Goal: Task Accomplishment & Management: Manage account settings

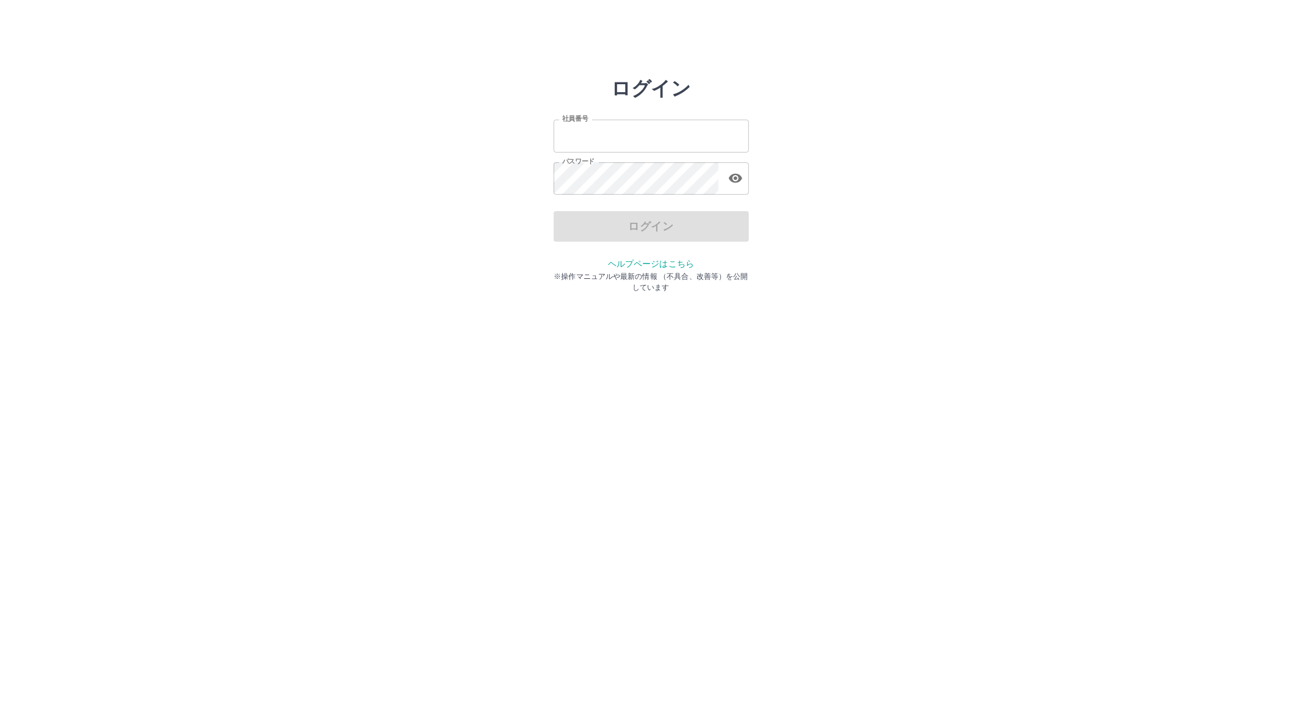
type input "*******"
click at [617, 212] on div "ログイン" at bounding box center [651, 226] width 195 height 31
click at [617, 212] on button "ログイン" at bounding box center [651, 226] width 195 height 31
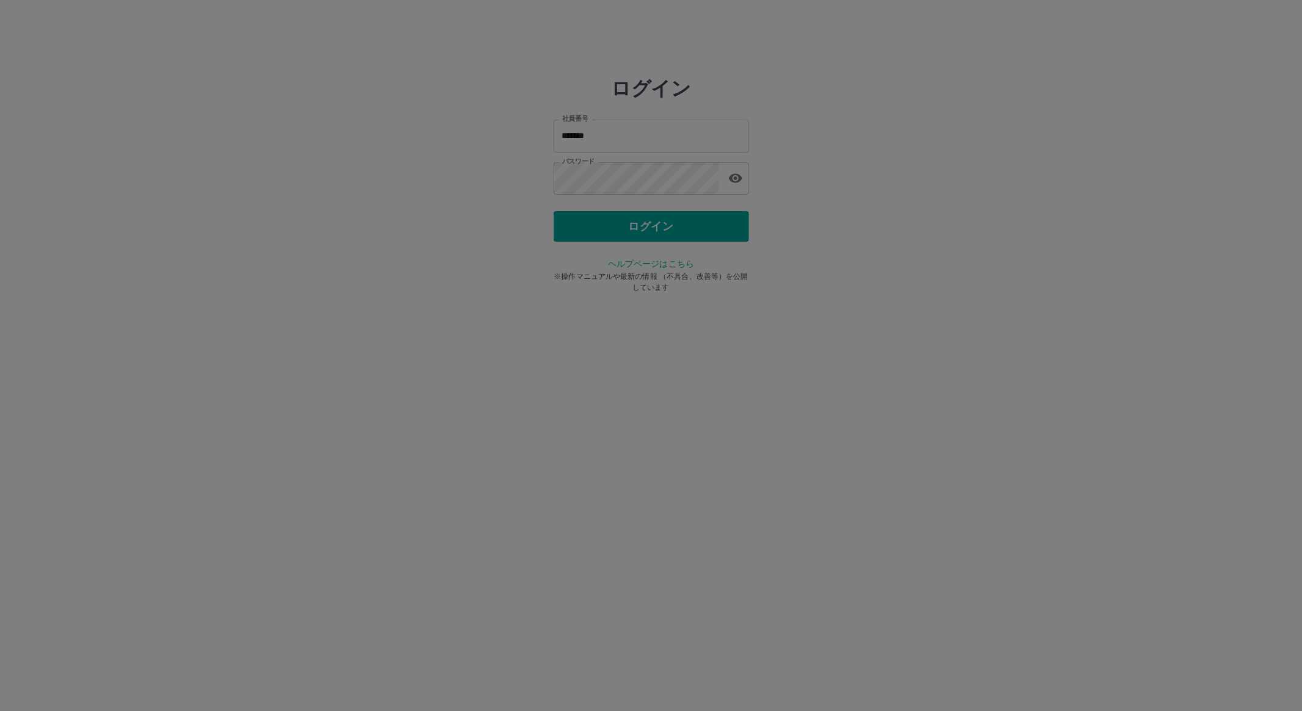
click at [617, 212] on div at bounding box center [651, 355] width 1302 height 711
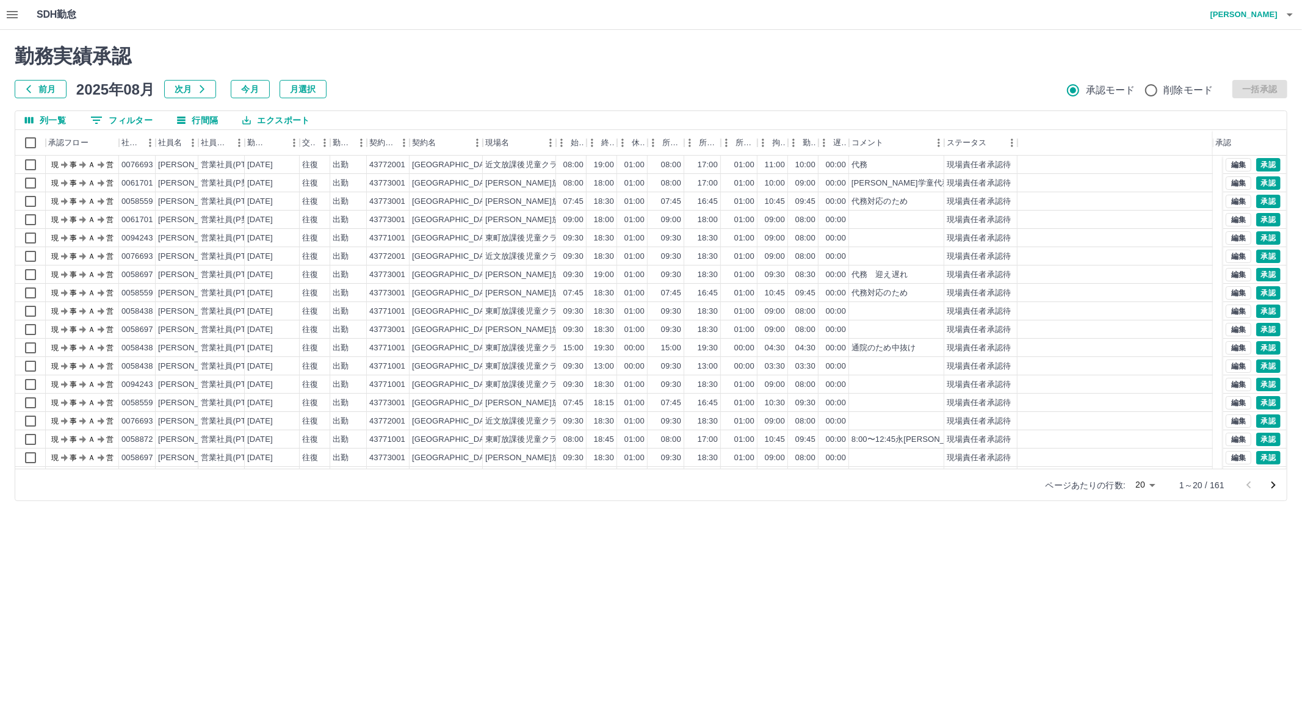
click at [1272, 492] on icon "次のページへ" at bounding box center [1273, 485] width 15 height 15
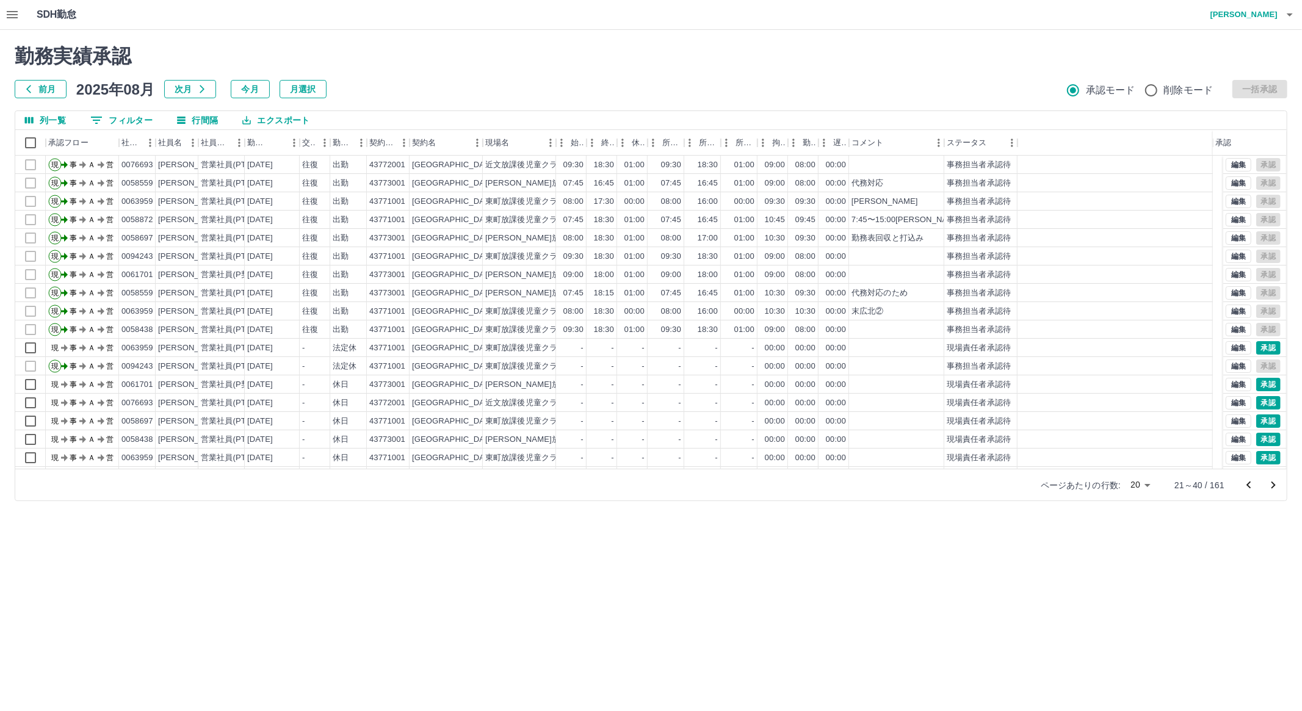
scroll to position [53, 0]
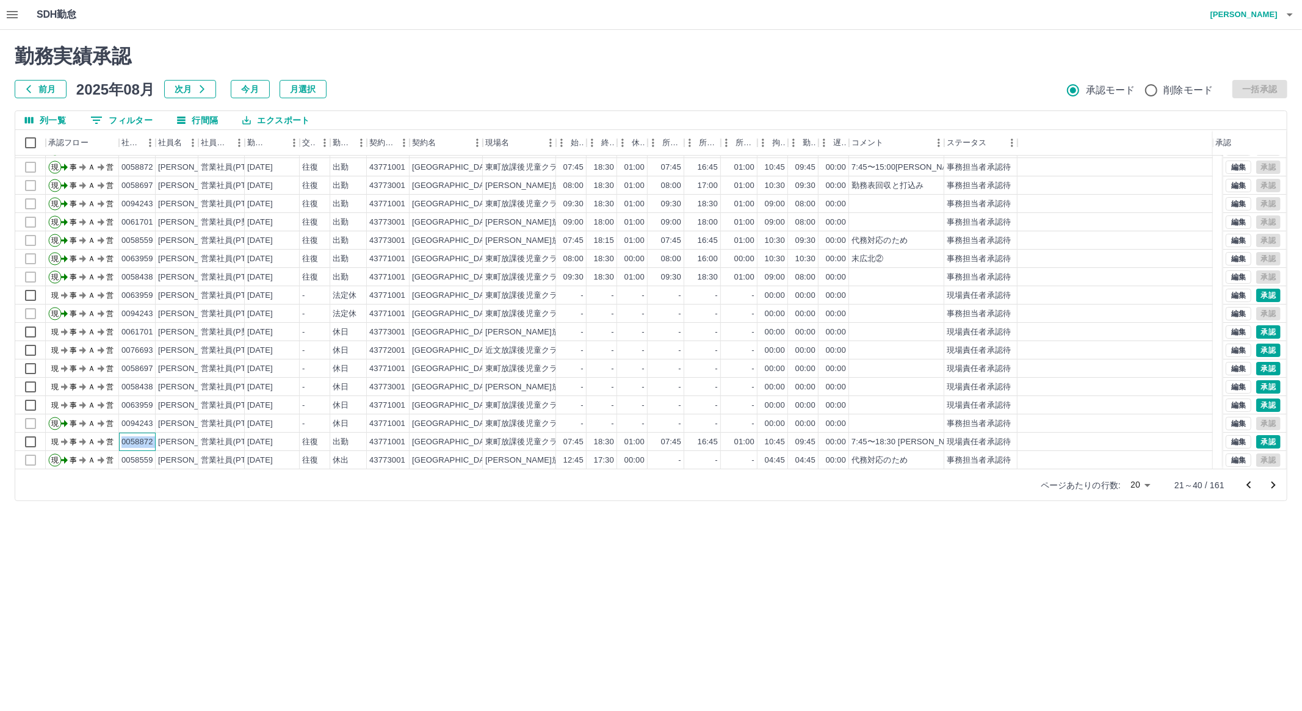
drag, startPoint x: 120, startPoint y: 442, endPoint x: 157, endPoint y: 443, distance: 36.7
click at [157, 443] on div "現 事 Ａ 営 0058872 [PERSON_NAME] 営業社員(PT契約) [DATE] 往復 出勤 43771001 [GEOGRAPHIC_DATA…" at bounding box center [614, 442] width 1198 height 18
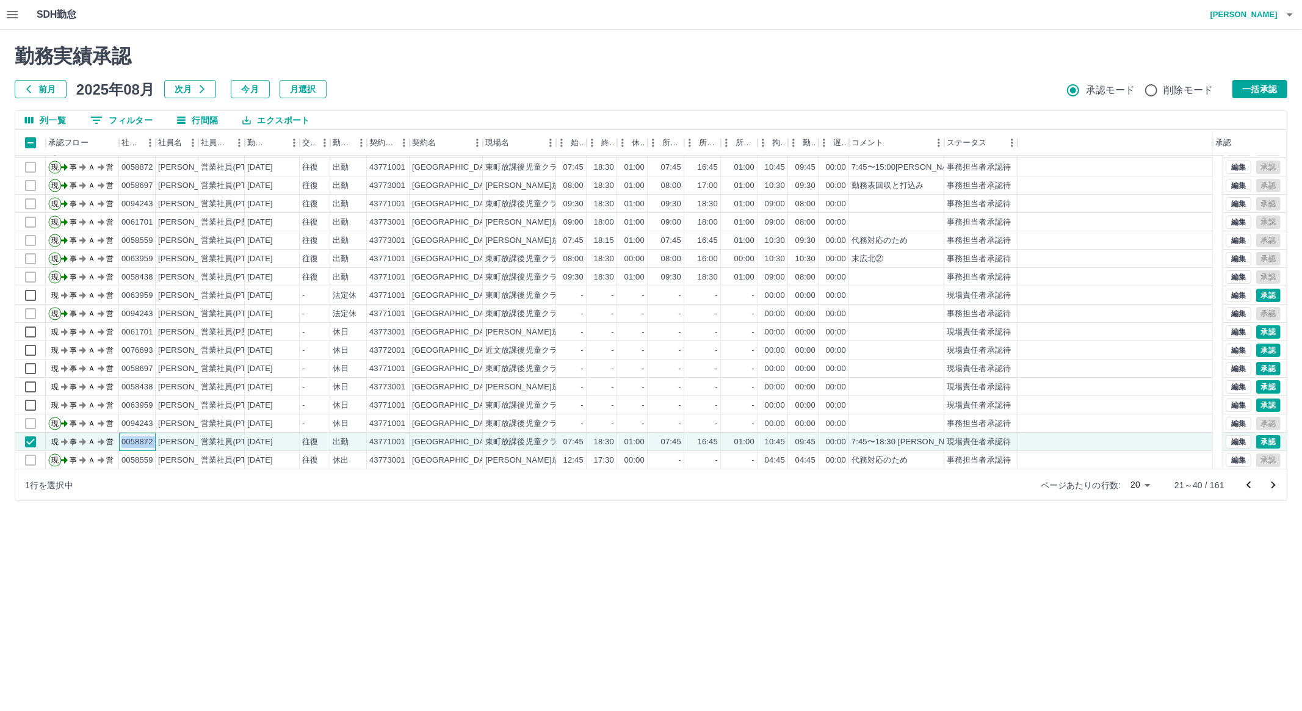
copy div "0058872"
click at [115, 114] on button "0 フィルター" at bounding box center [122, 120] width 82 height 18
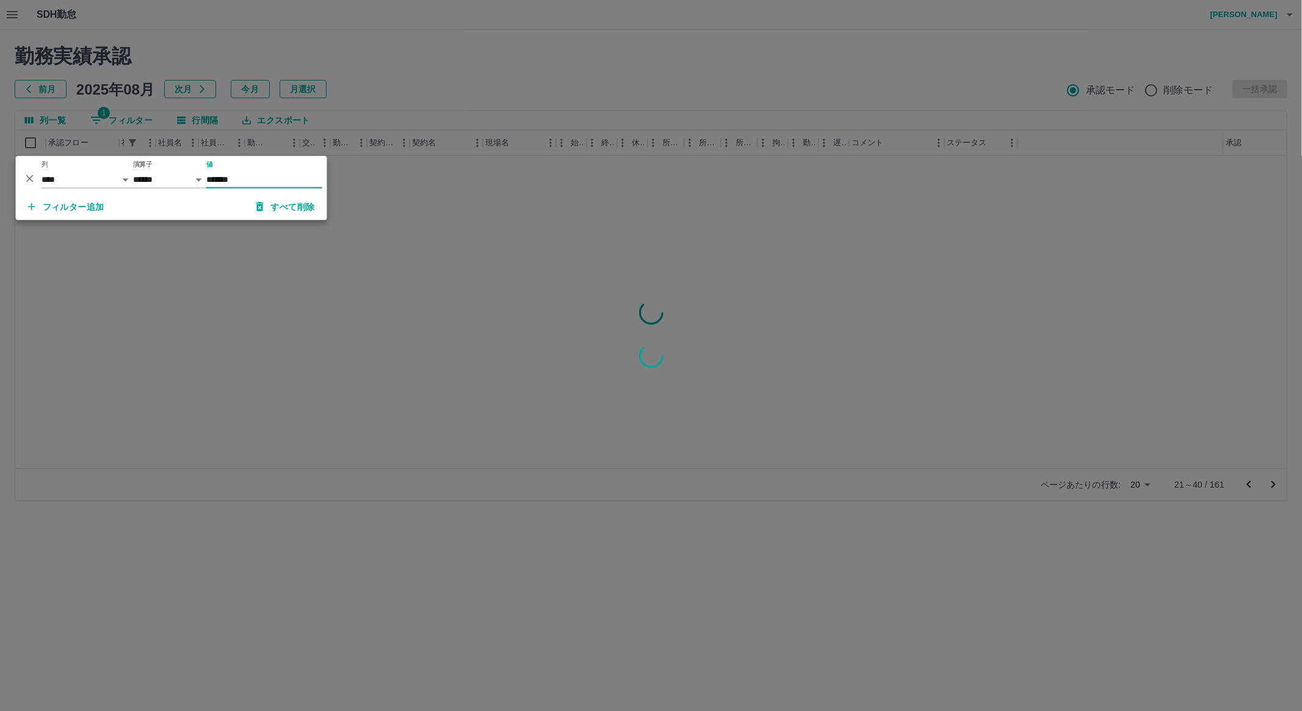
scroll to position [0, 0]
type input "*******"
click at [192, 238] on div at bounding box center [651, 355] width 1302 height 711
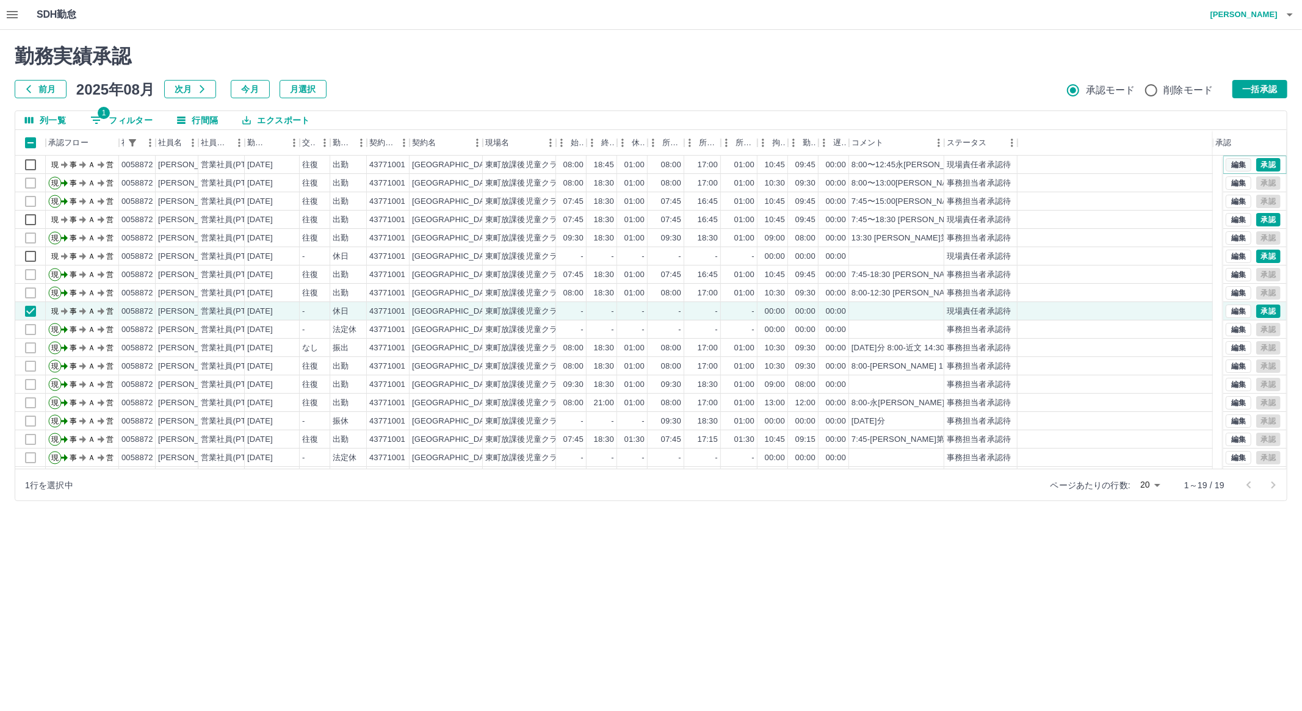
click at [1236, 169] on button "編集" at bounding box center [1239, 164] width 26 height 13
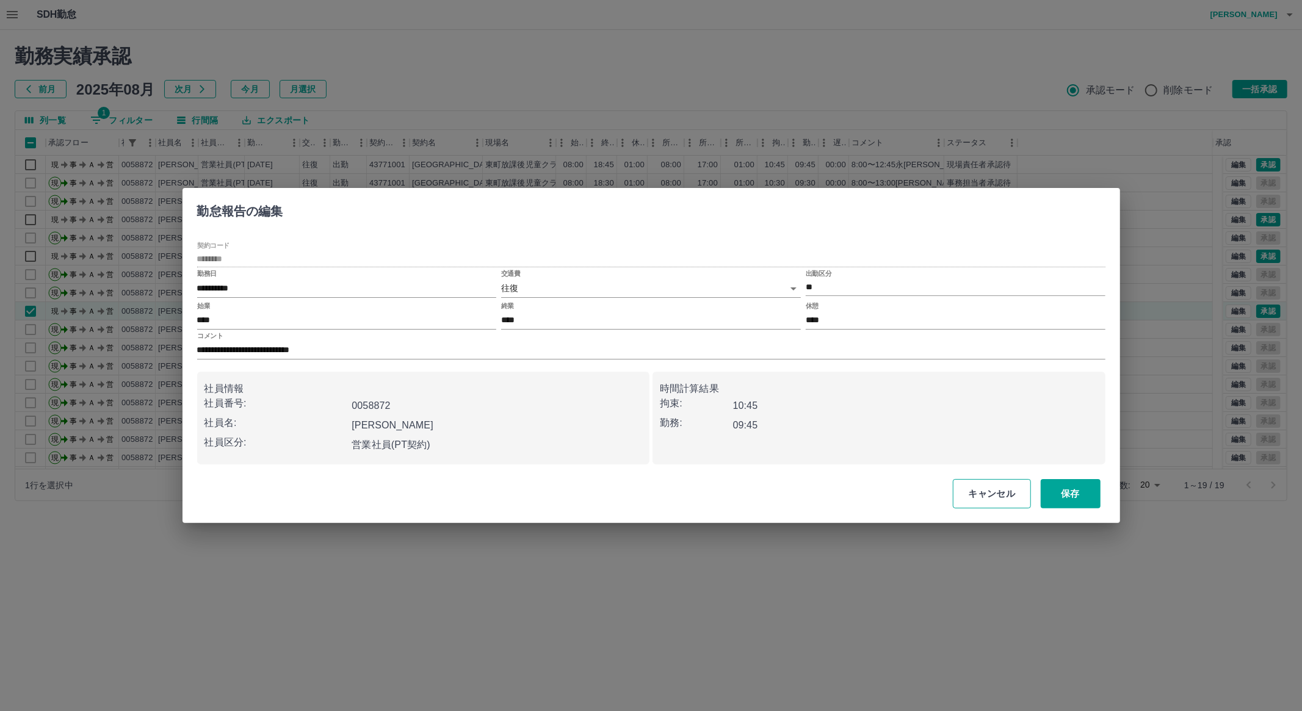
click at [995, 501] on button "キャンセル" at bounding box center [992, 493] width 78 height 29
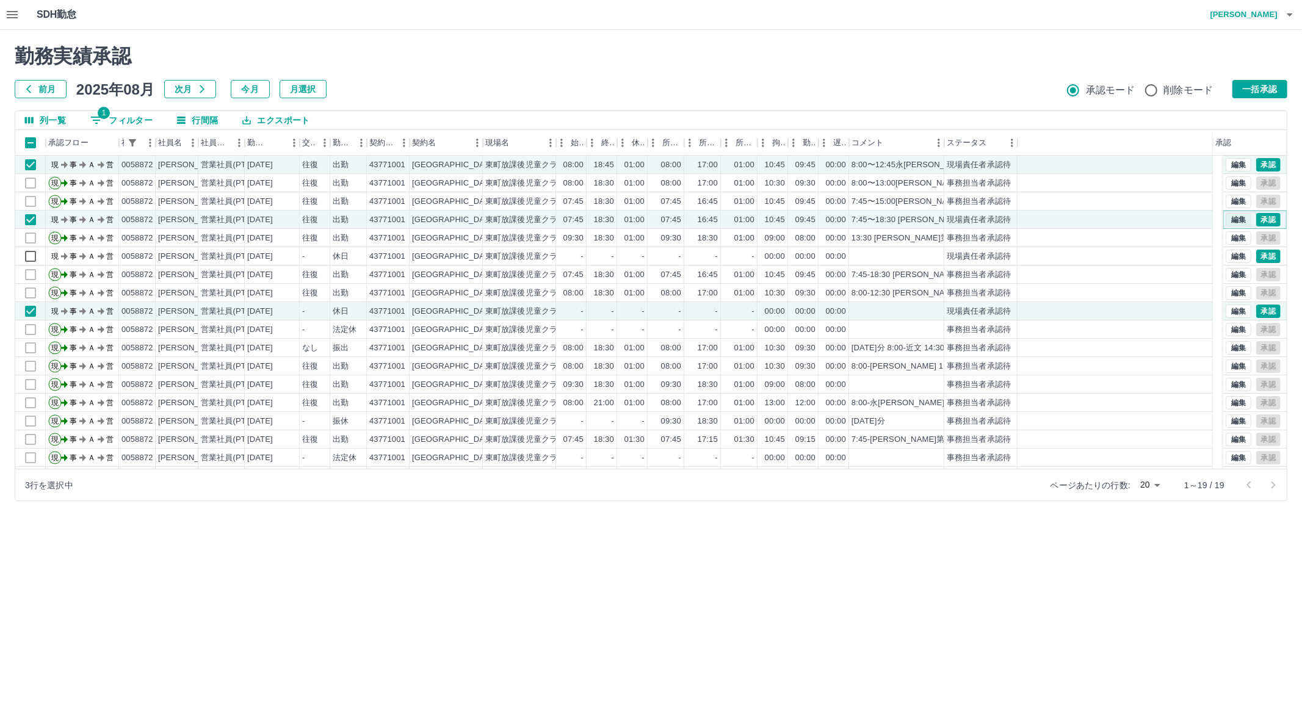
click at [1226, 222] on button "編集" at bounding box center [1239, 219] width 26 height 13
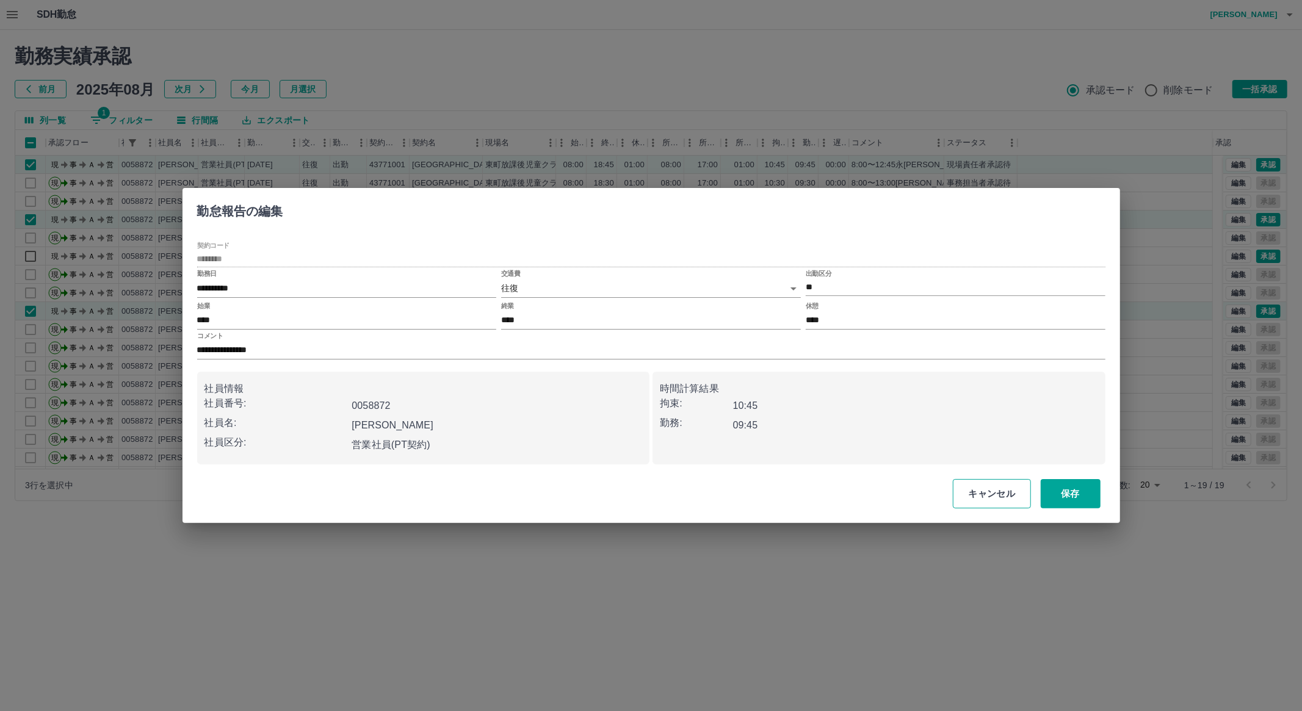
click at [987, 487] on button "キャンセル" at bounding box center [992, 493] width 78 height 29
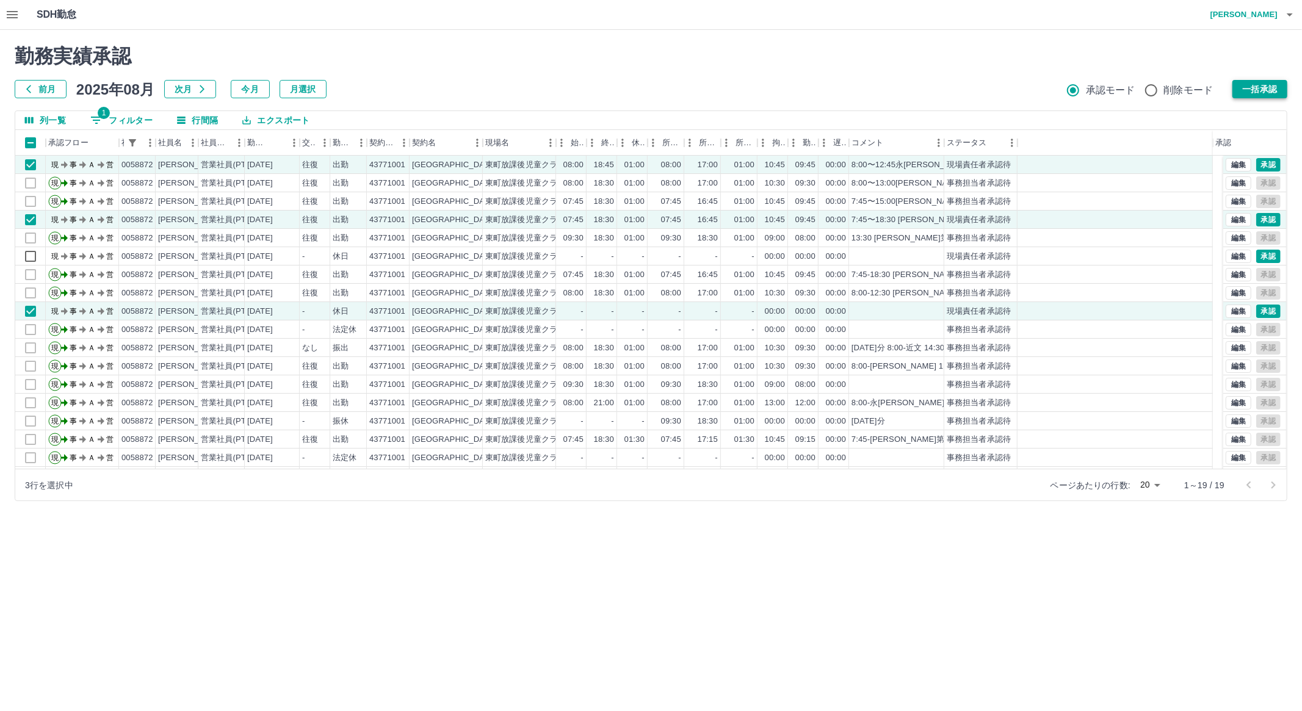
click at [1279, 82] on button "一括承認" at bounding box center [1260, 89] width 55 height 18
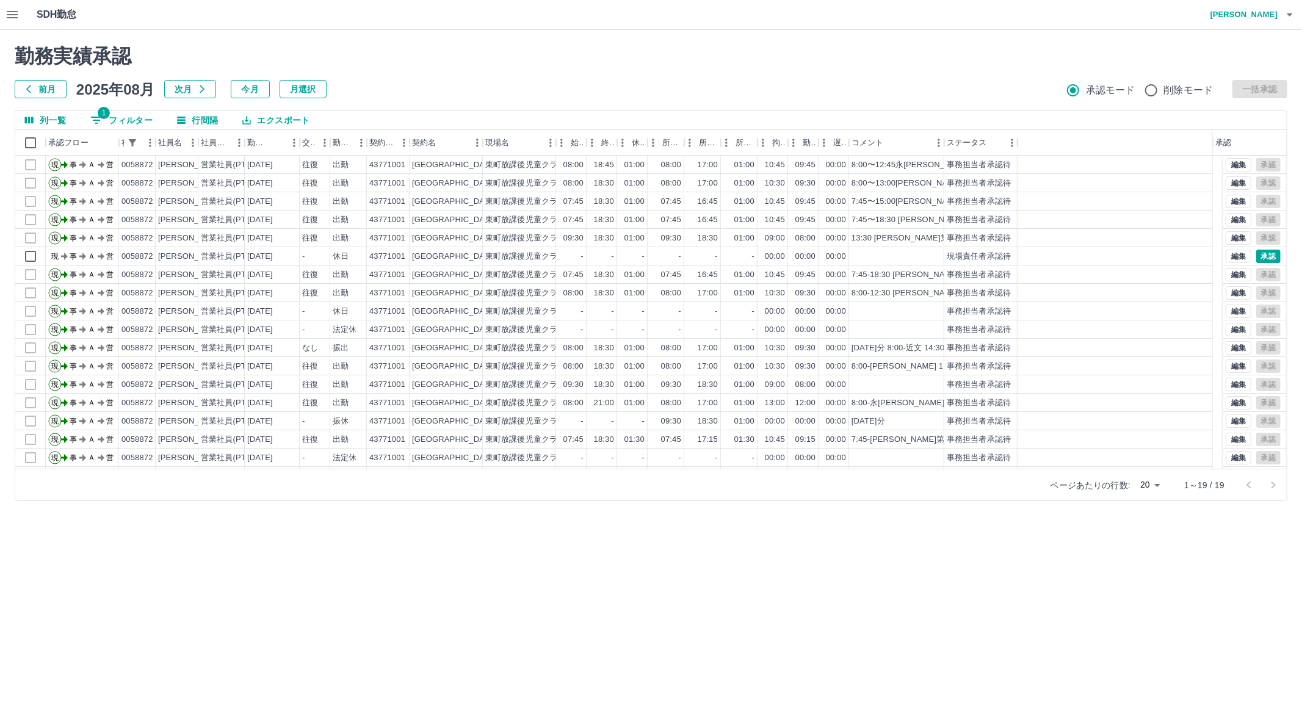
click at [122, 117] on button "1 フィルター" at bounding box center [122, 120] width 82 height 18
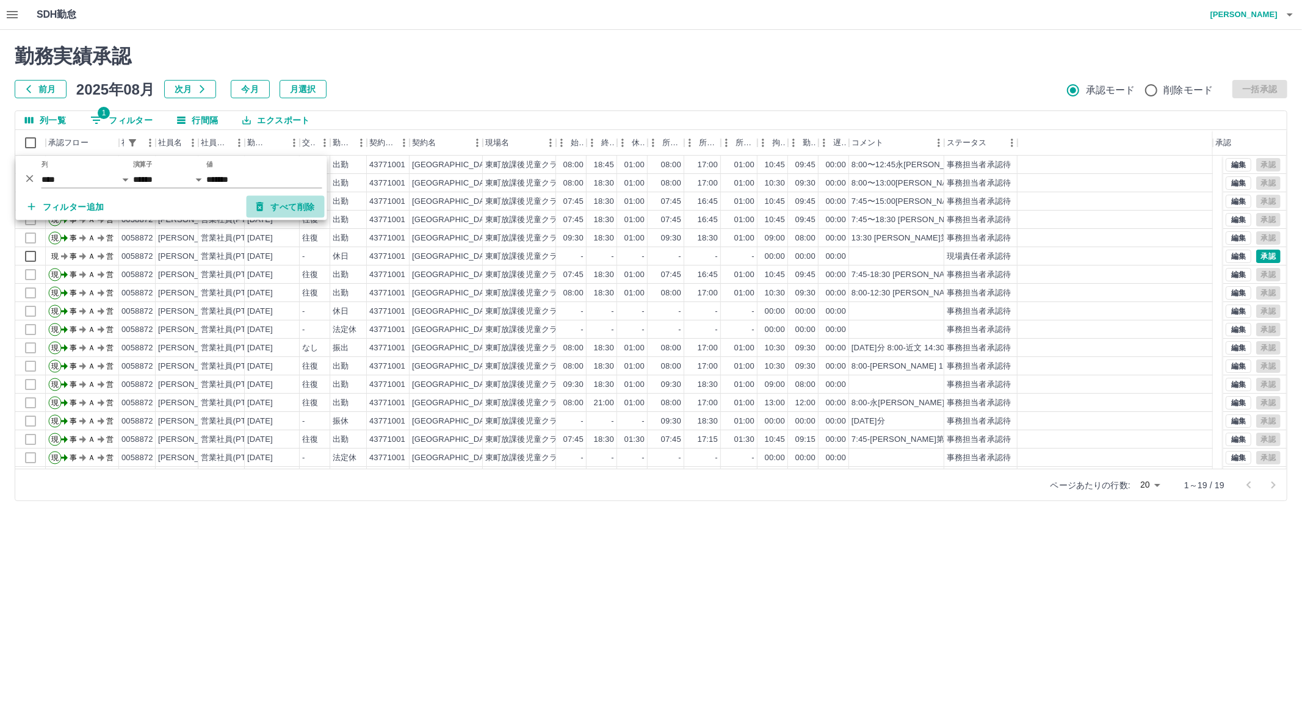
click at [288, 208] on button "すべて削除" at bounding box center [286, 207] width 78 height 22
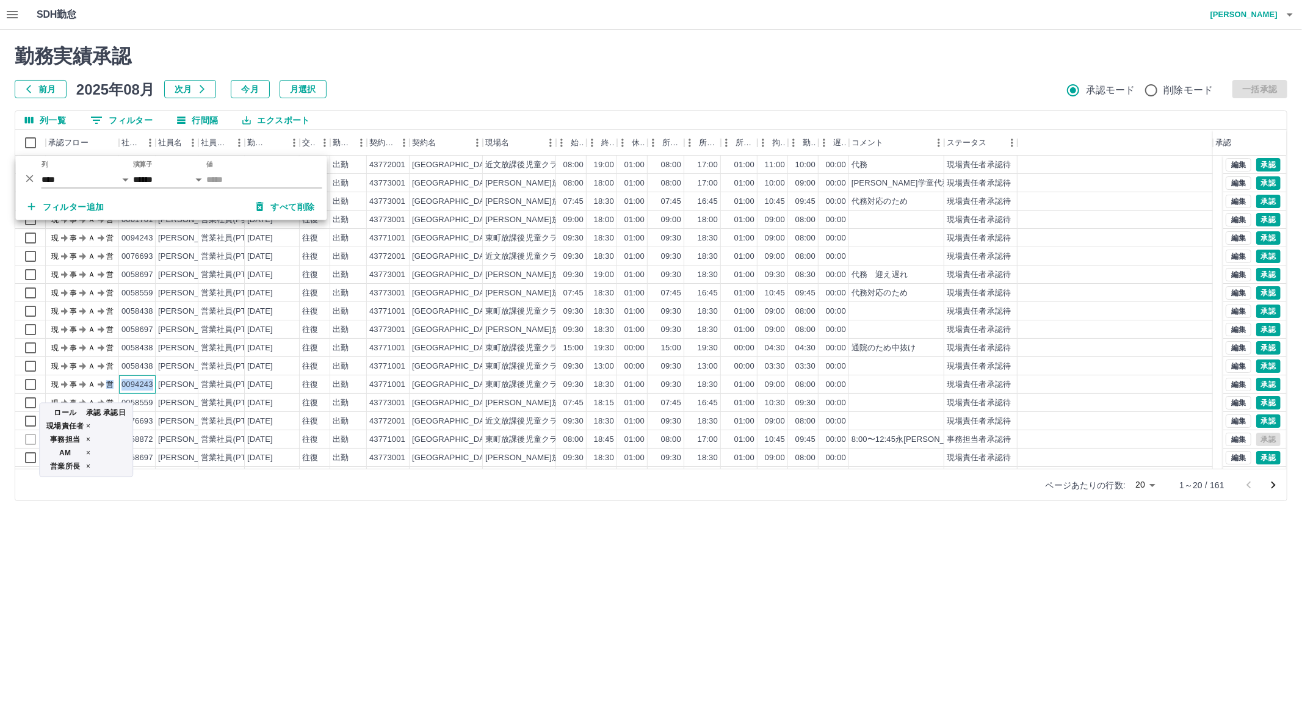
drag, startPoint x: 151, startPoint y: 387, endPoint x: 104, endPoint y: 377, distance: 48.1
click at [104, 377] on div "現 事 Ａ 営 0094243 [PERSON_NAME] 営業社員(PT契約) [DATE] 往復 出勤 43771001 [GEOGRAPHIC_DATA…" at bounding box center [614, 385] width 1198 height 18
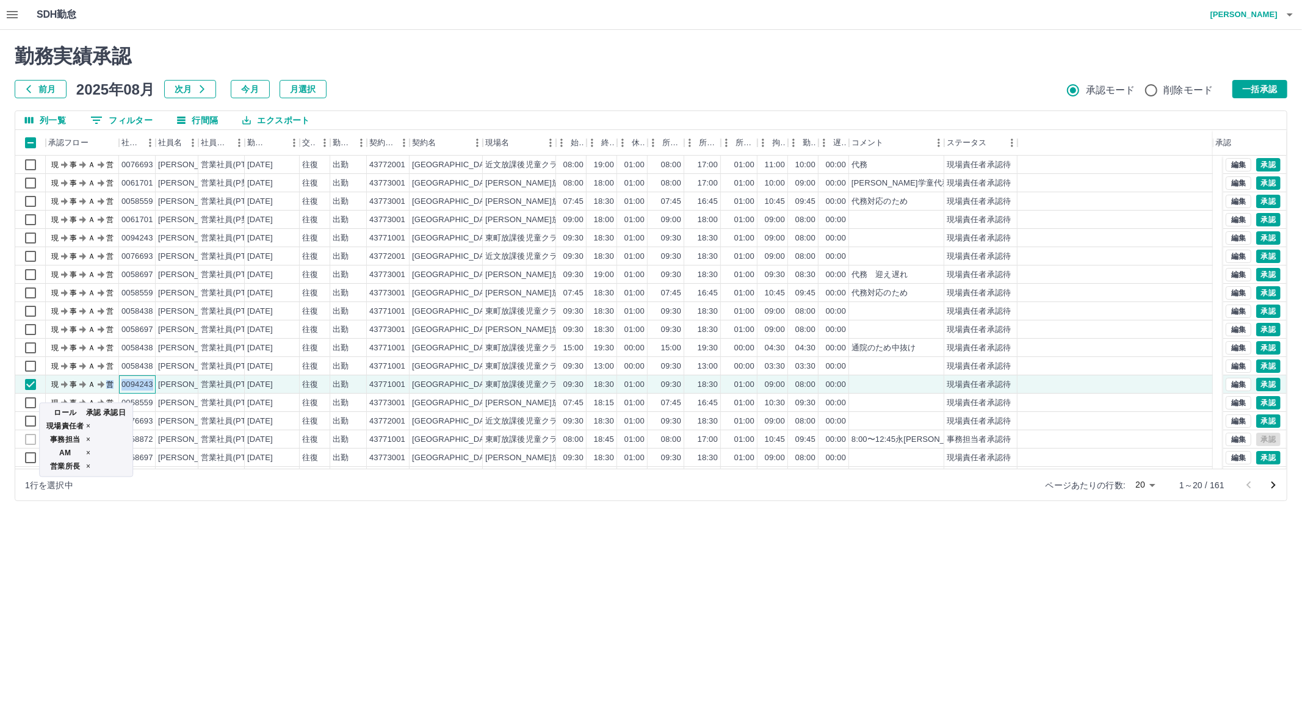
copy div "営 0094243"
click at [136, 123] on button "0 フィルター" at bounding box center [122, 120] width 82 height 18
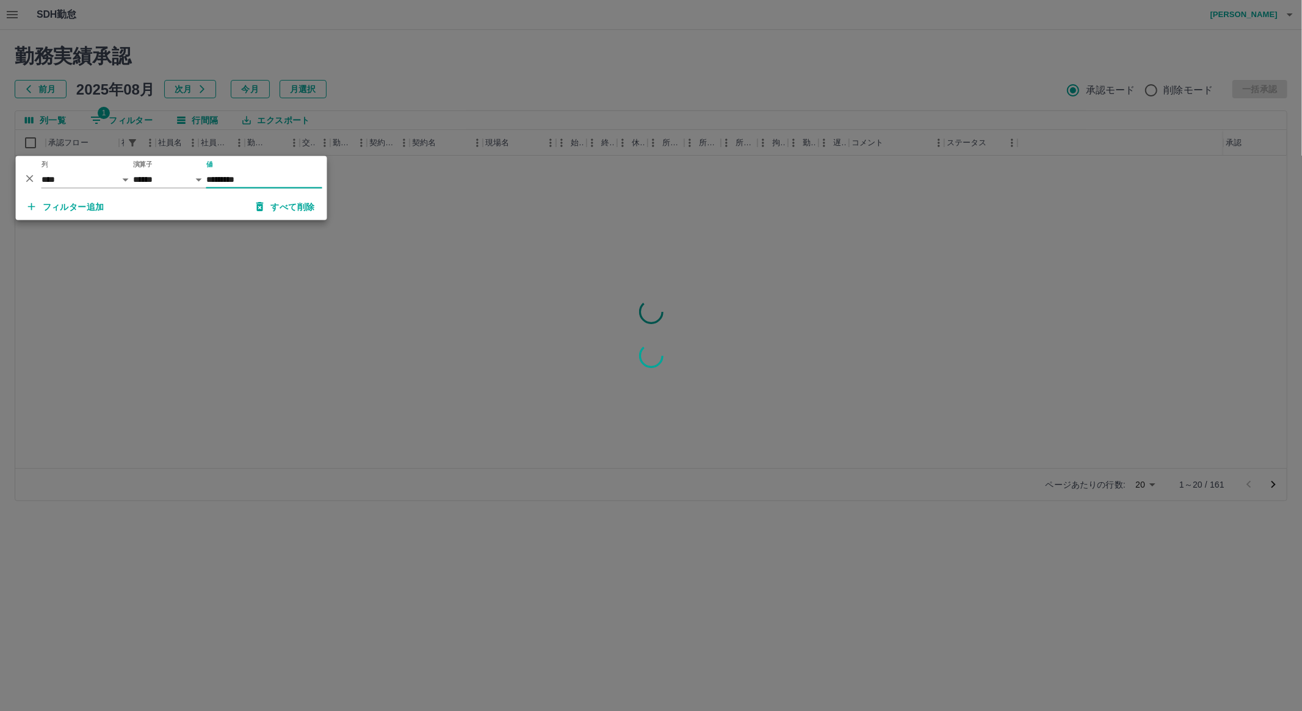
drag, startPoint x: 216, startPoint y: 181, endPoint x: 223, endPoint y: 178, distance: 8.5
click at [216, 180] on input "*********" at bounding box center [264, 180] width 116 height 18
type input "*******"
click at [256, 319] on div at bounding box center [651, 355] width 1302 height 711
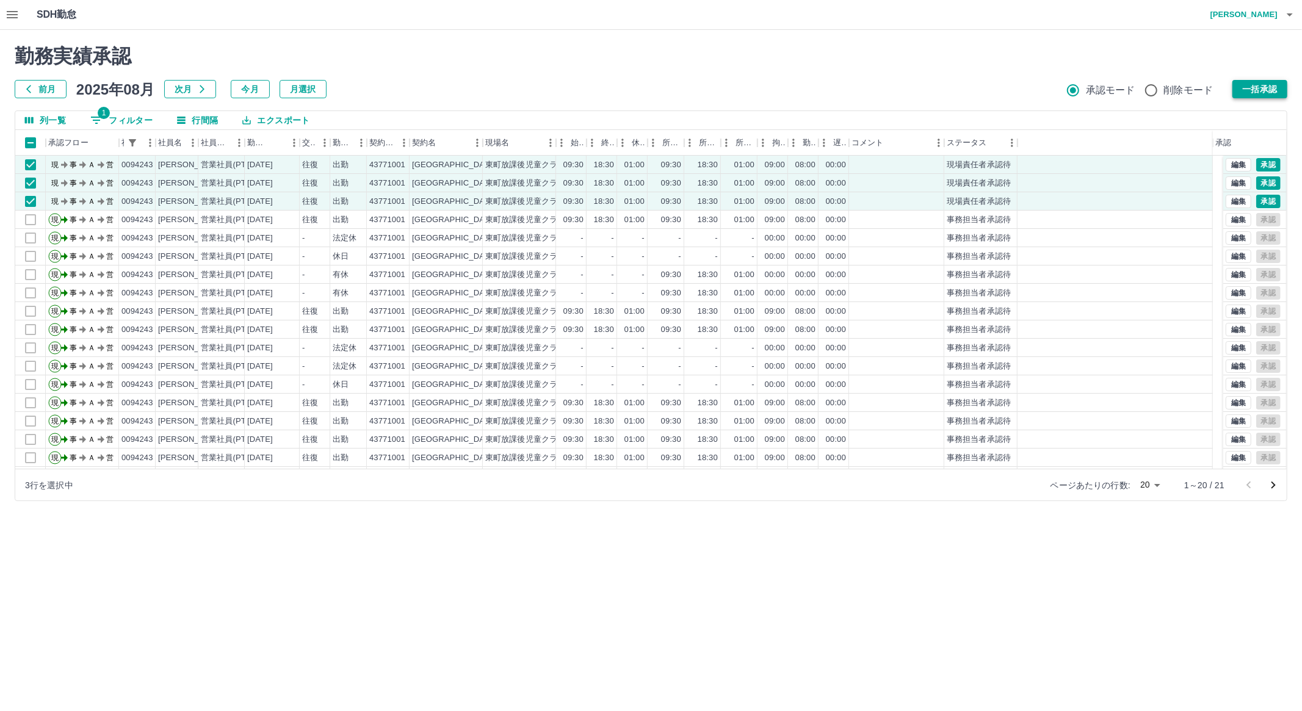
click at [1272, 85] on button "一括承認" at bounding box center [1260, 89] width 55 height 18
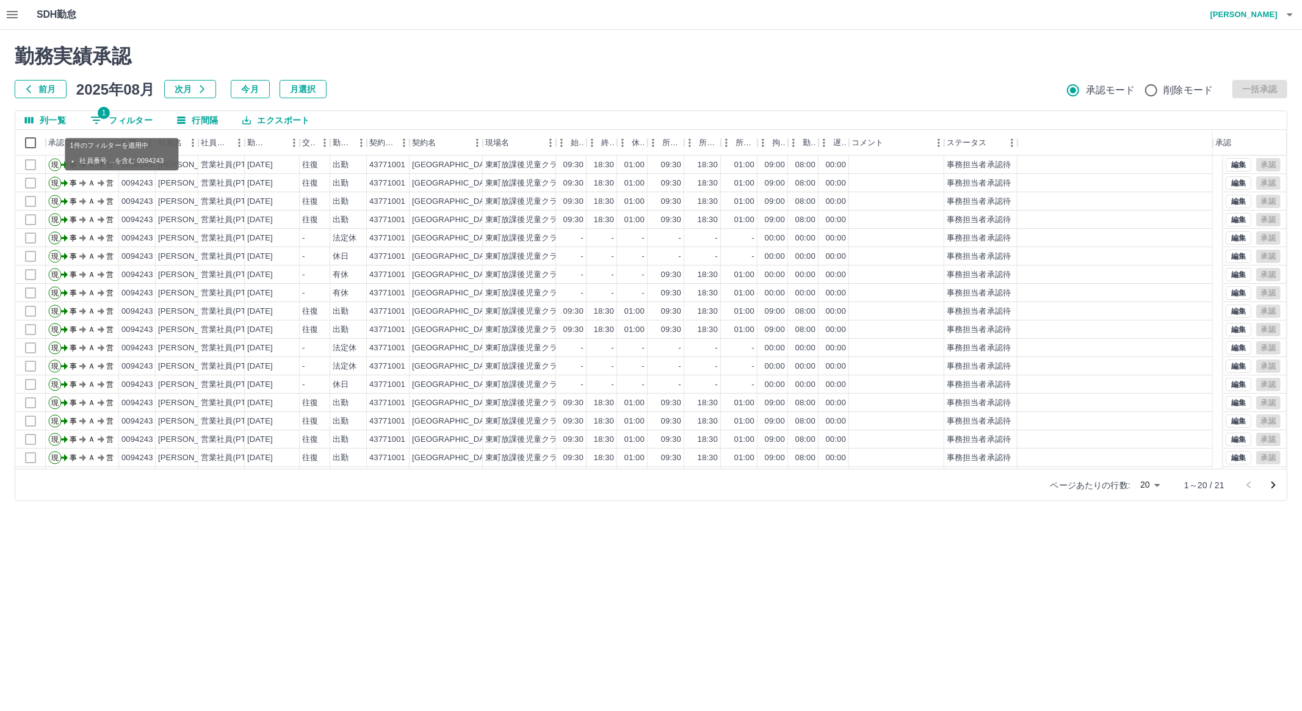
click at [122, 115] on button "1 フィルター" at bounding box center [122, 120] width 82 height 18
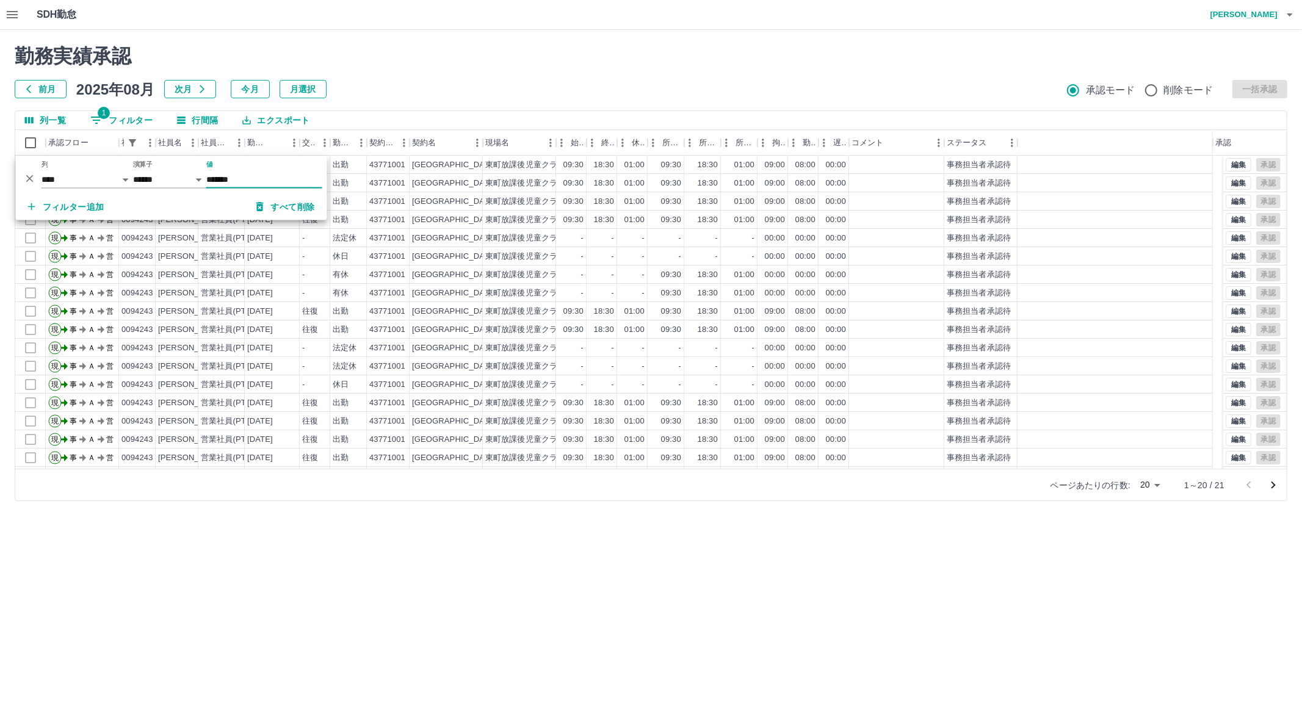
click at [266, 205] on button "すべて削除" at bounding box center [286, 207] width 78 height 22
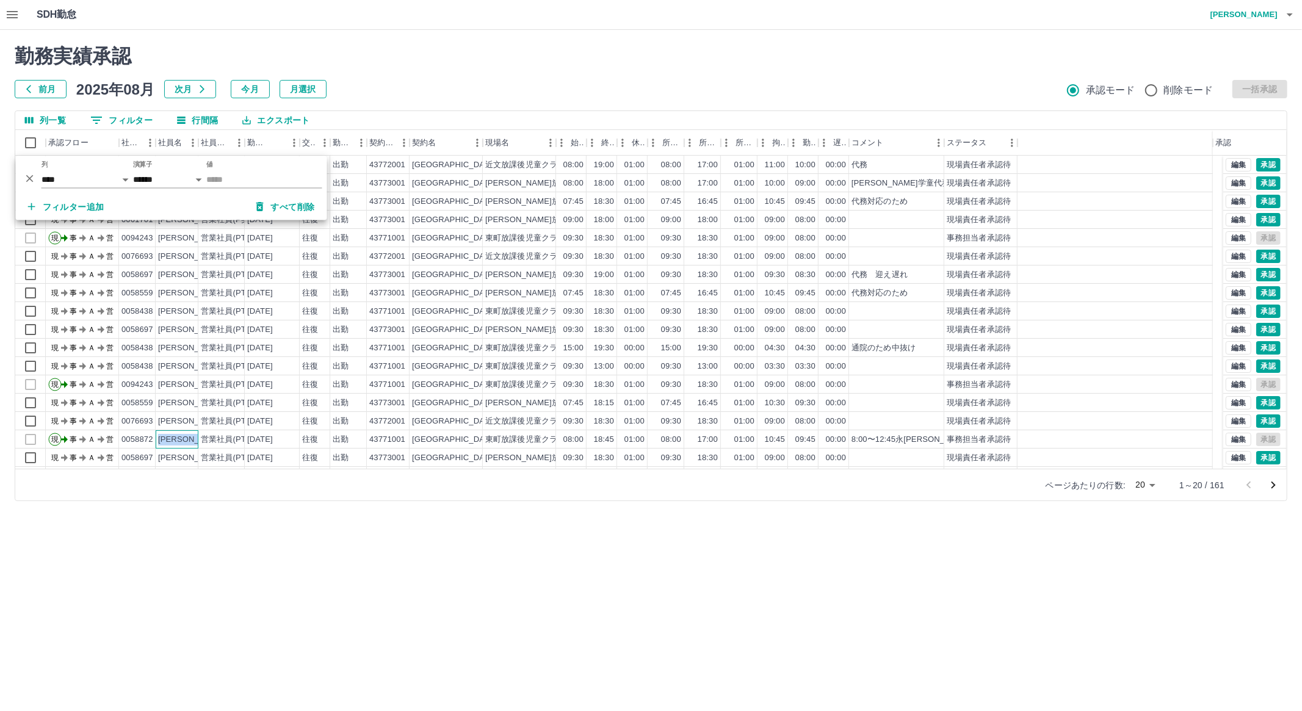
drag, startPoint x: 159, startPoint y: 437, endPoint x: 198, endPoint y: 432, distance: 39.4
click at [198, 432] on div "現 事 Ａ 営 0058872 [PERSON_NAME] 営業社員(PT契約) [DATE] 往復 出勤 43771001 [GEOGRAPHIC_DATA…" at bounding box center [614, 439] width 1198 height 18
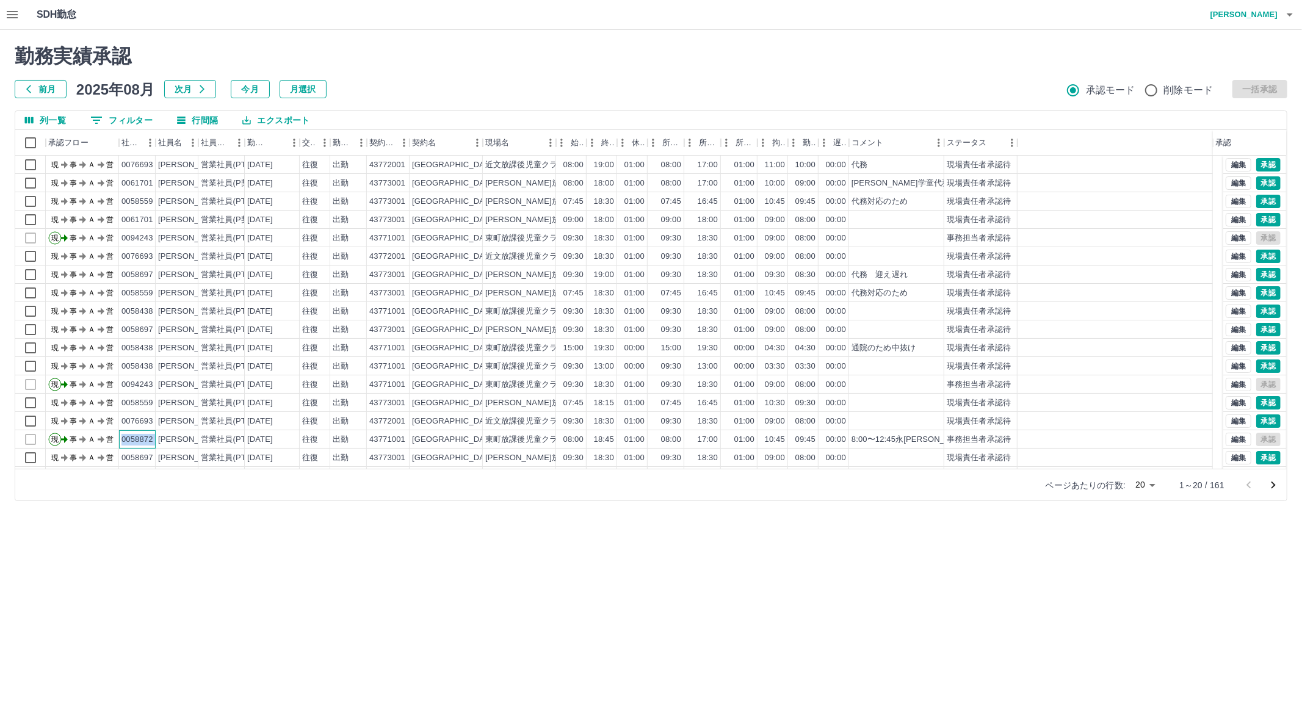
drag, startPoint x: 122, startPoint y: 436, endPoint x: 156, endPoint y: 443, distance: 34.2
click at [156, 443] on div "現 事 Ａ 営 0058872 [PERSON_NAME] 営業社員(PT契約) [DATE] 往復 出勤 43771001 [GEOGRAPHIC_DATA…" at bounding box center [614, 439] width 1198 height 18
copy div "0058872"
click at [133, 115] on button "0 フィルター" at bounding box center [122, 120] width 82 height 18
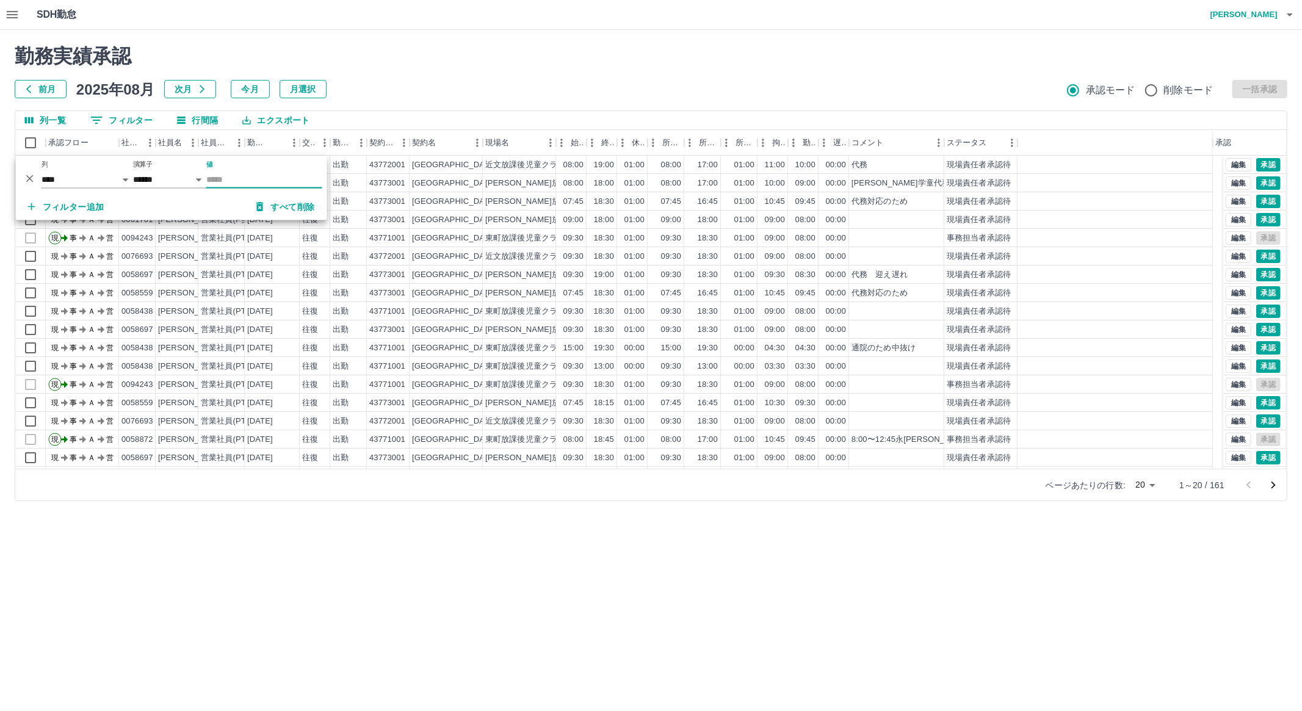
click at [136, 118] on button "0 フィルター" at bounding box center [122, 120] width 82 height 18
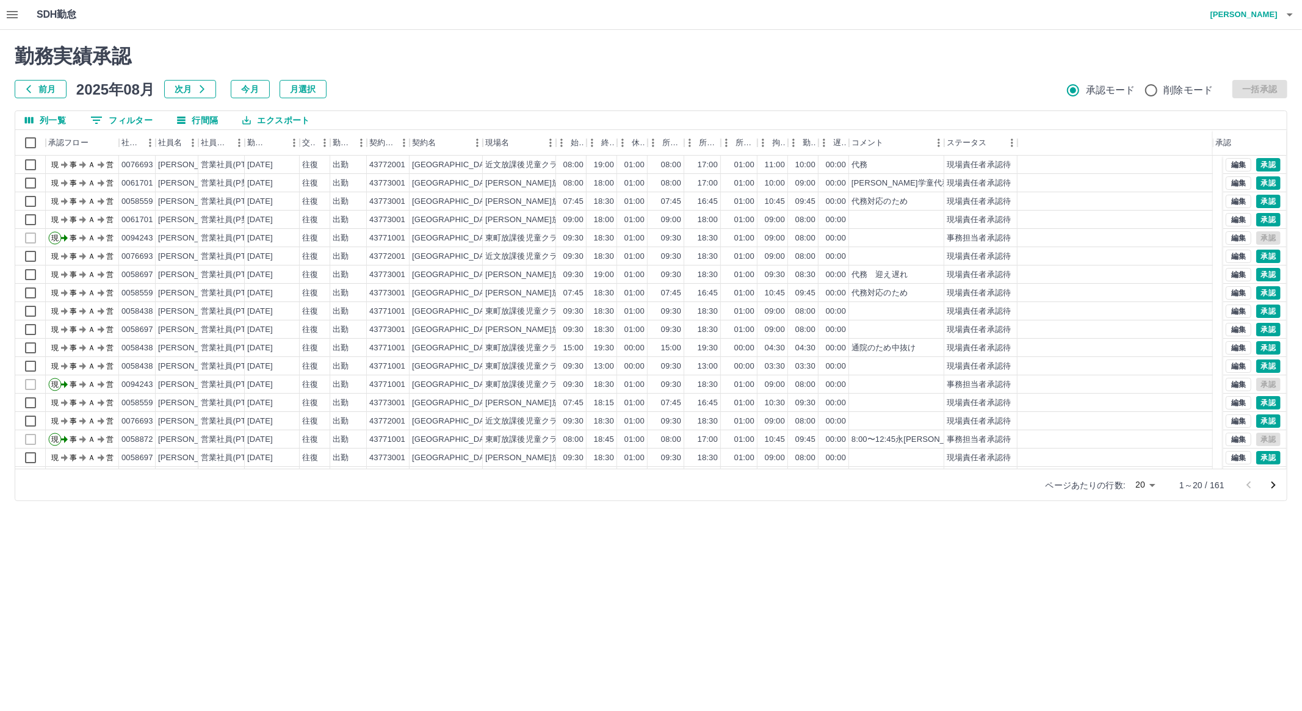
click at [145, 126] on button "0 フィルター" at bounding box center [122, 120] width 82 height 18
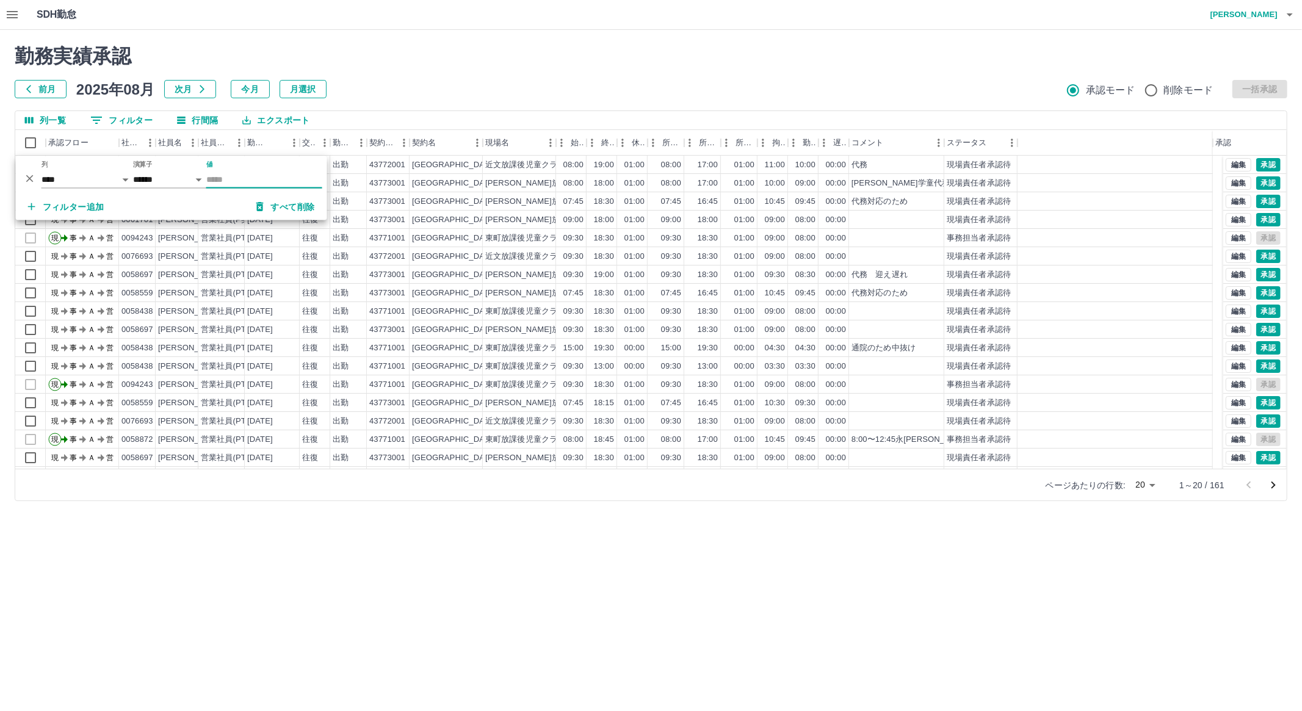
type input "*******"
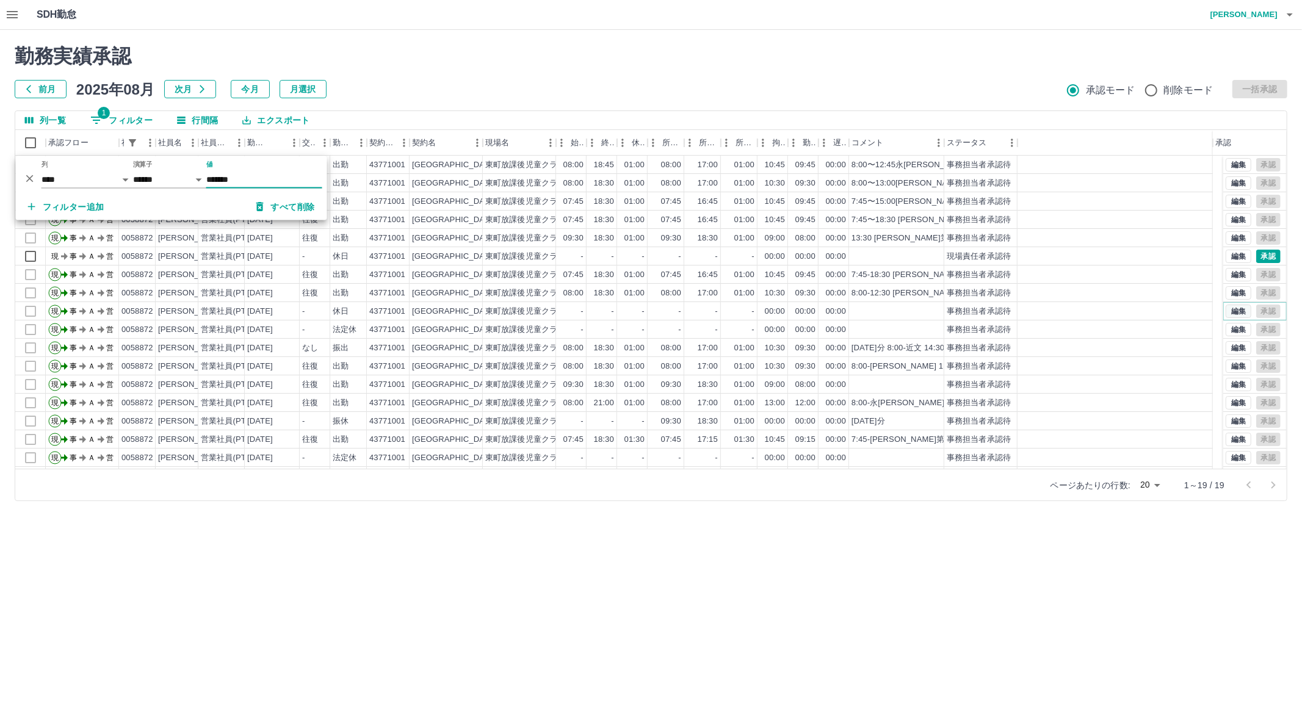
click at [1235, 308] on button "編集" at bounding box center [1239, 311] width 26 height 13
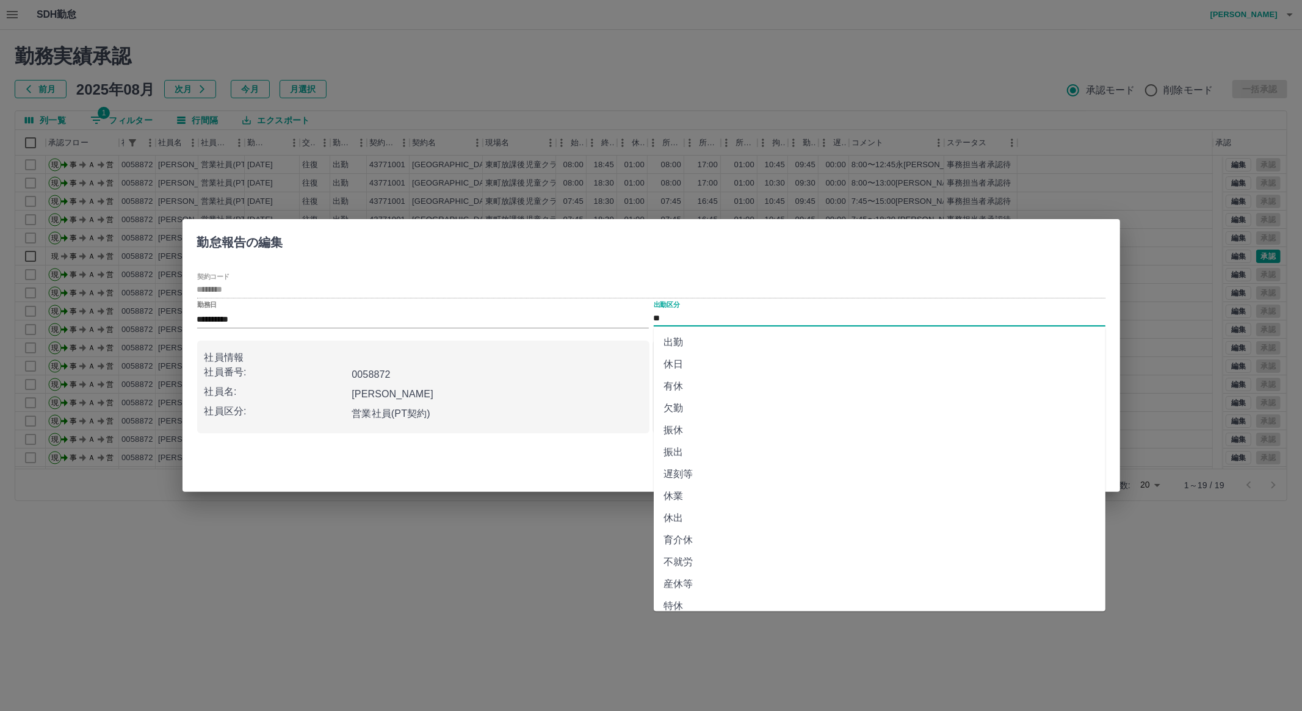
click at [884, 324] on input "**" at bounding box center [880, 318] width 452 height 15
click at [1061, 573] on li "法定休" at bounding box center [880, 581] width 452 height 22
type input "***"
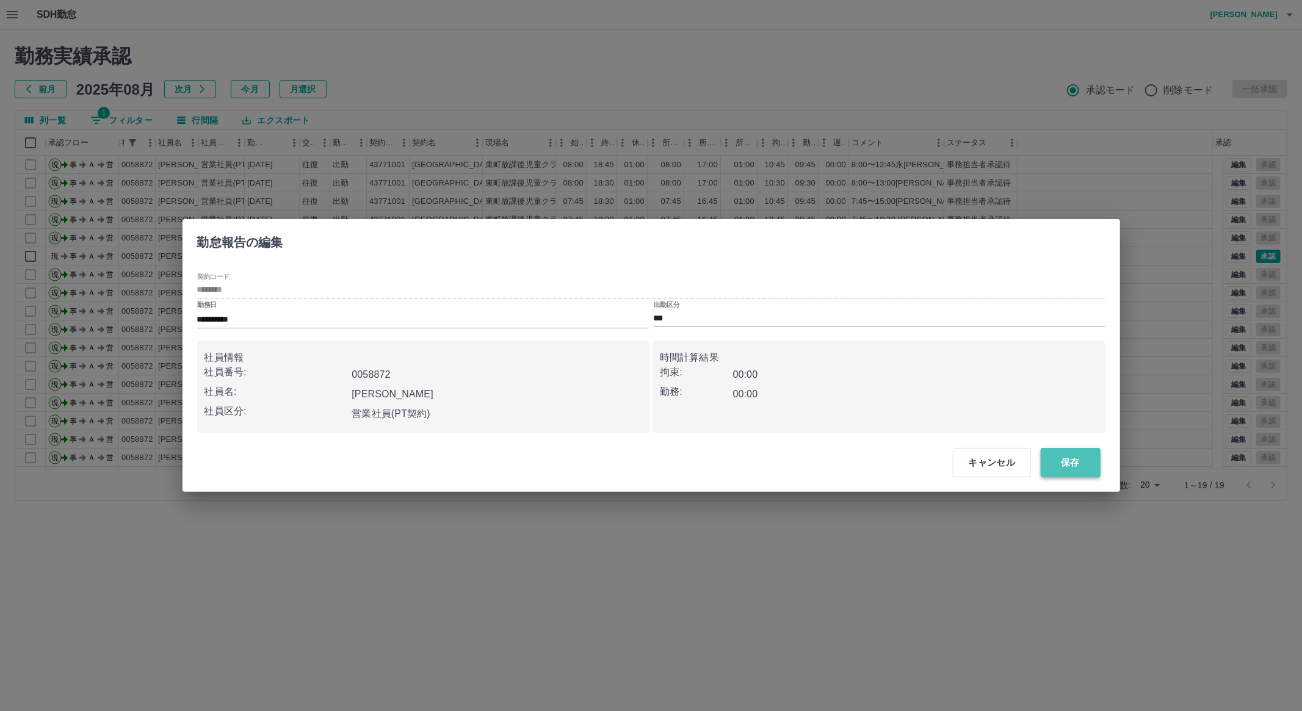
click at [1075, 465] on button "保存" at bounding box center [1071, 462] width 60 height 29
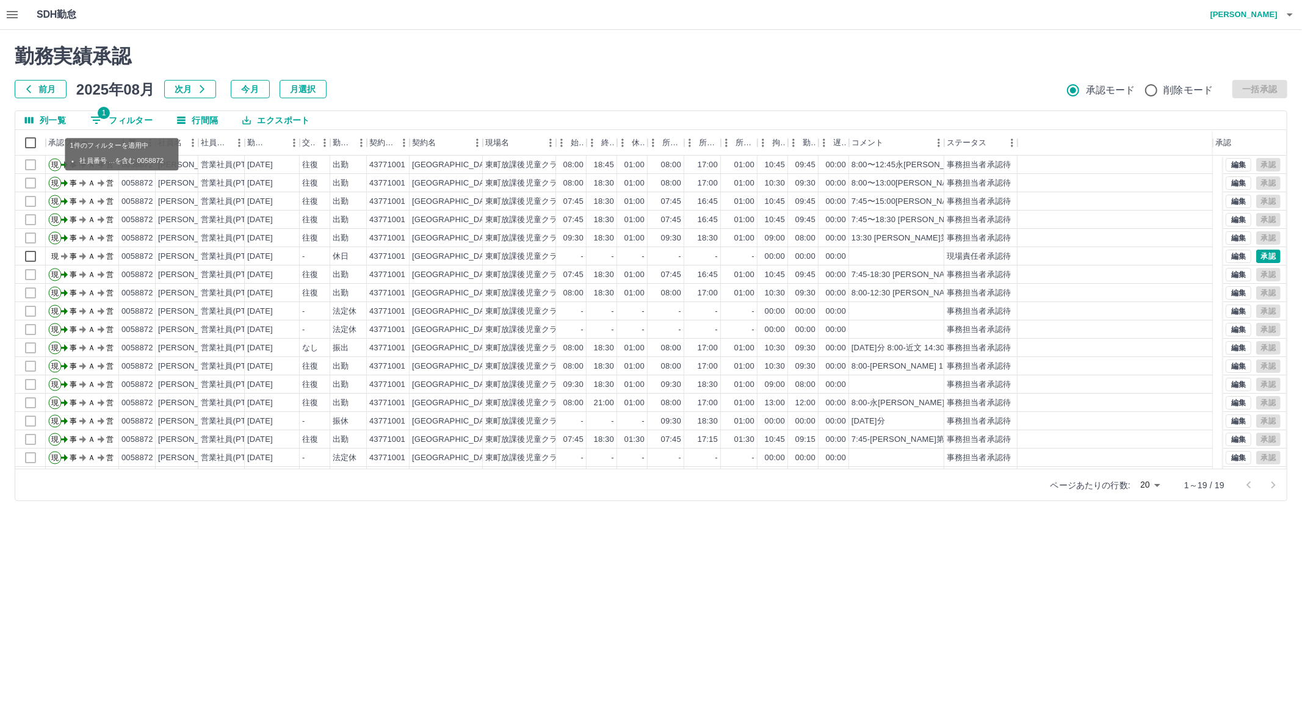
click at [147, 117] on button "1 フィルター" at bounding box center [122, 120] width 82 height 18
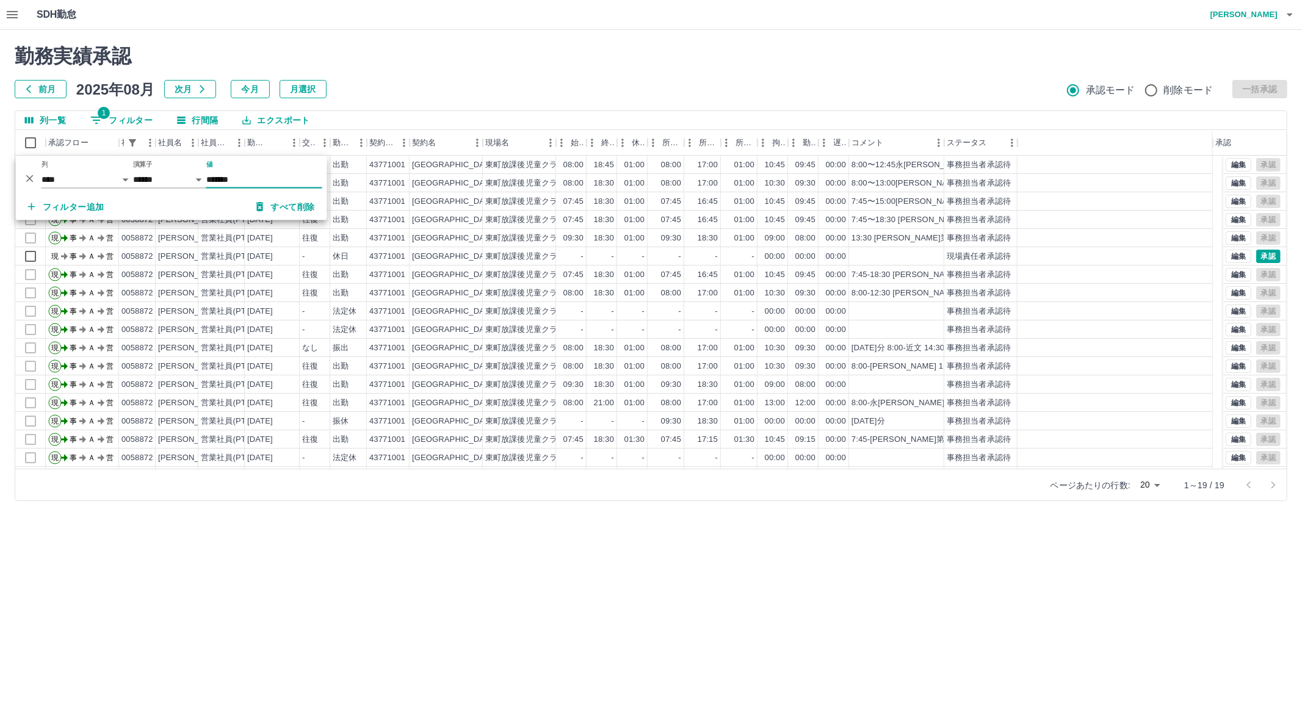
click at [266, 198] on button "すべて削除" at bounding box center [286, 207] width 78 height 22
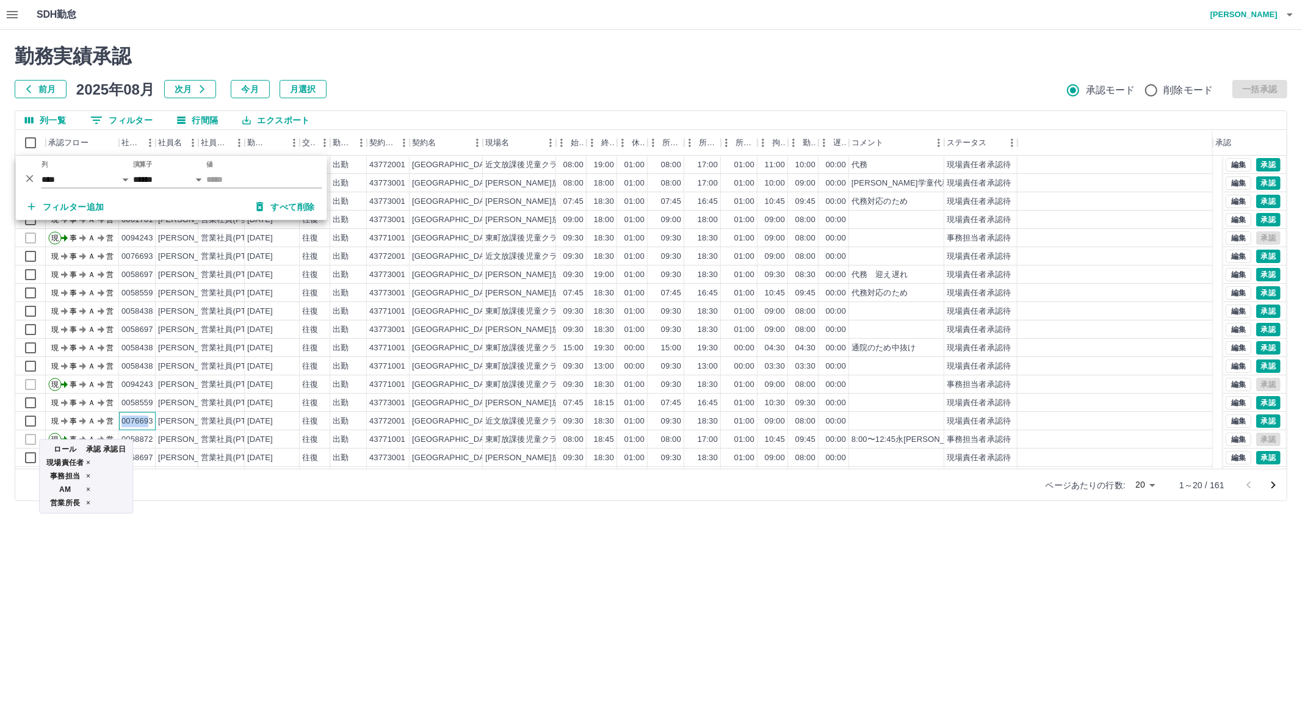
drag, startPoint x: 150, startPoint y: 424, endPoint x: 112, endPoint y: 424, distance: 38.5
click at [112, 424] on div "現 事 Ａ 営 0076693 [PERSON_NAME] 営業社員(PT契約) [DATE] 往復 出勤 43772001 [GEOGRAPHIC_DATA…" at bounding box center [614, 421] width 1198 height 18
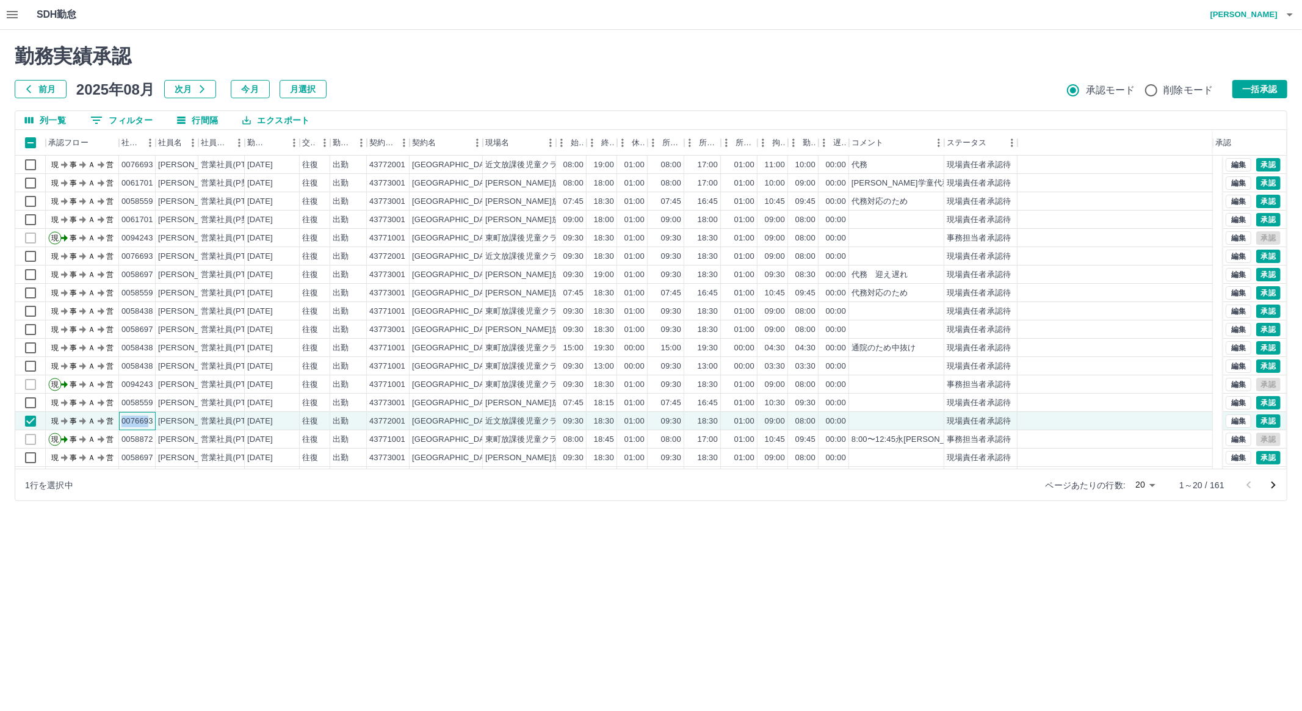
click at [131, 427] on div "0076693" at bounding box center [137, 421] width 37 height 18
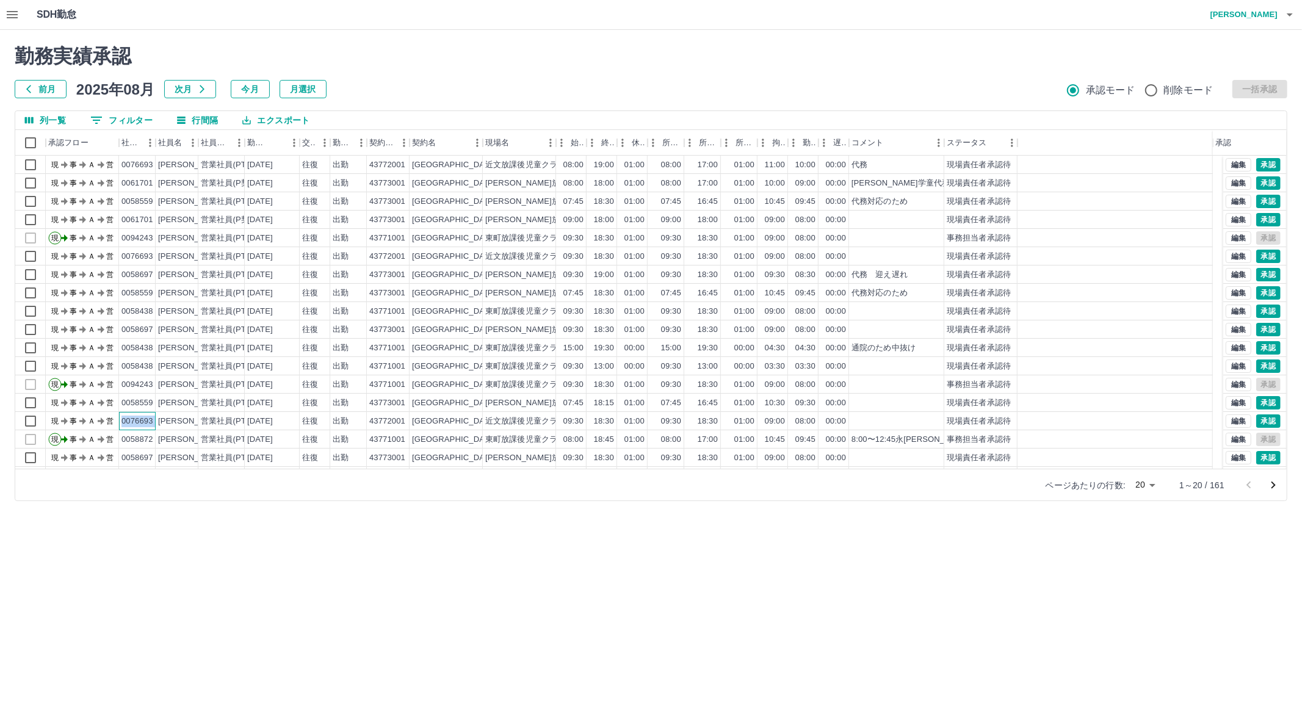
drag, startPoint x: 122, startPoint y: 423, endPoint x: 161, endPoint y: 423, distance: 38.5
click at [161, 423] on div "現 事 Ａ 営 0076693 [PERSON_NAME] 営業社員(PT契約) [DATE] 往復 出勤 43772001 [GEOGRAPHIC_DATA…" at bounding box center [614, 421] width 1198 height 18
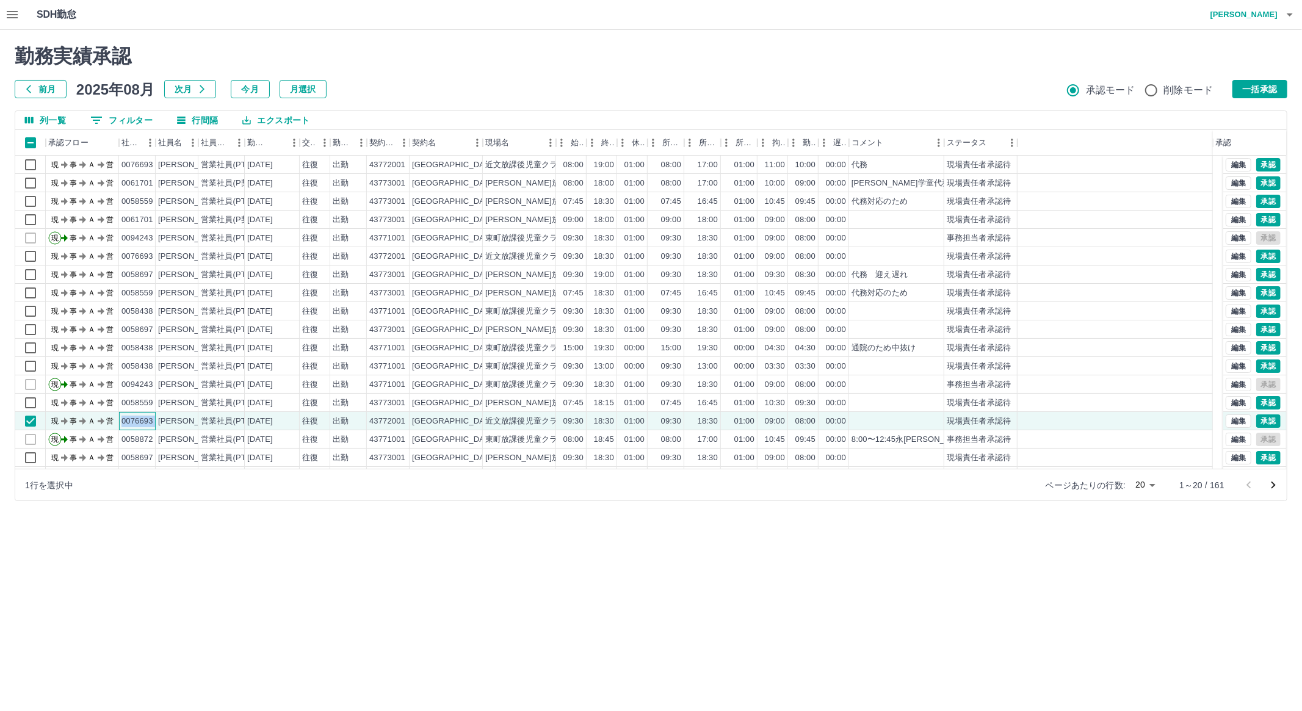
copy div "0076693"
click at [136, 115] on button "0 フィルター" at bounding box center [122, 120] width 82 height 18
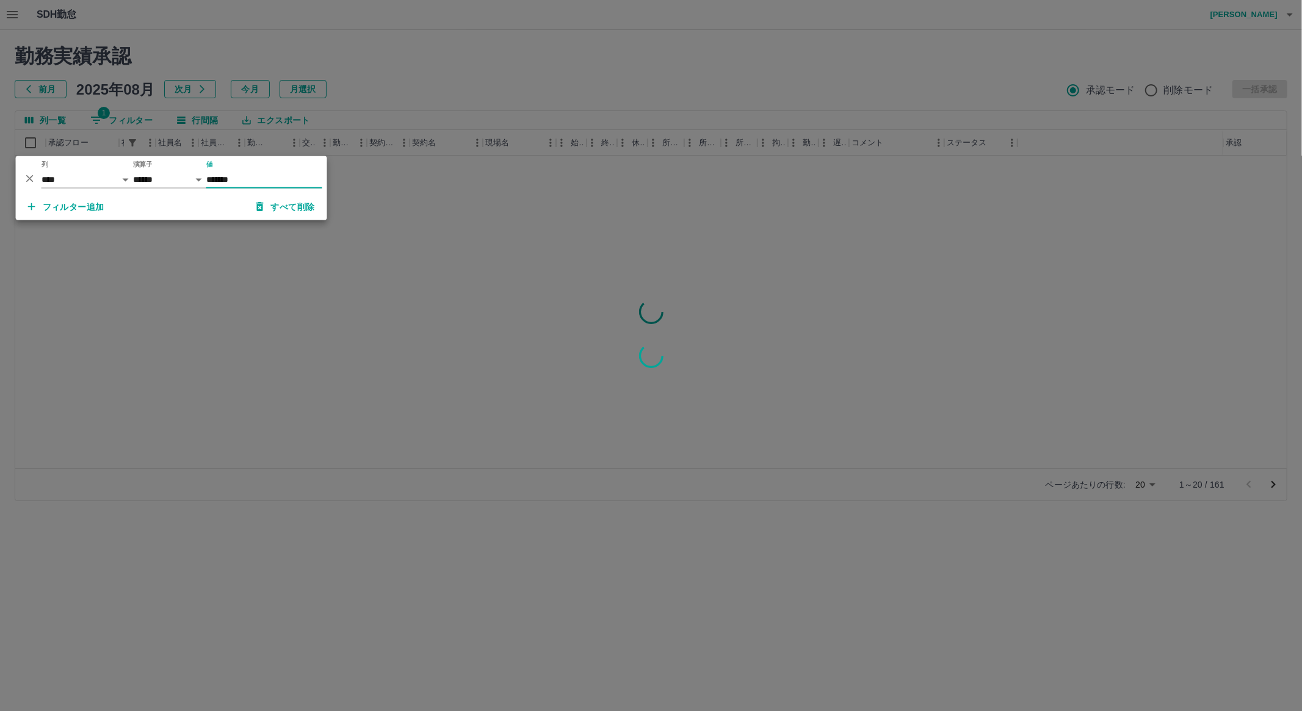
type input "*******"
click at [444, 178] on div at bounding box center [651, 355] width 1302 height 711
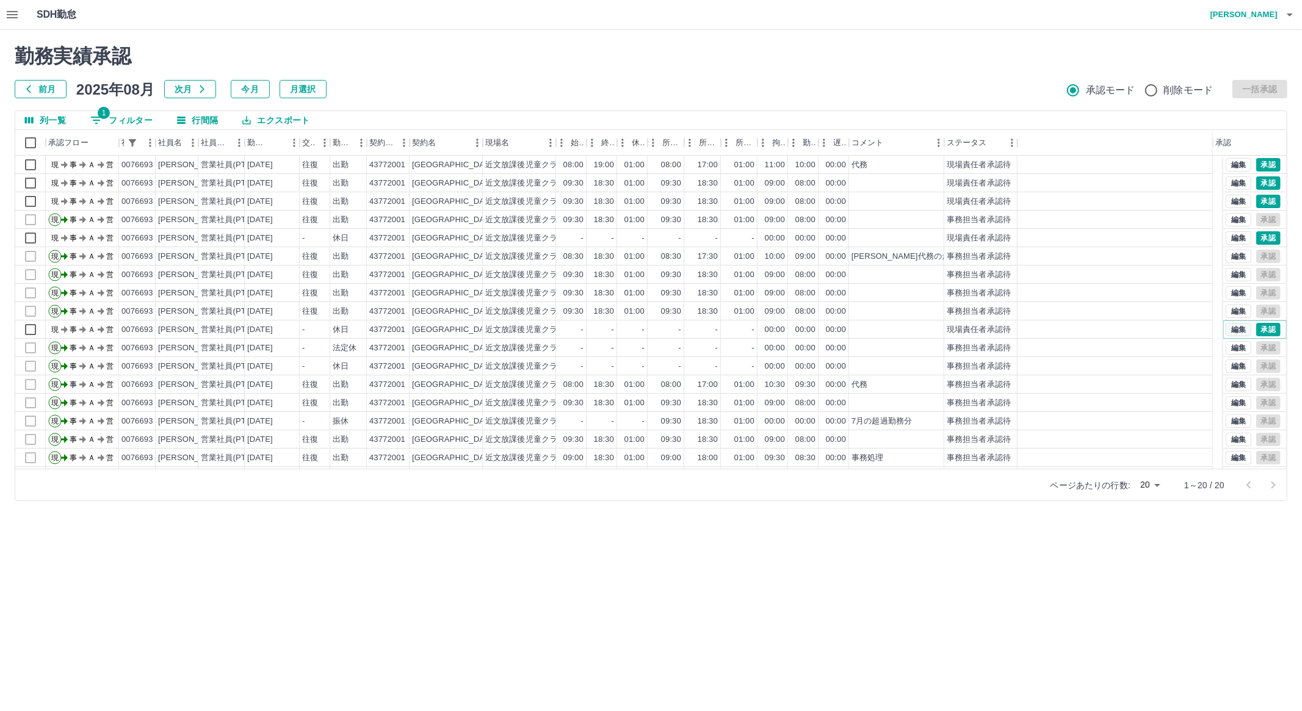
click at [1226, 327] on button "編集" at bounding box center [1239, 329] width 26 height 13
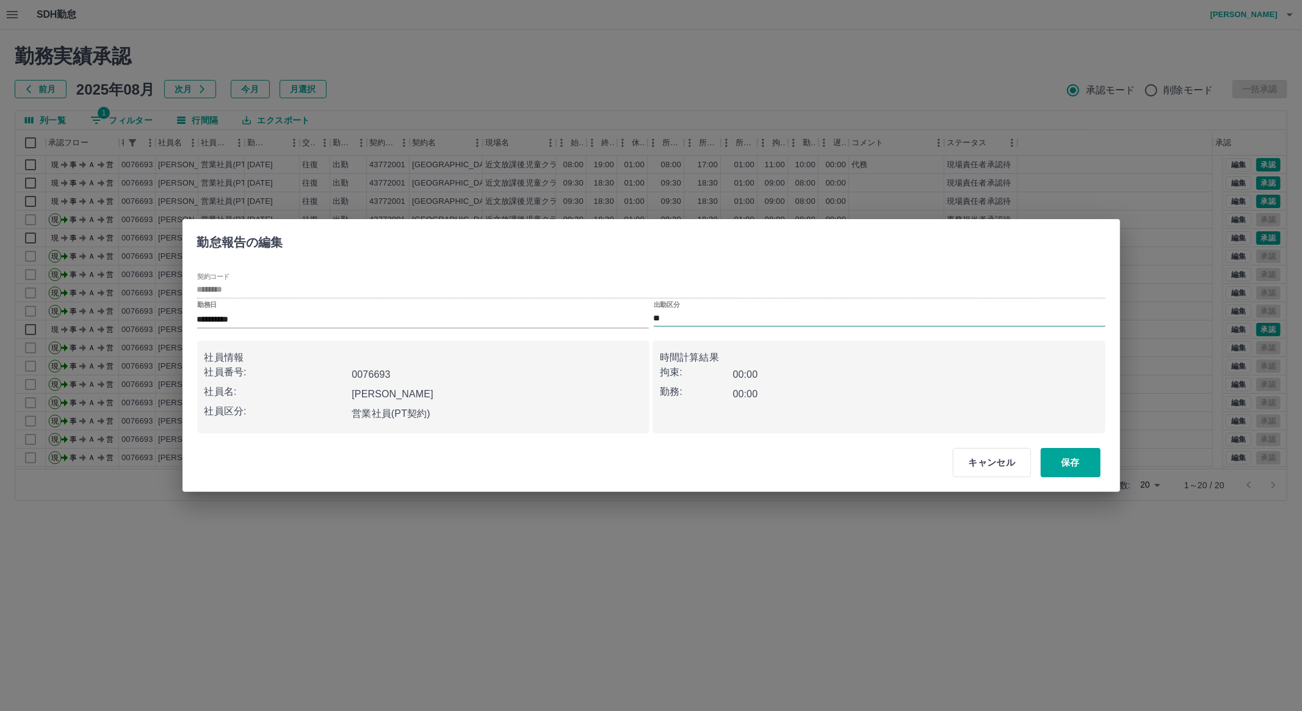
click at [690, 321] on input "**" at bounding box center [880, 318] width 452 height 15
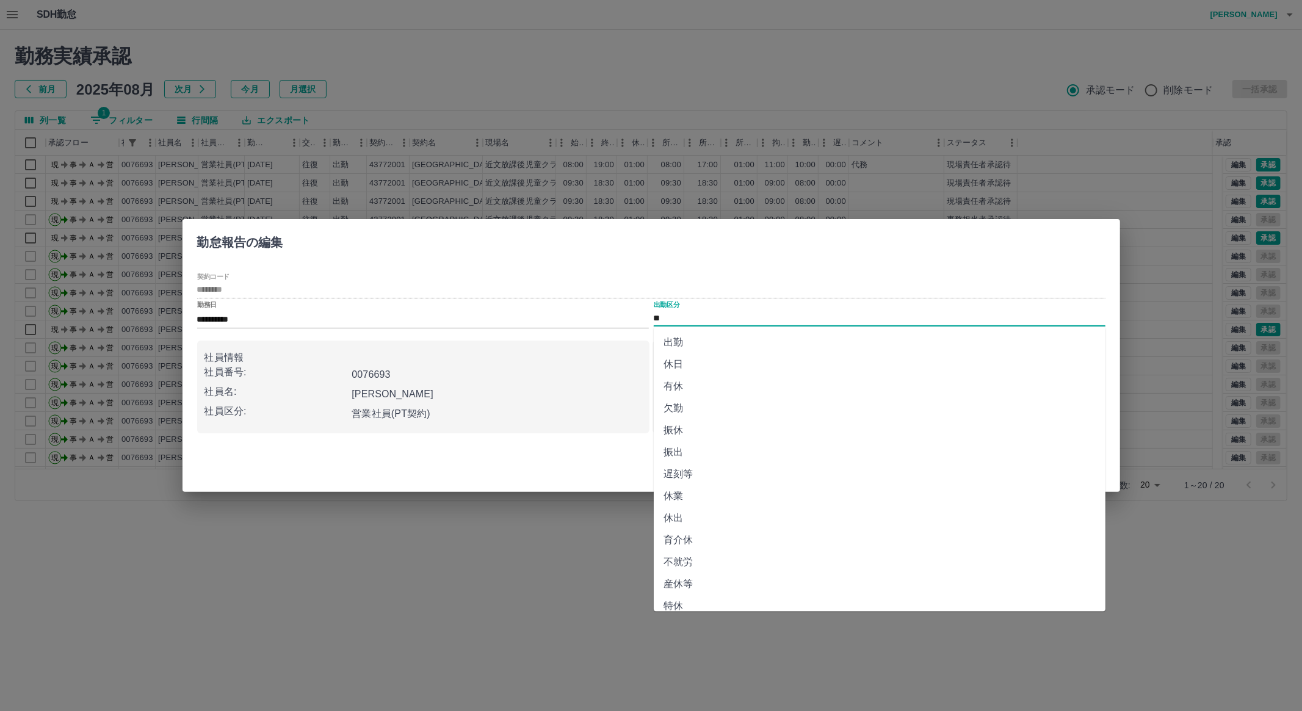
scroll to position [120, 0]
click at [1011, 581] on li "法定休" at bounding box center [880, 575] width 452 height 22
type input "***"
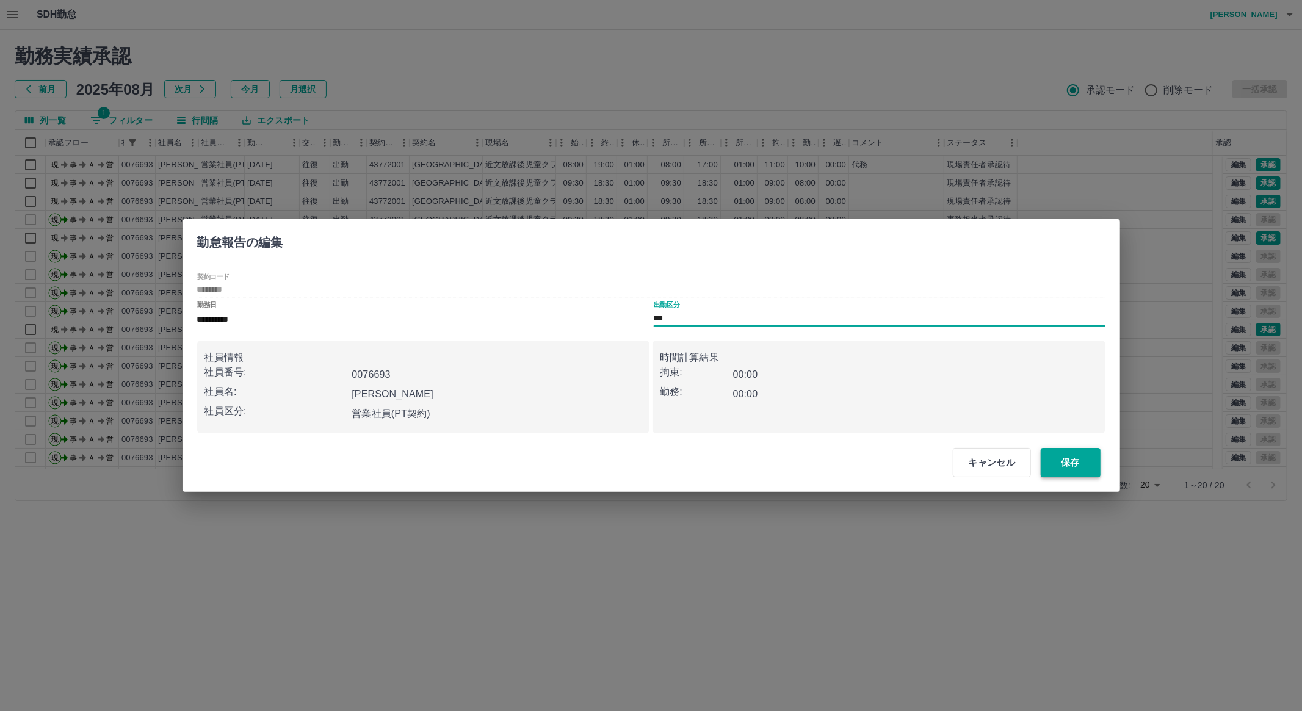
click at [1075, 470] on button "保存" at bounding box center [1071, 462] width 60 height 29
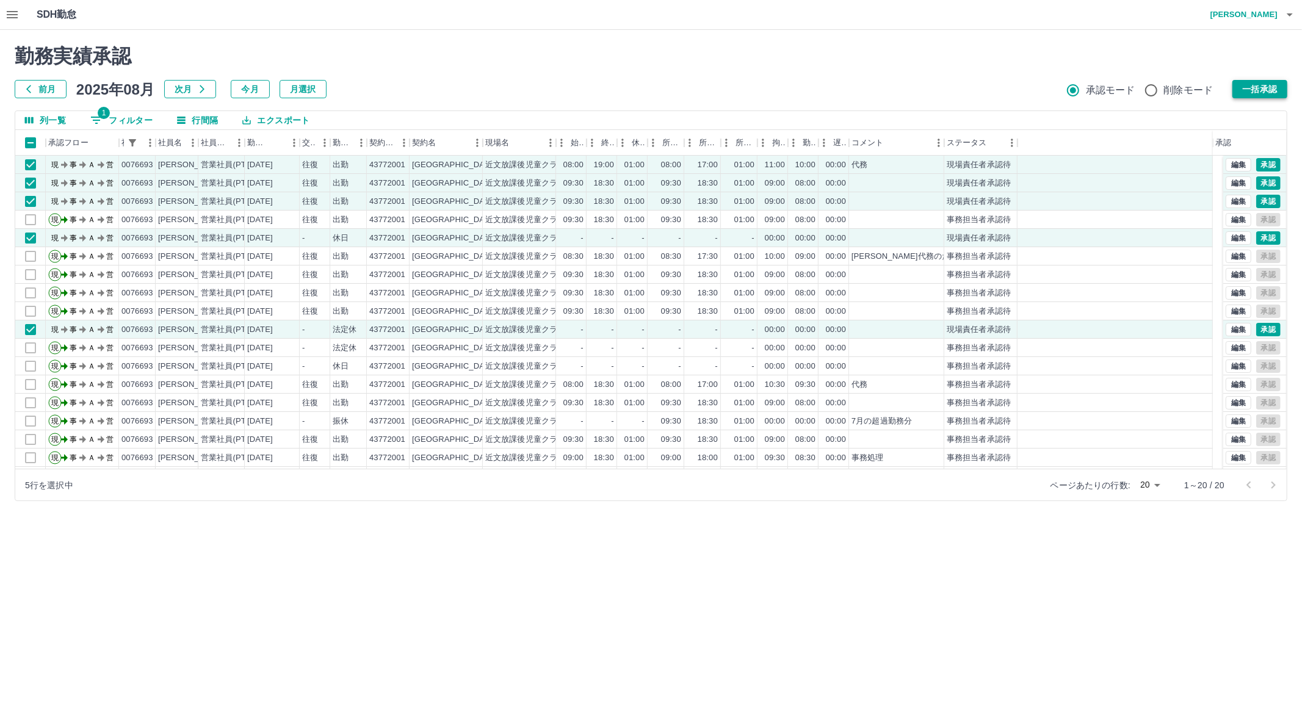
click at [1256, 83] on button "一括承認" at bounding box center [1260, 89] width 55 height 18
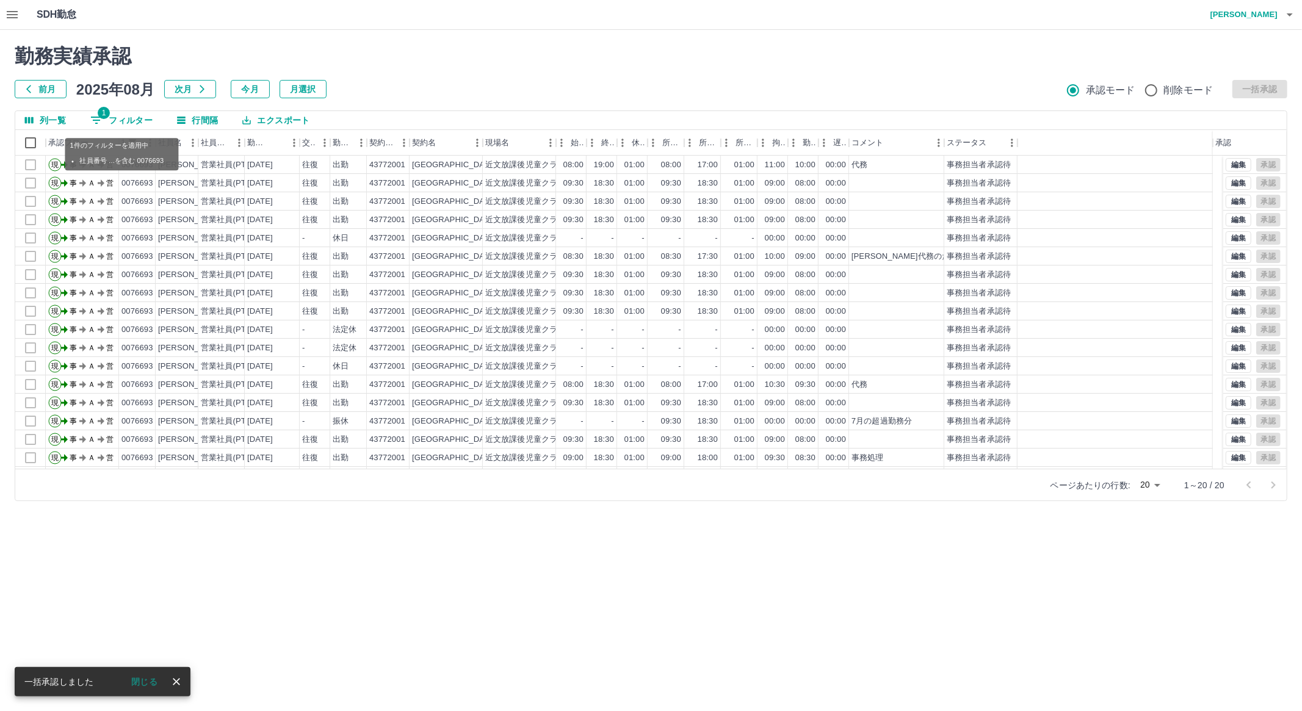
click at [137, 120] on button "1 フィルター" at bounding box center [122, 120] width 82 height 18
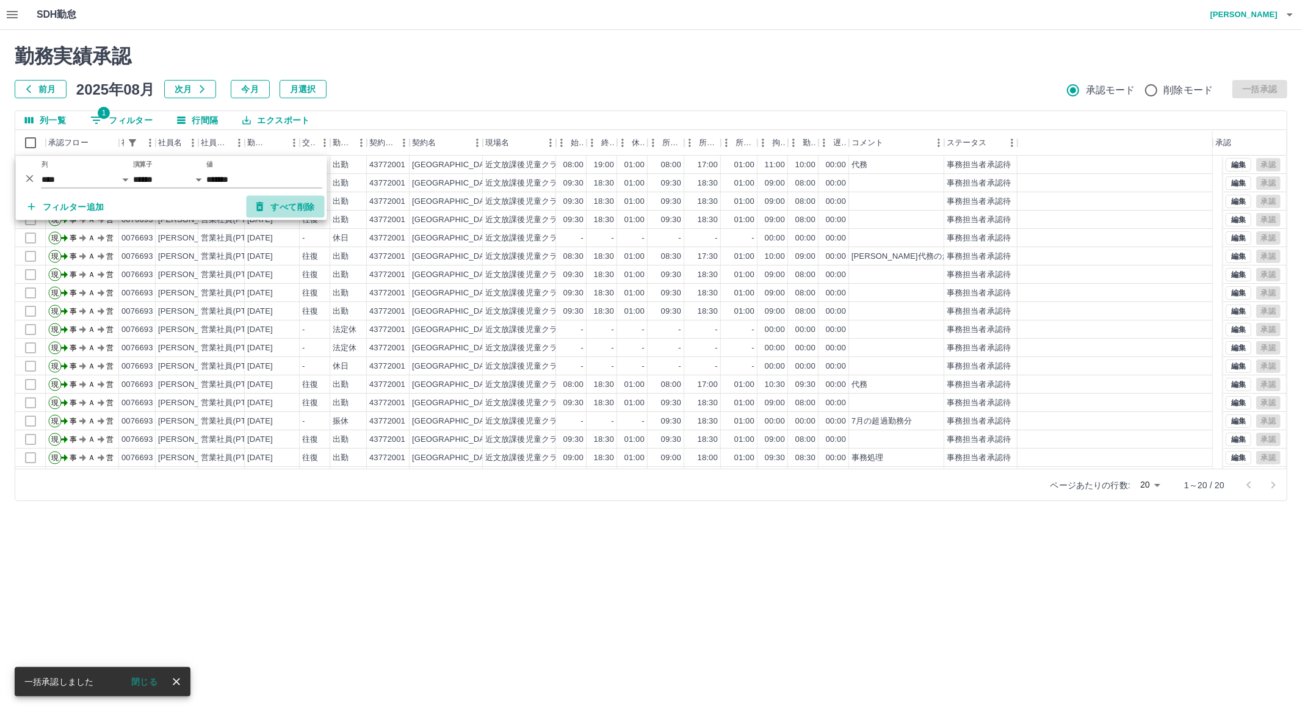
click at [281, 196] on button "すべて削除" at bounding box center [286, 207] width 78 height 22
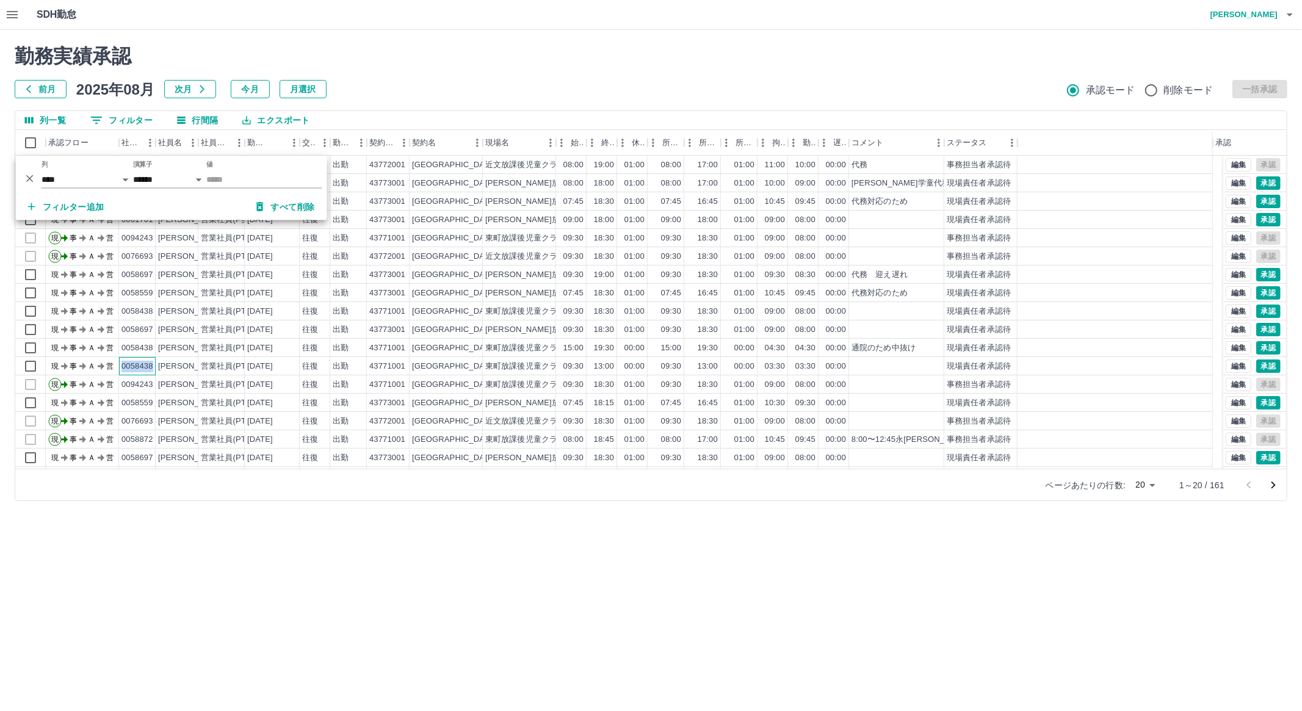
drag, startPoint x: 153, startPoint y: 366, endPoint x: 120, endPoint y: 365, distance: 33.0
click at [120, 365] on div "0058438" at bounding box center [137, 366] width 37 height 18
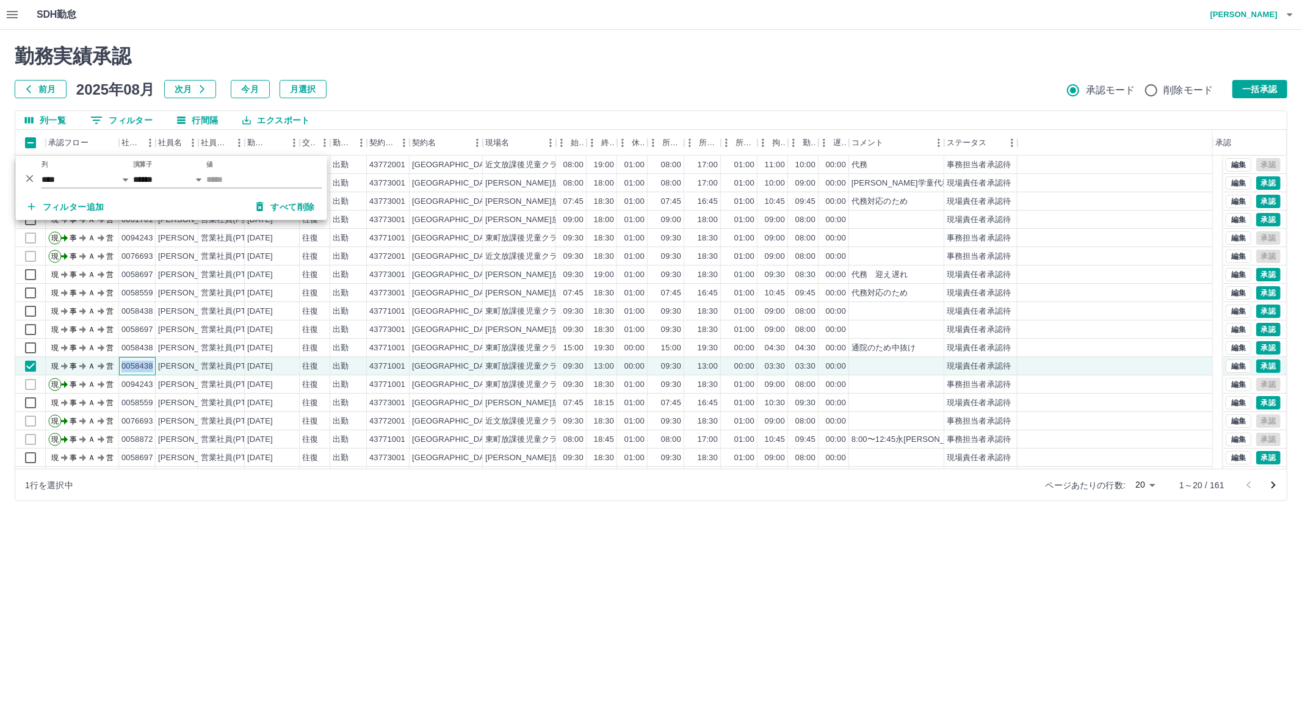
copy div "0058438"
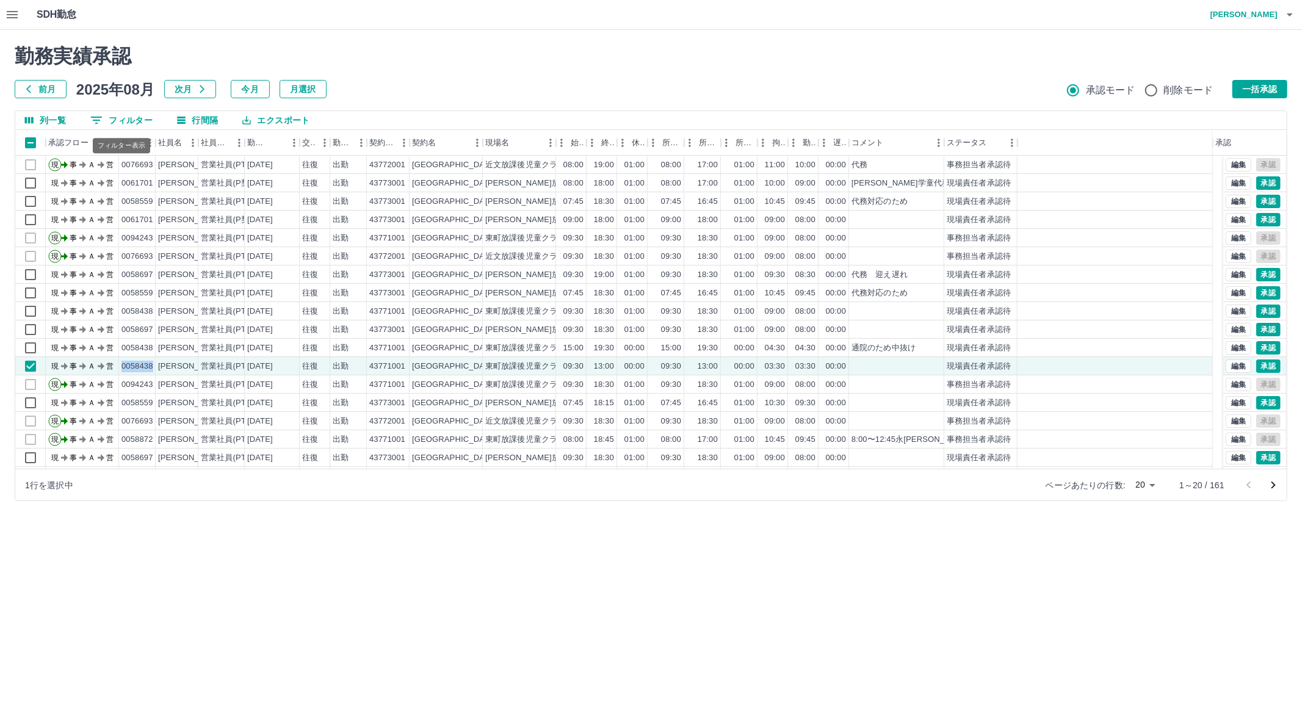
click at [136, 117] on button "0 フィルター" at bounding box center [122, 120] width 82 height 18
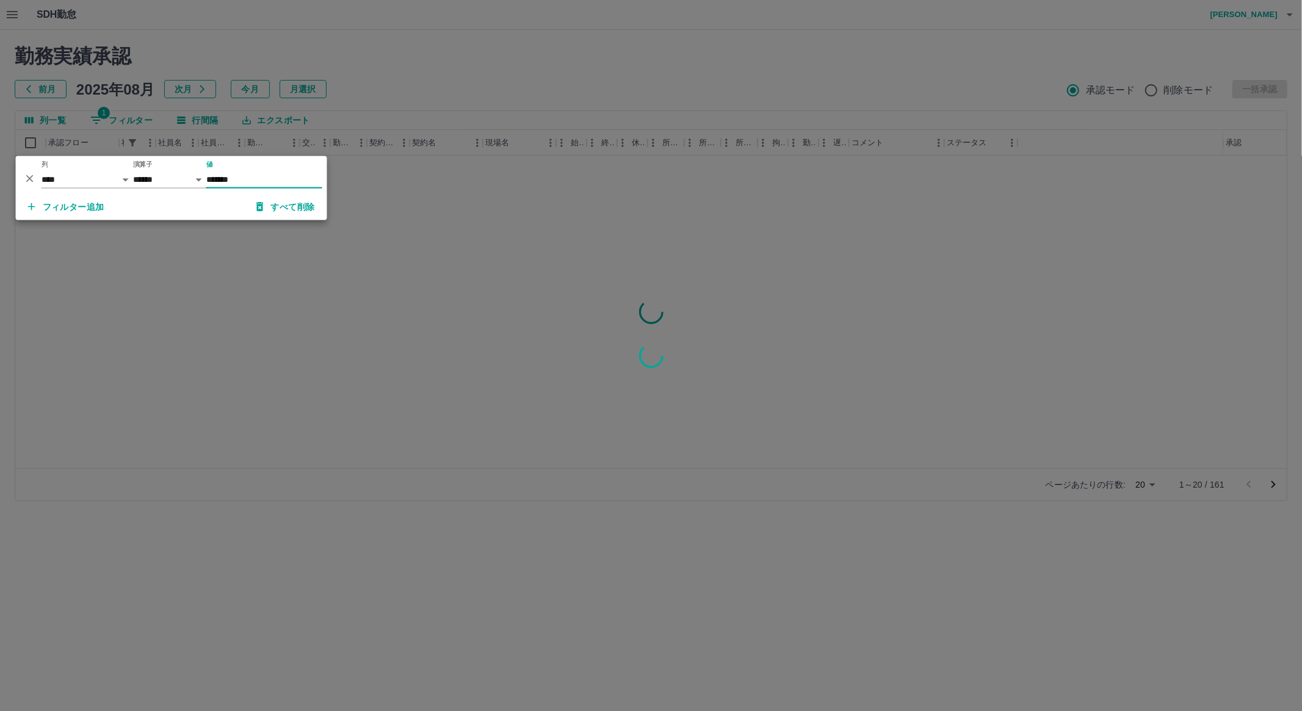
type input "*******"
click at [293, 253] on div at bounding box center [651, 355] width 1302 height 711
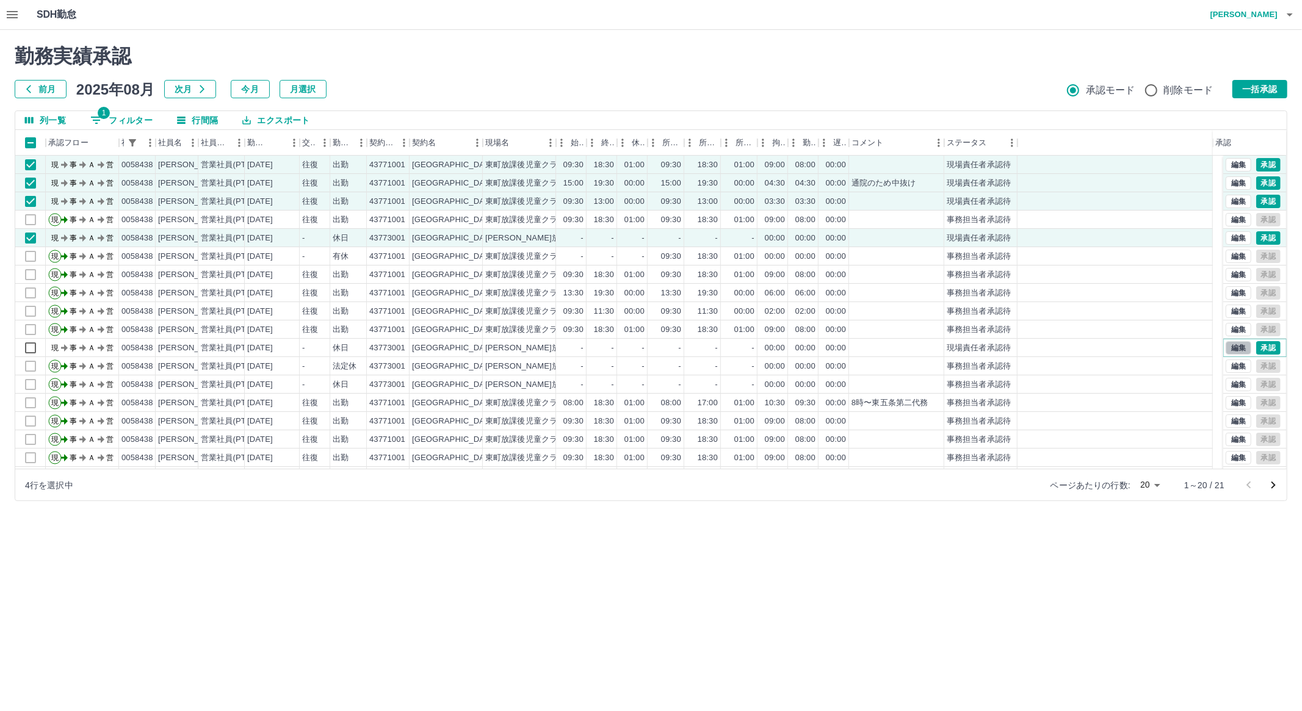
click at [1231, 346] on button "編集" at bounding box center [1239, 347] width 26 height 13
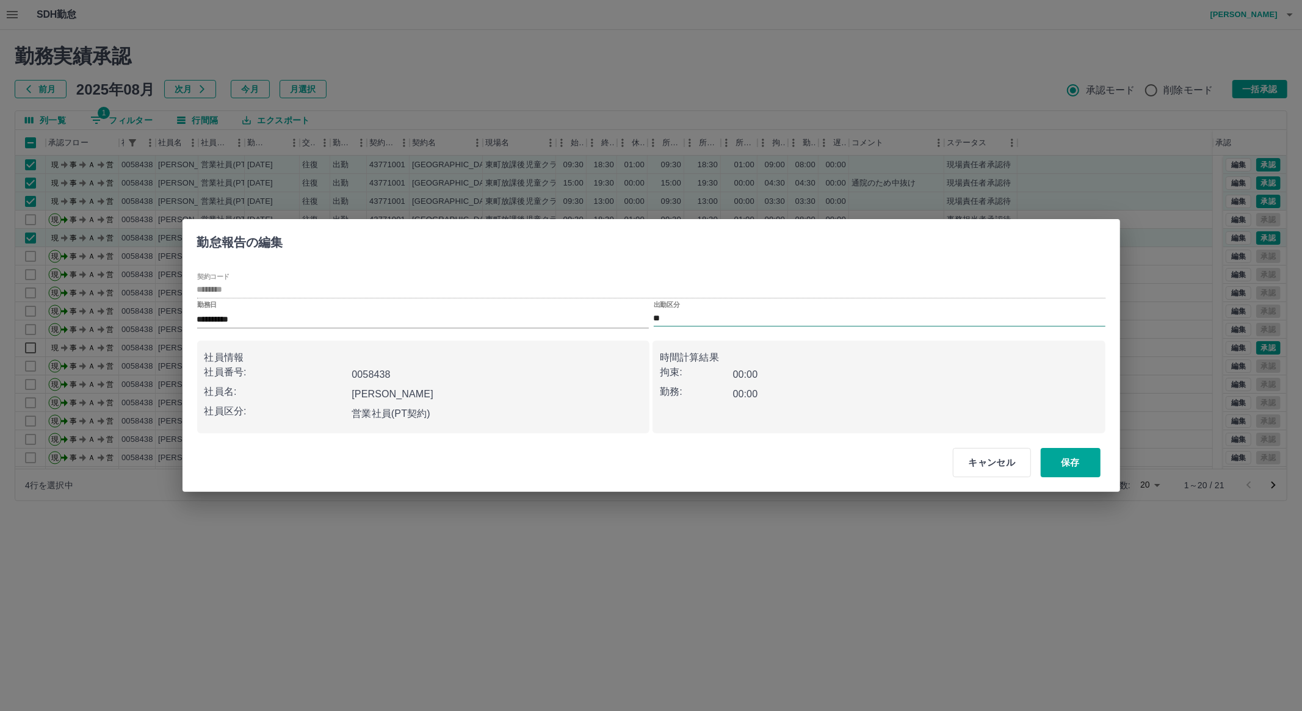
click at [710, 316] on input "**" at bounding box center [880, 318] width 452 height 15
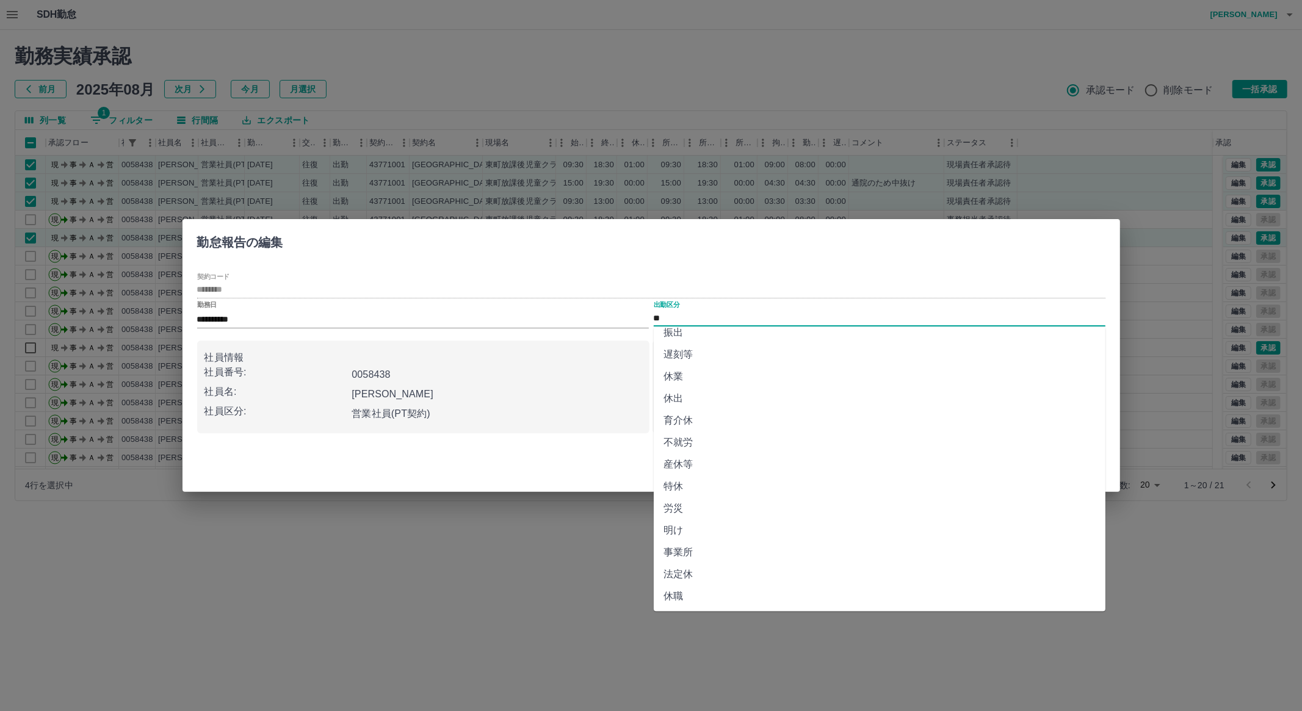
click at [1072, 576] on li "法定休" at bounding box center [880, 575] width 452 height 22
type input "***"
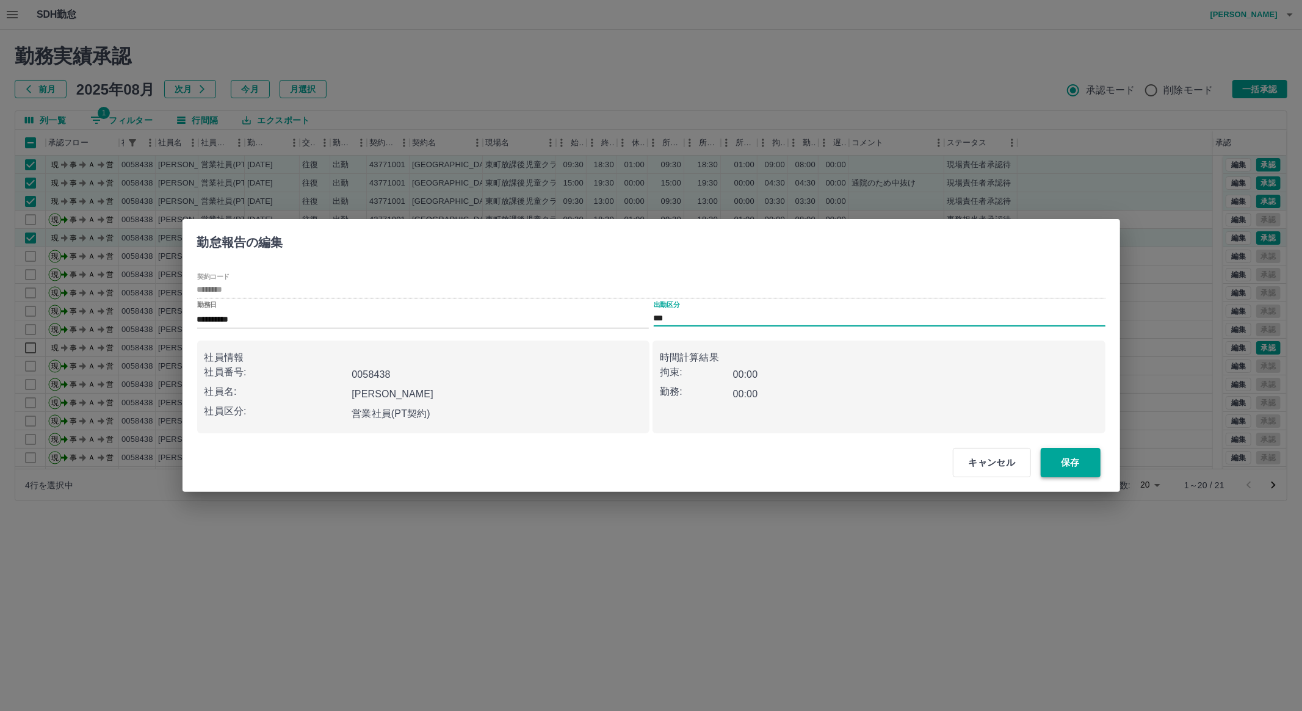
click at [1090, 466] on button "保存" at bounding box center [1071, 462] width 60 height 29
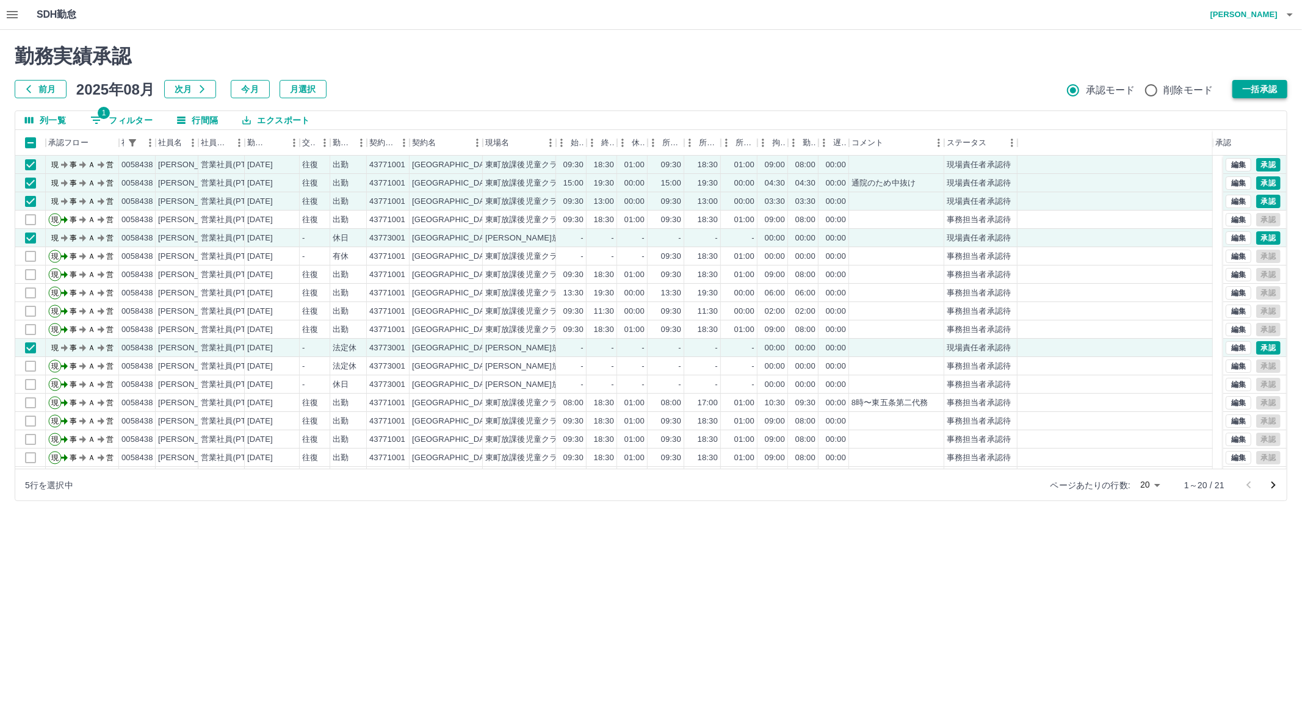
click at [1261, 84] on button "一括承認" at bounding box center [1260, 89] width 55 height 18
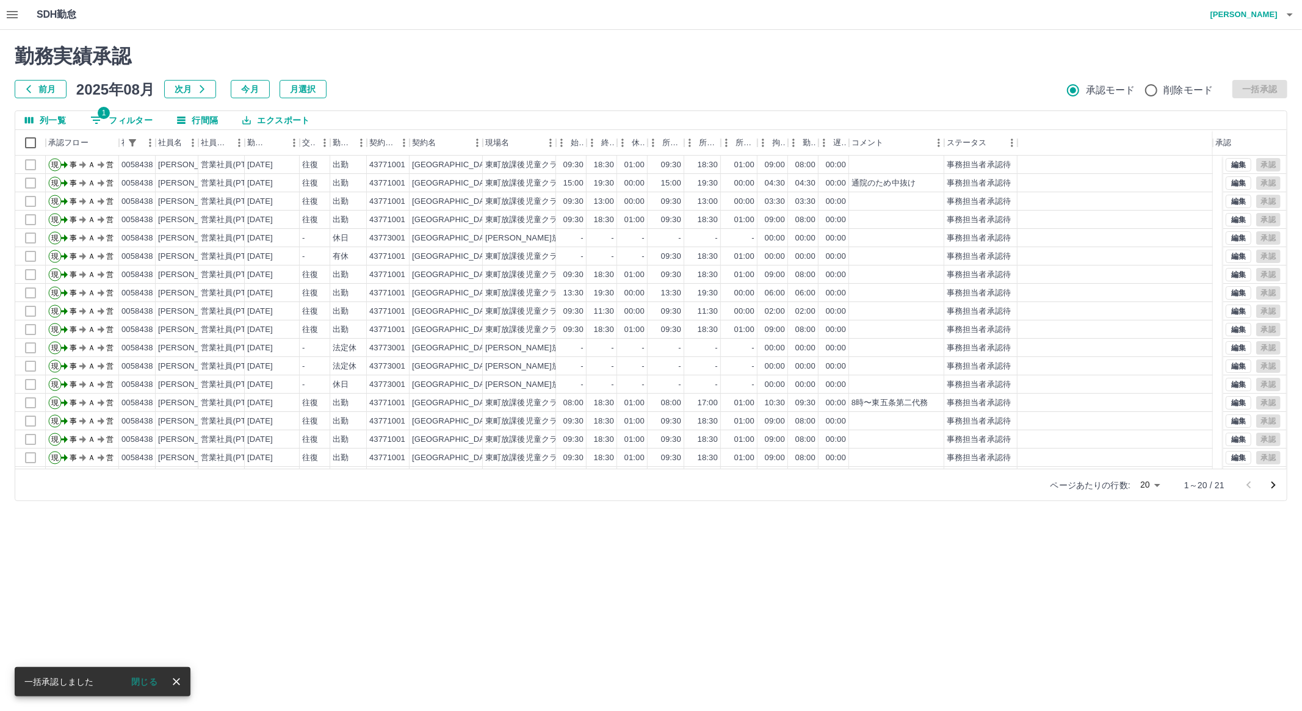
click at [118, 124] on button "1 フィルター" at bounding box center [122, 120] width 82 height 18
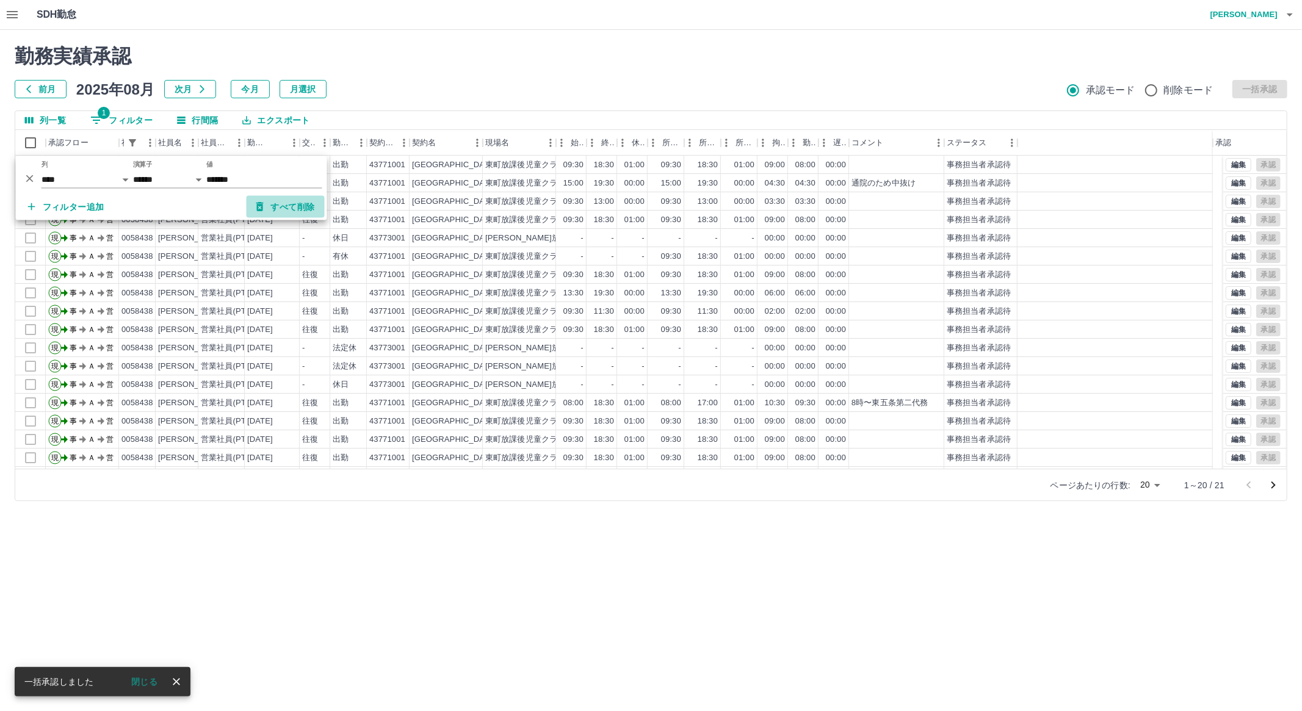
click at [308, 208] on button "すべて削除" at bounding box center [286, 207] width 78 height 22
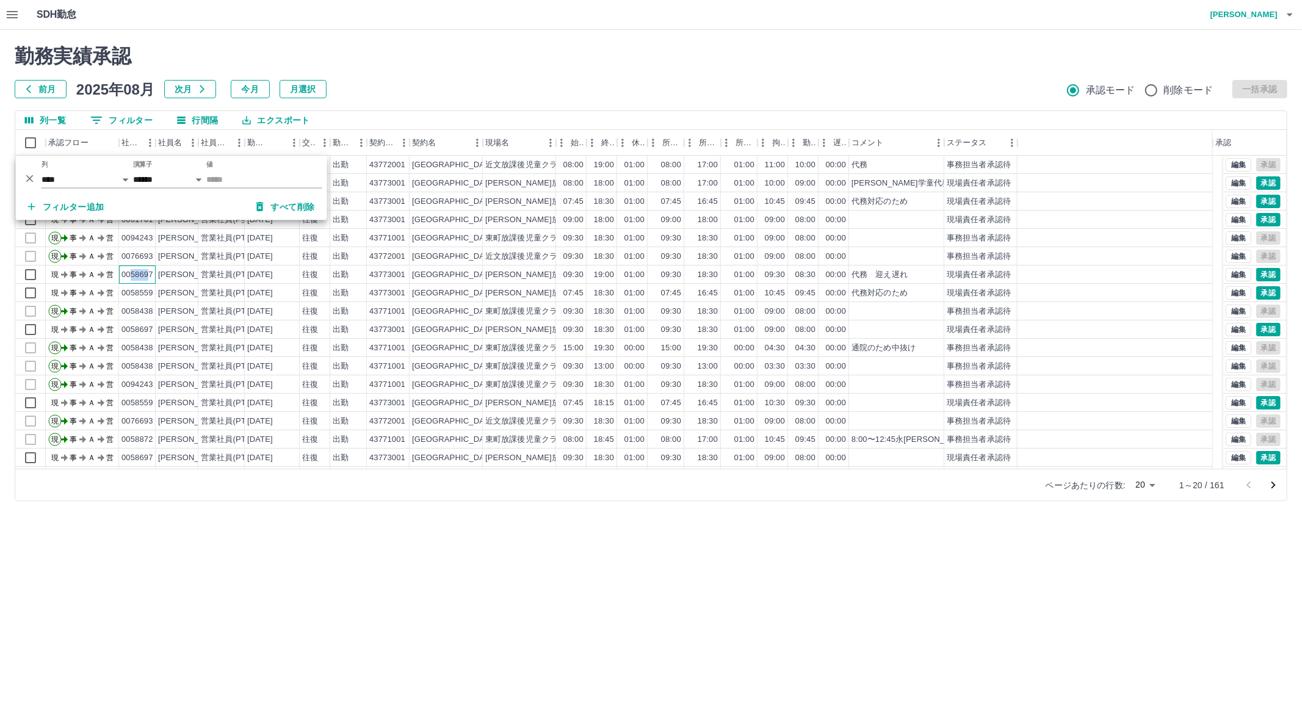
drag, startPoint x: 150, startPoint y: 277, endPoint x: 130, endPoint y: 277, distance: 19.5
click at [130, 277] on div "0058697" at bounding box center [138, 275] width 32 height 12
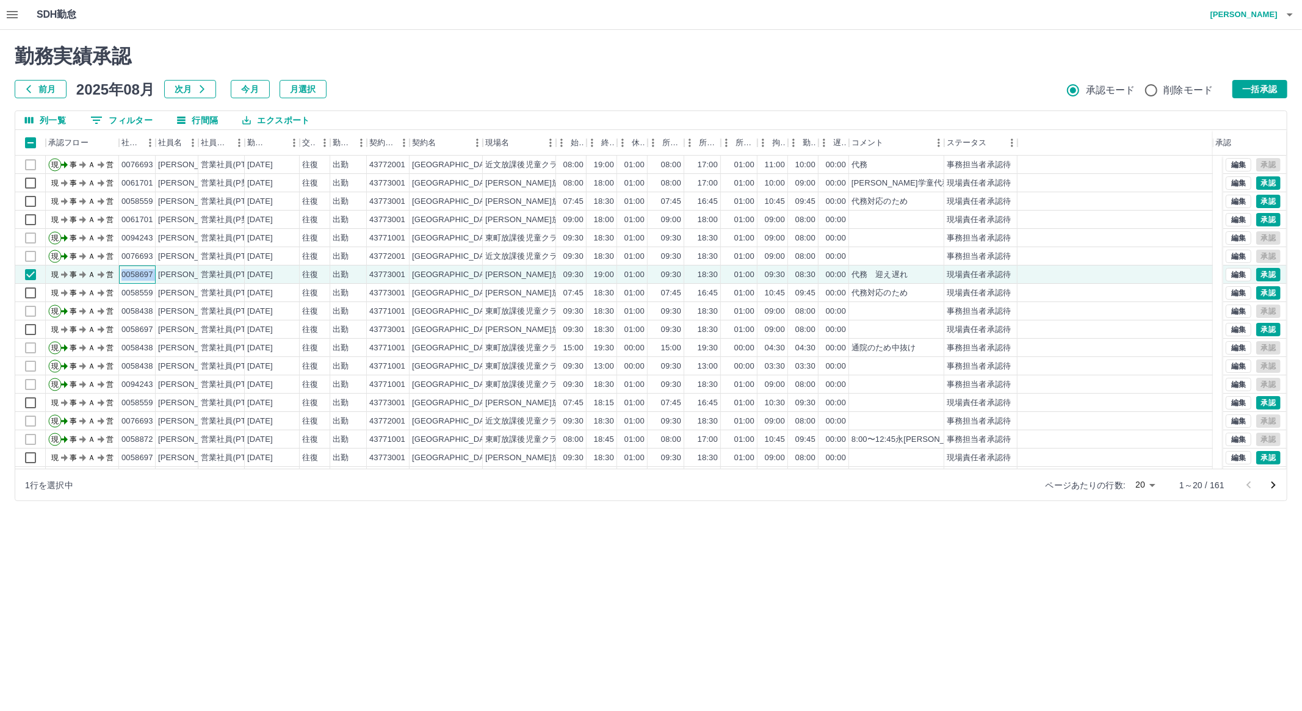
drag, startPoint x: 120, startPoint y: 277, endPoint x: 156, endPoint y: 277, distance: 36.6
click at [156, 277] on div "現 事 Ａ 営 0058697 [PERSON_NAME] 営業社員(PT契約) [DATE] 往復 出勤 43773001 [GEOGRAPHIC_DATA…" at bounding box center [614, 275] width 1198 height 18
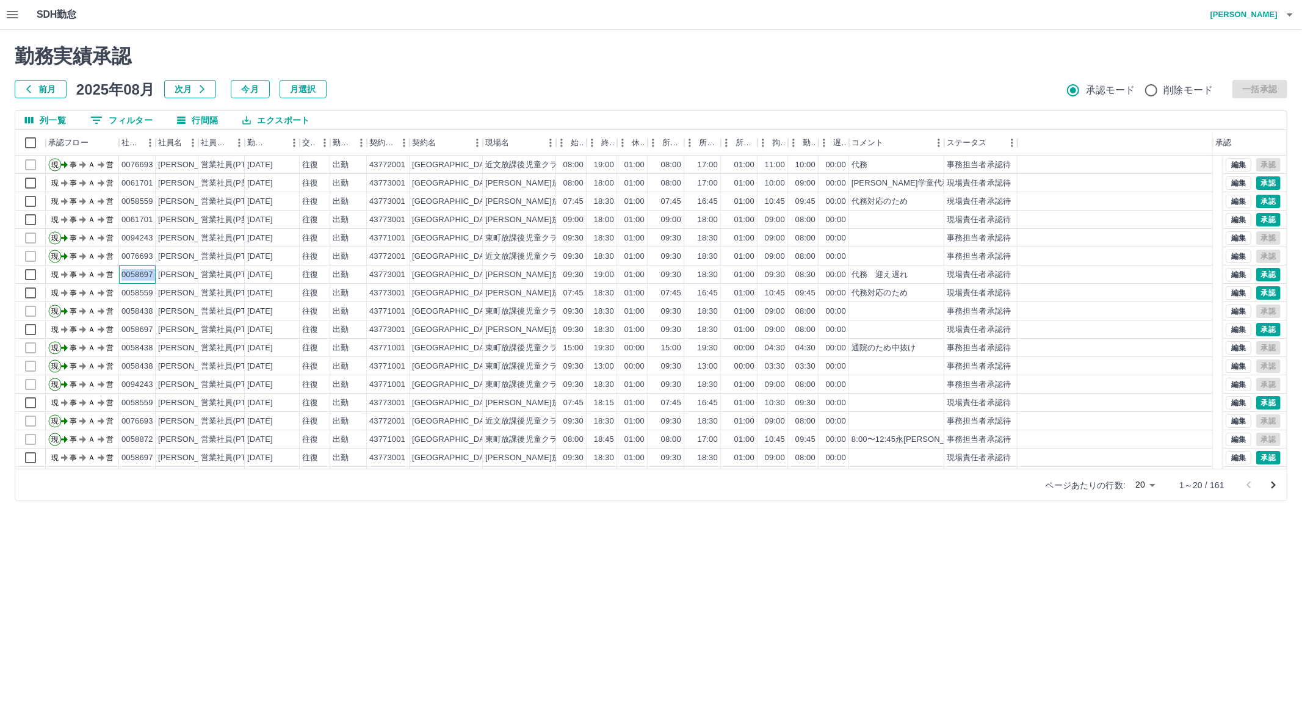
copy div "0058697"
click at [137, 114] on button "0 フィルター" at bounding box center [122, 120] width 82 height 18
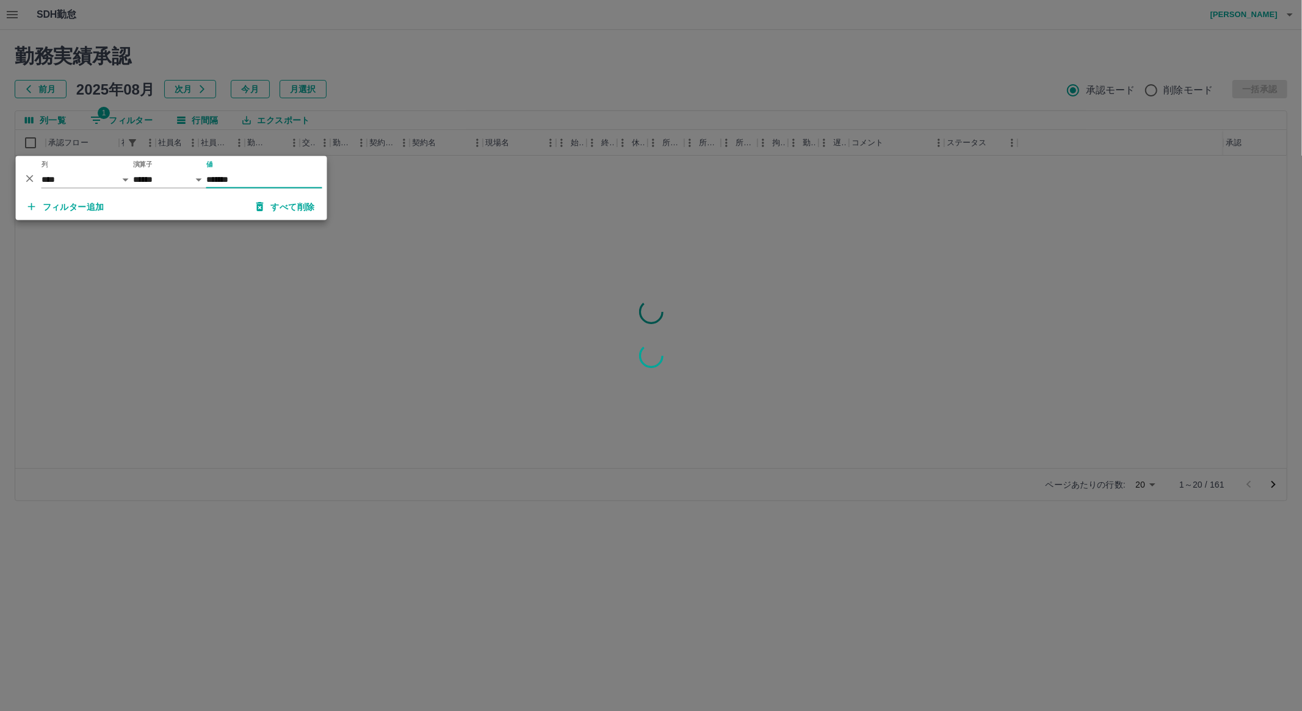
type input "*******"
click at [257, 295] on div at bounding box center [651, 355] width 1302 height 711
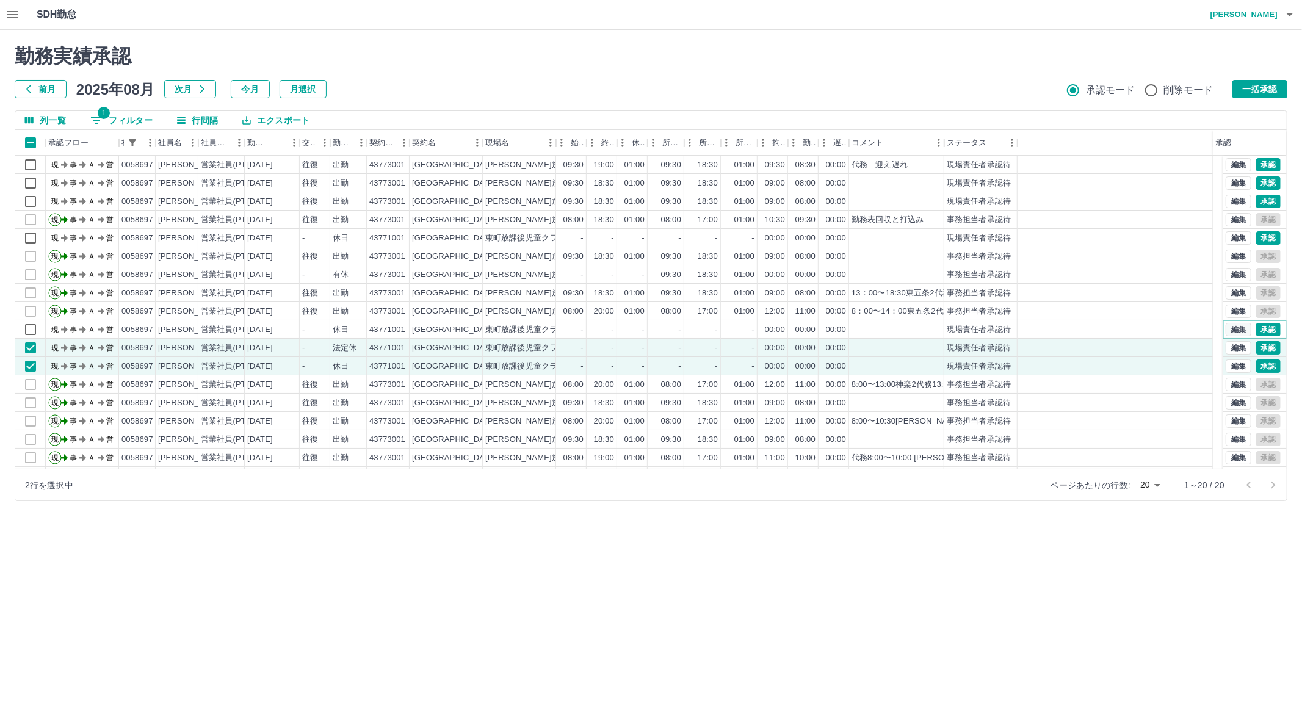
click at [1226, 328] on button "編集" at bounding box center [1239, 329] width 26 height 13
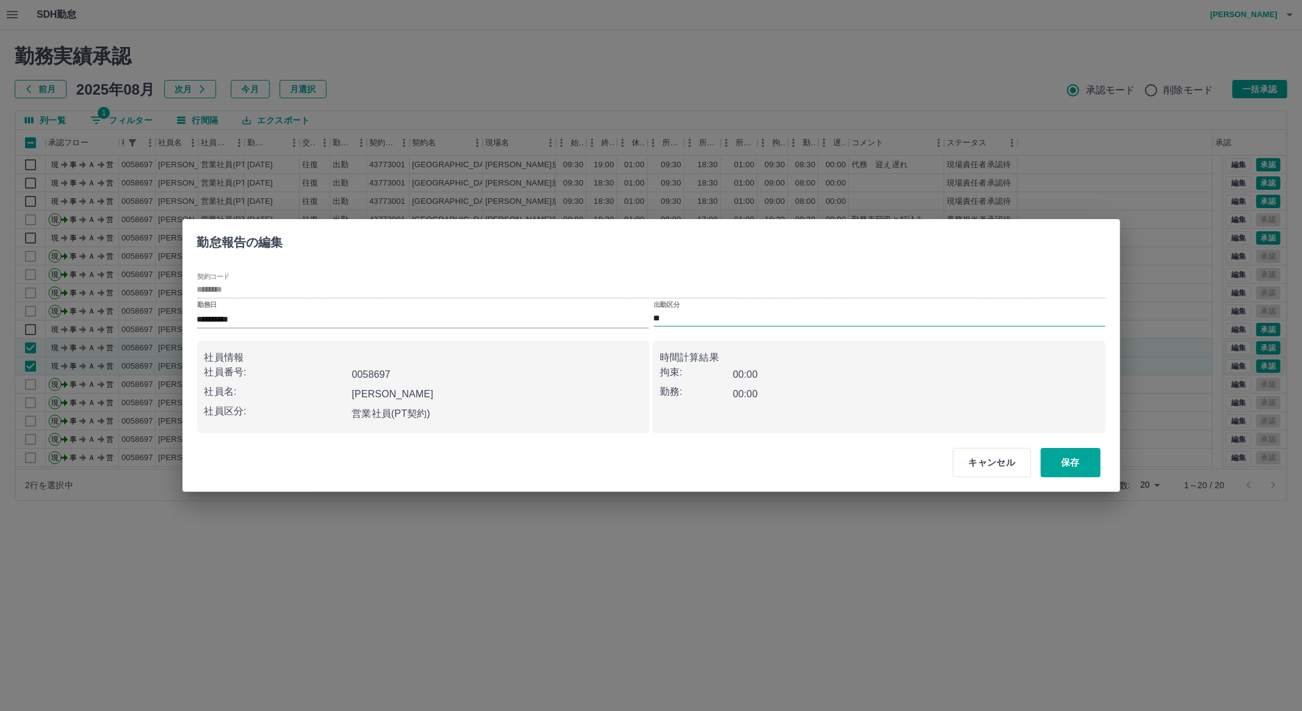
click at [736, 319] on input "**" at bounding box center [880, 318] width 452 height 15
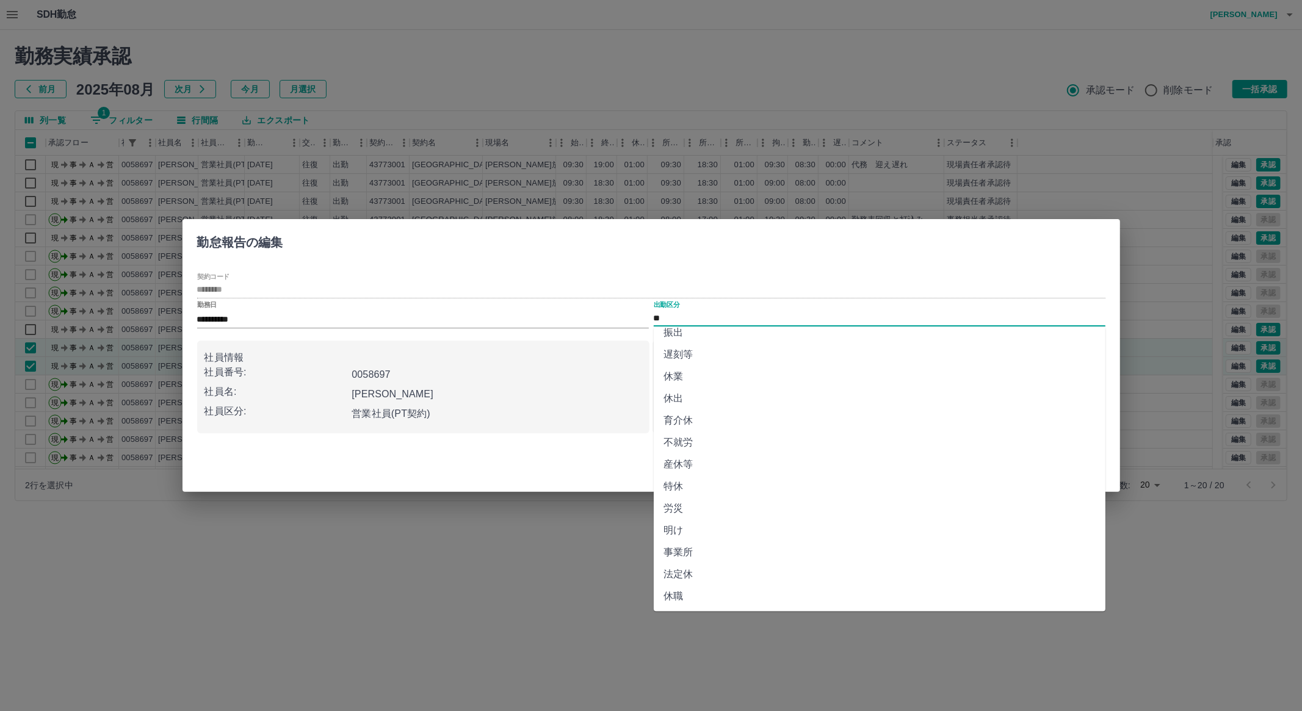
click at [1064, 575] on li "法定休" at bounding box center [880, 575] width 452 height 22
type input "***"
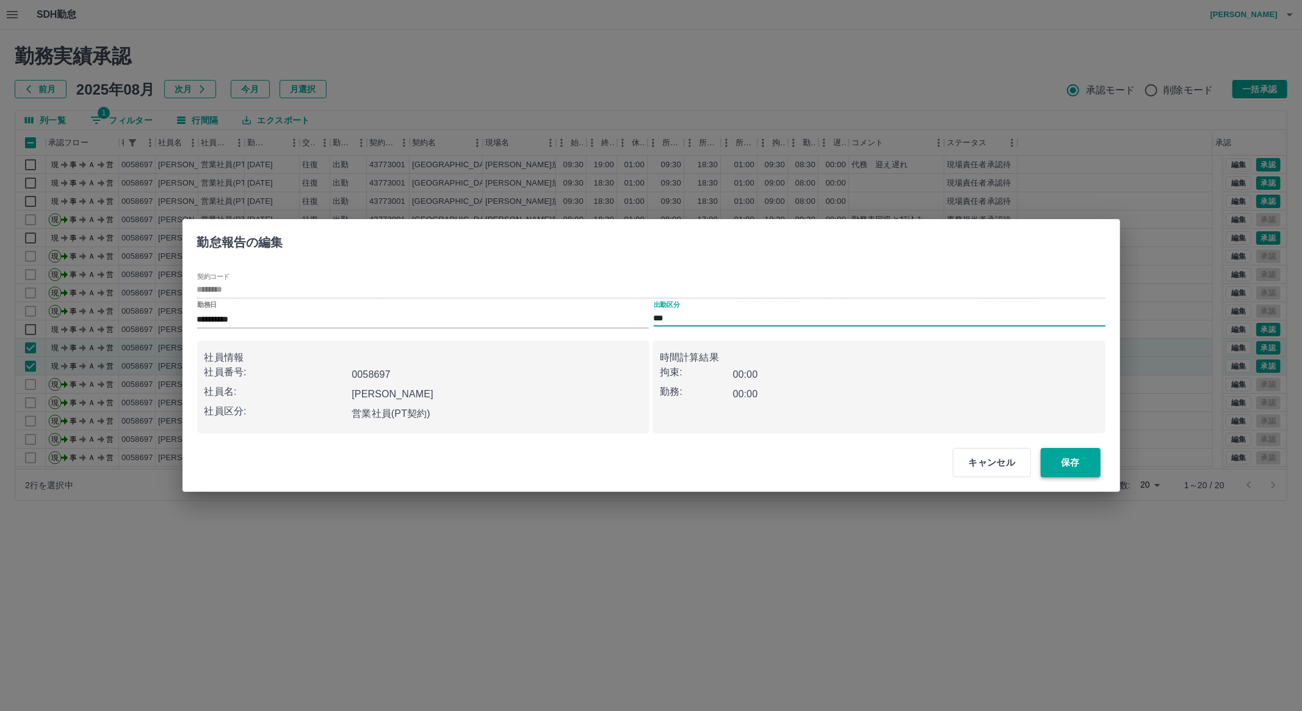
click at [1075, 456] on button "保存" at bounding box center [1071, 462] width 60 height 29
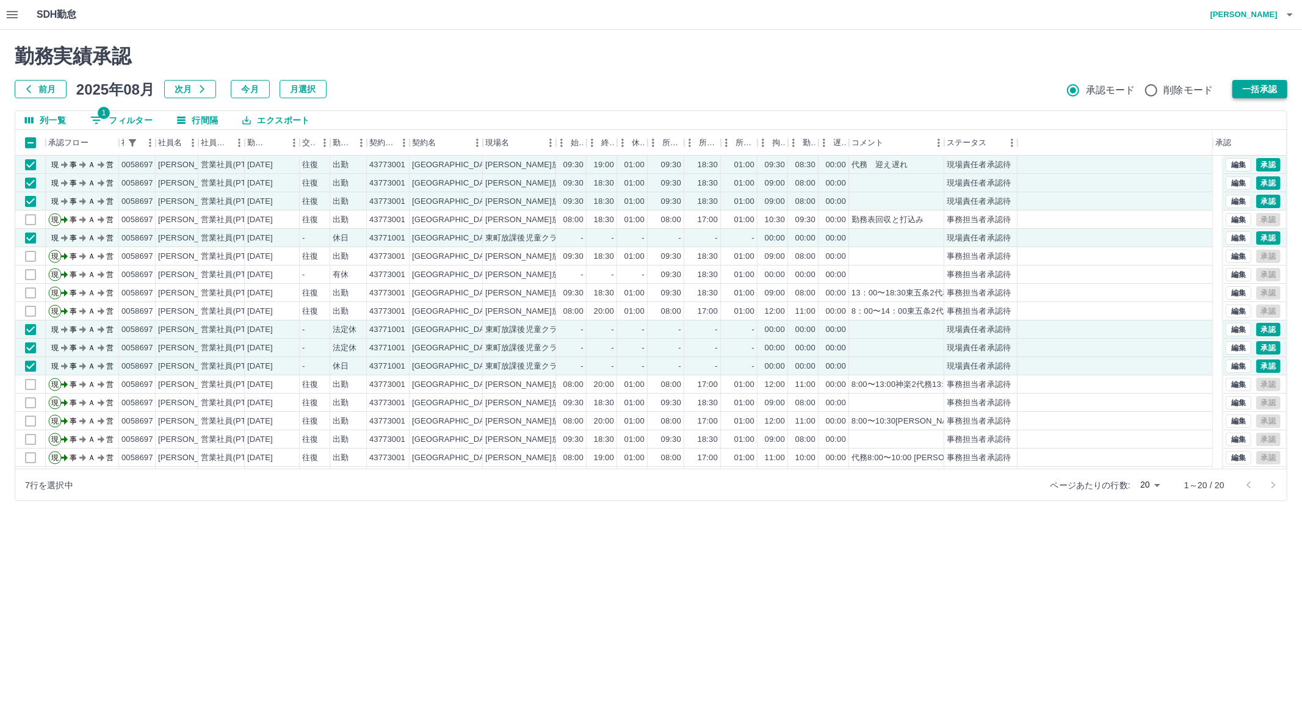
click at [1252, 85] on button "一括承認" at bounding box center [1260, 89] width 55 height 18
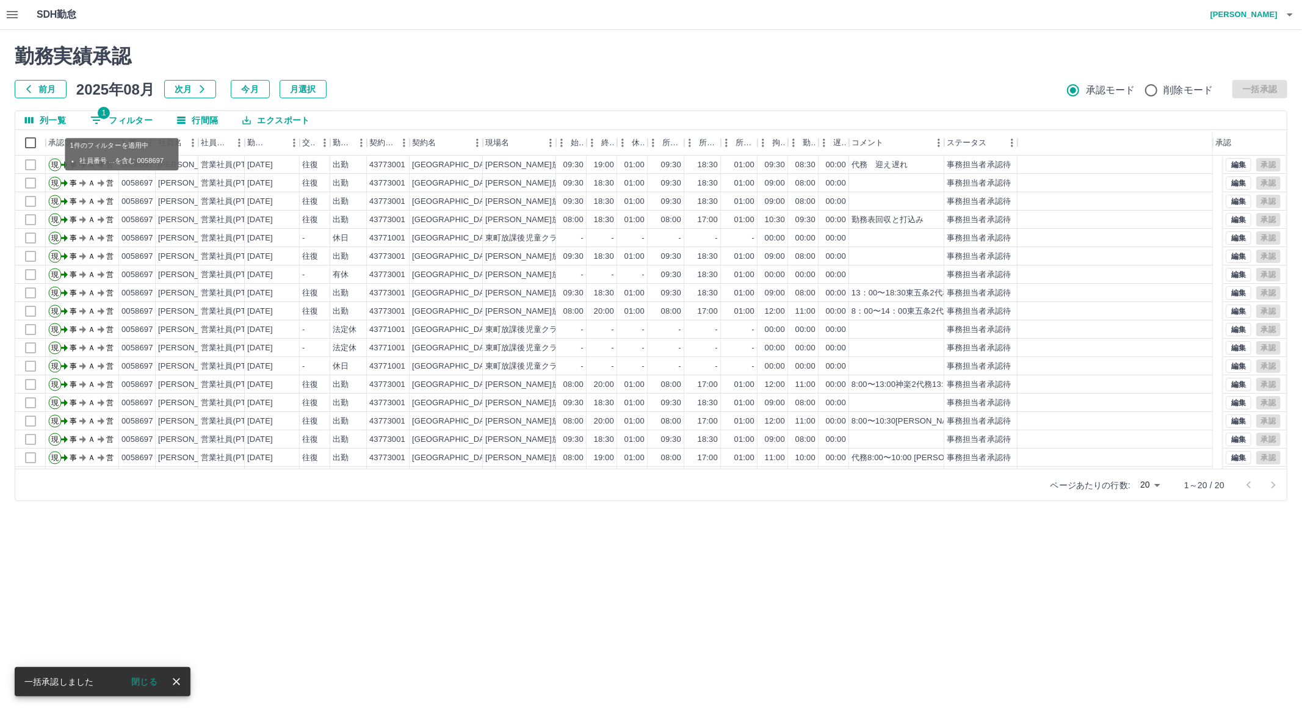
click at [135, 116] on button "1 フィルター" at bounding box center [122, 120] width 82 height 18
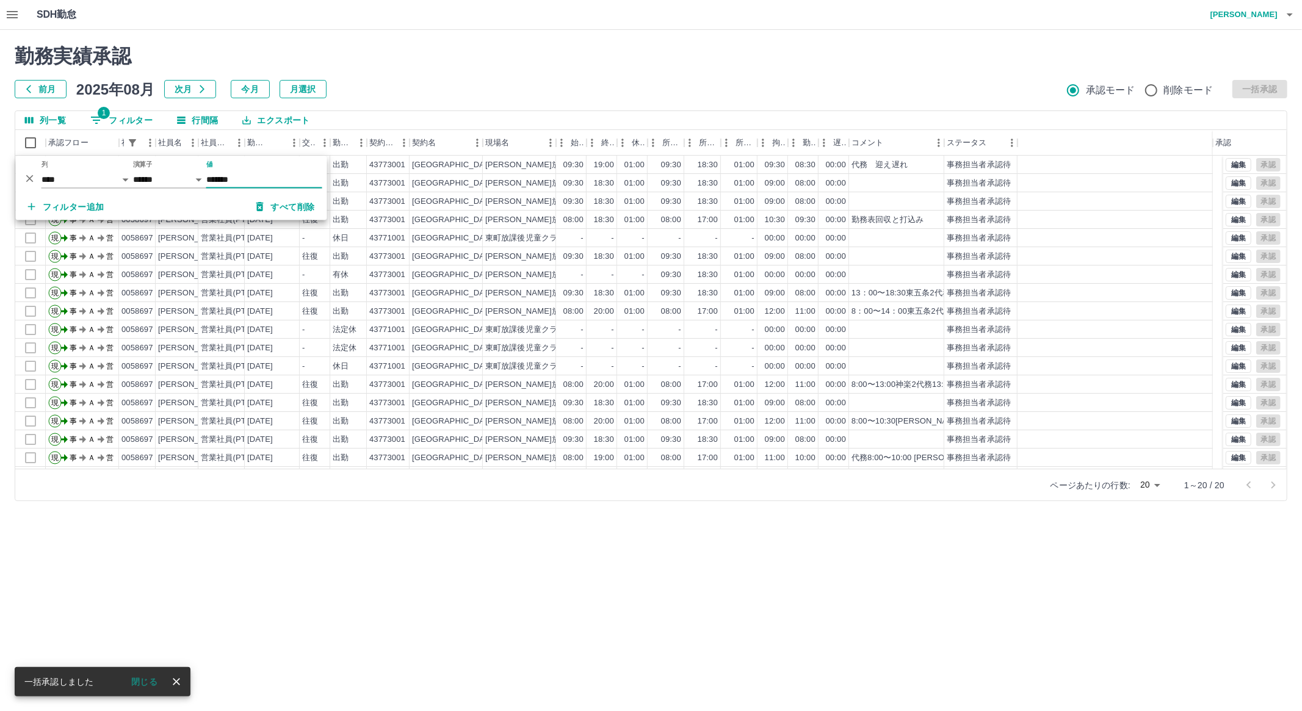
click at [293, 203] on button "すべて削除" at bounding box center [286, 207] width 78 height 22
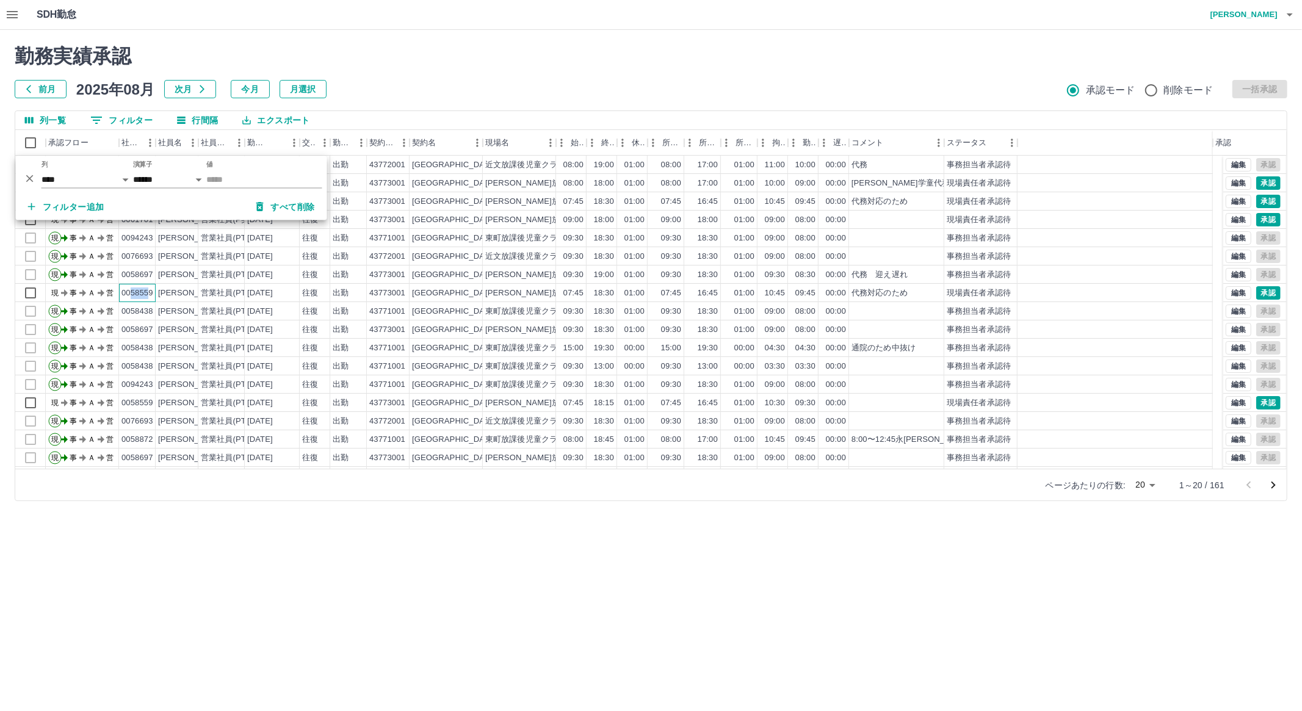
drag, startPoint x: 149, startPoint y: 282, endPoint x: 129, endPoint y: 300, distance: 27.2
click at [130, 294] on div "0058559" at bounding box center [138, 294] width 32 height 12
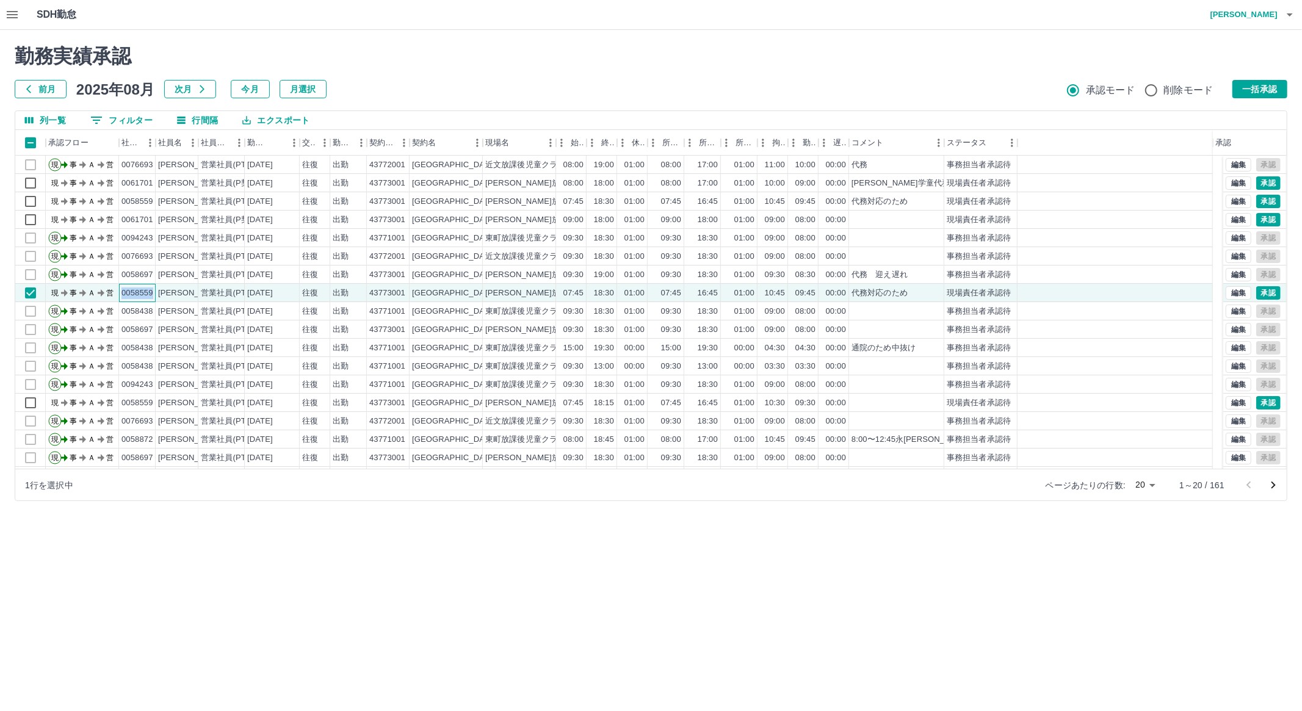
drag, startPoint x: 120, startPoint y: 292, endPoint x: 154, endPoint y: 294, distance: 34.2
click at [154, 294] on div "0058559" at bounding box center [137, 293] width 37 height 18
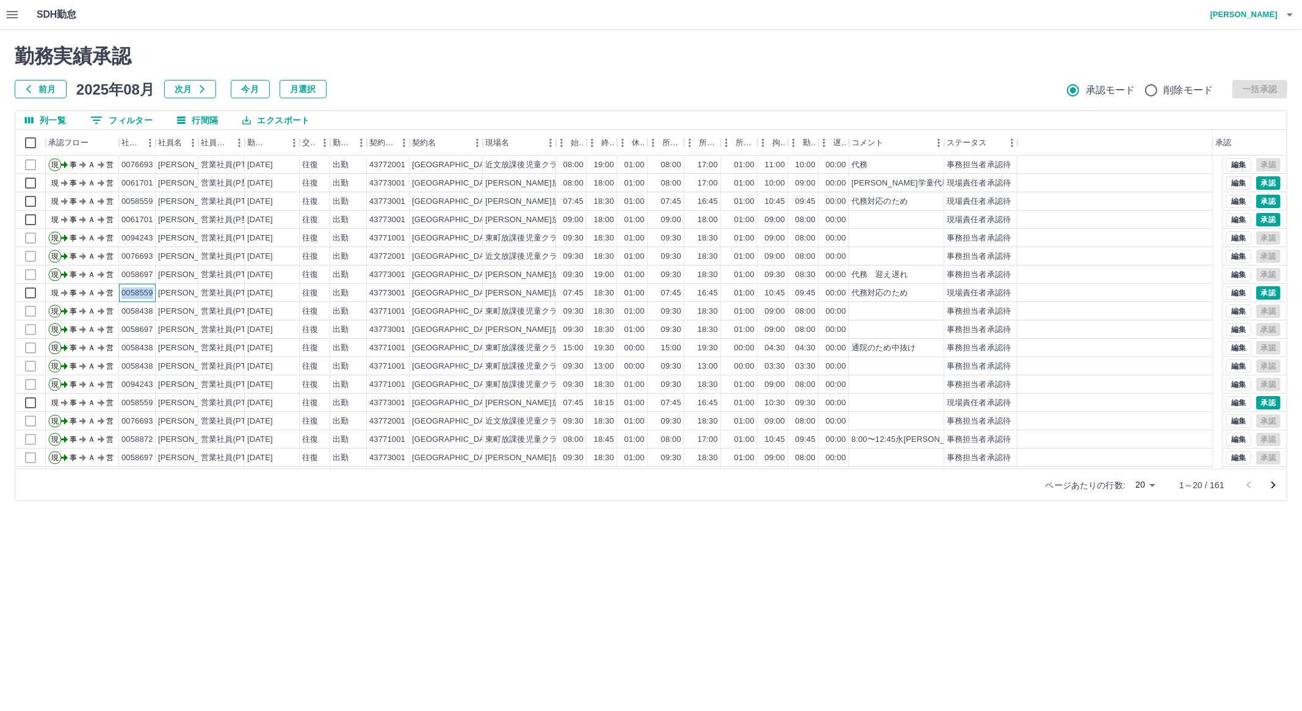
copy div "0058559"
click at [133, 120] on button "0 フィルター" at bounding box center [122, 120] width 82 height 18
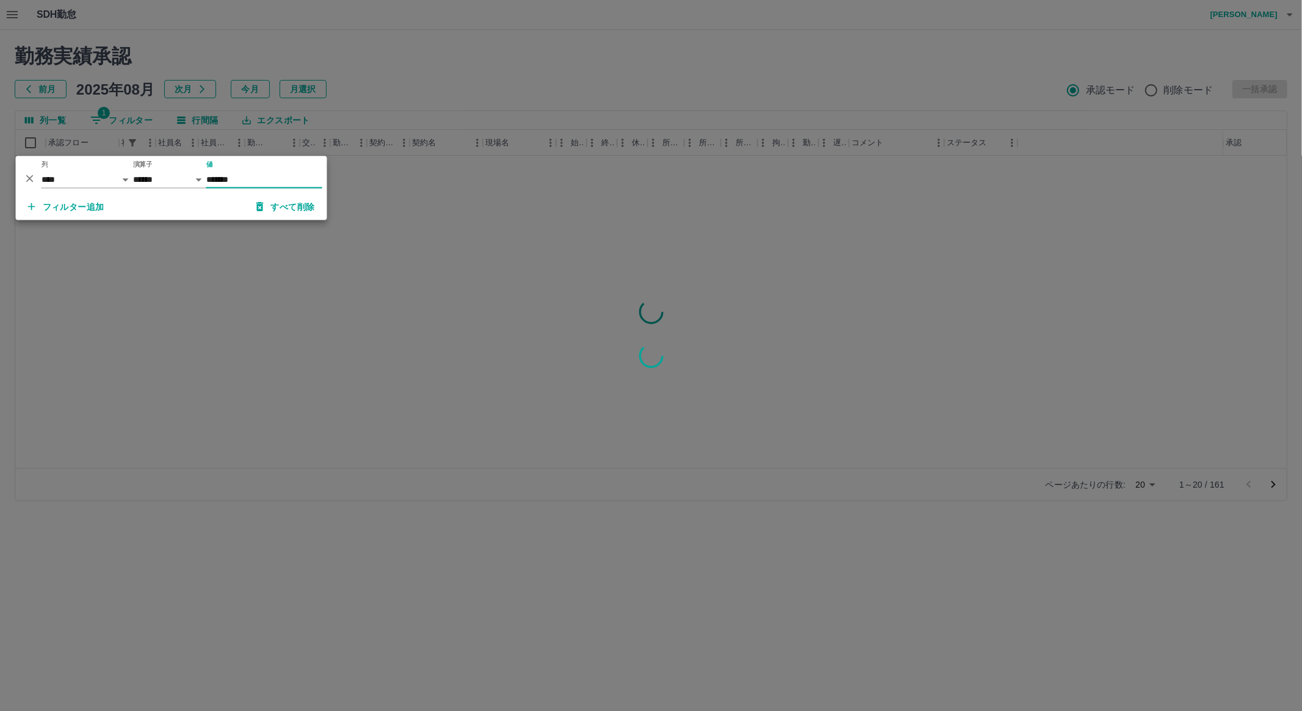
type input "*******"
click at [187, 319] on div at bounding box center [651, 355] width 1302 height 711
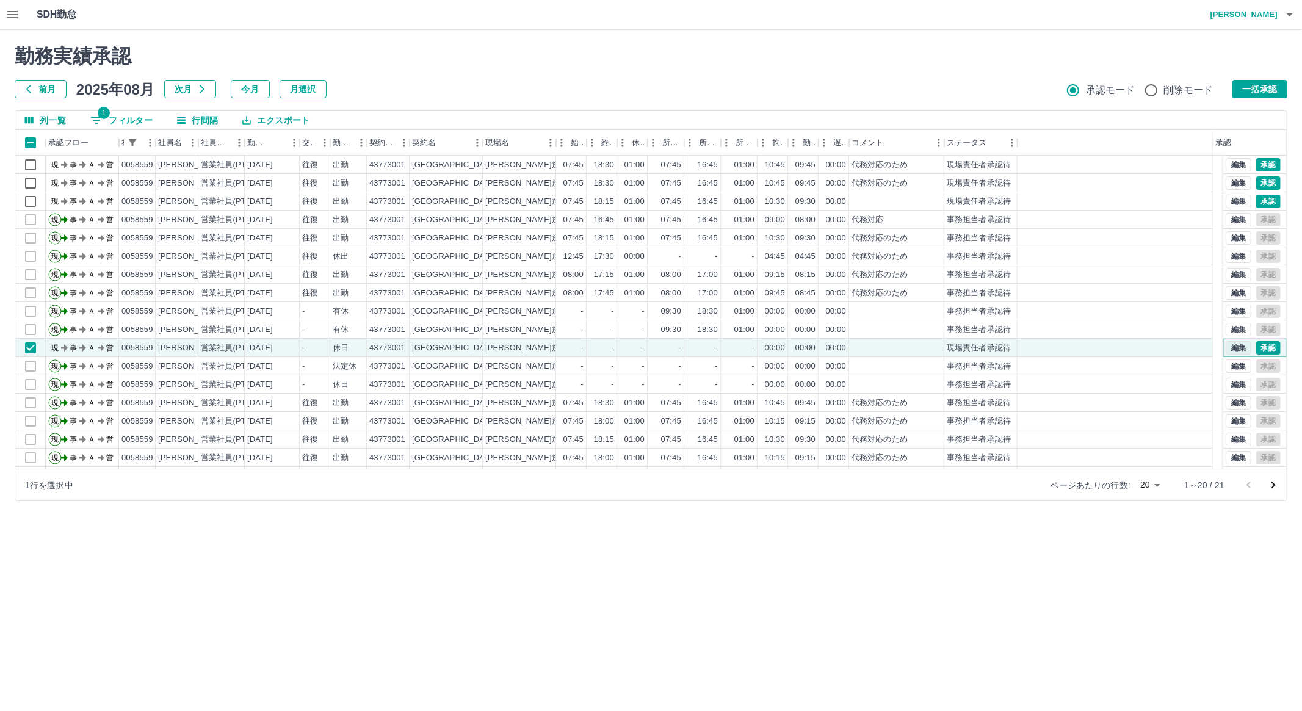
click at [1231, 344] on button "編集" at bounding box center [1239, 347] width 26 height 13
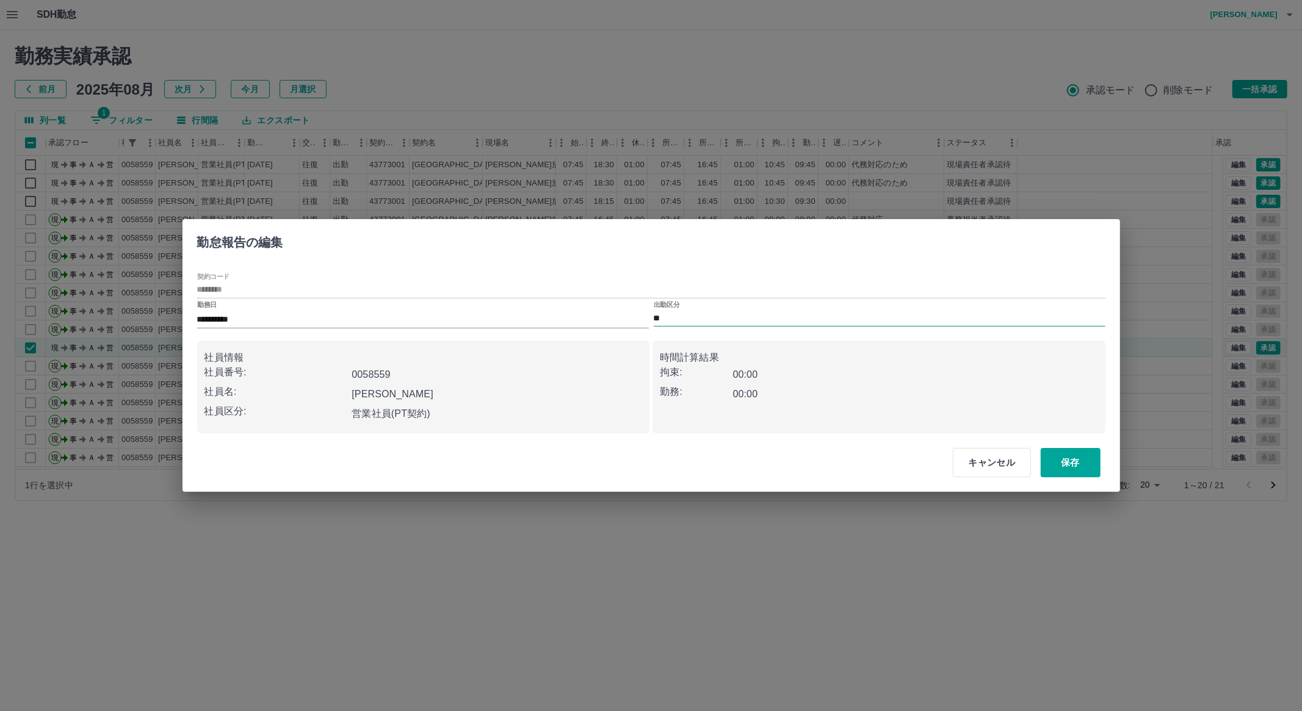
click at [739, 321] on input "**" at bounding box center [880, 318] width 452 height 15
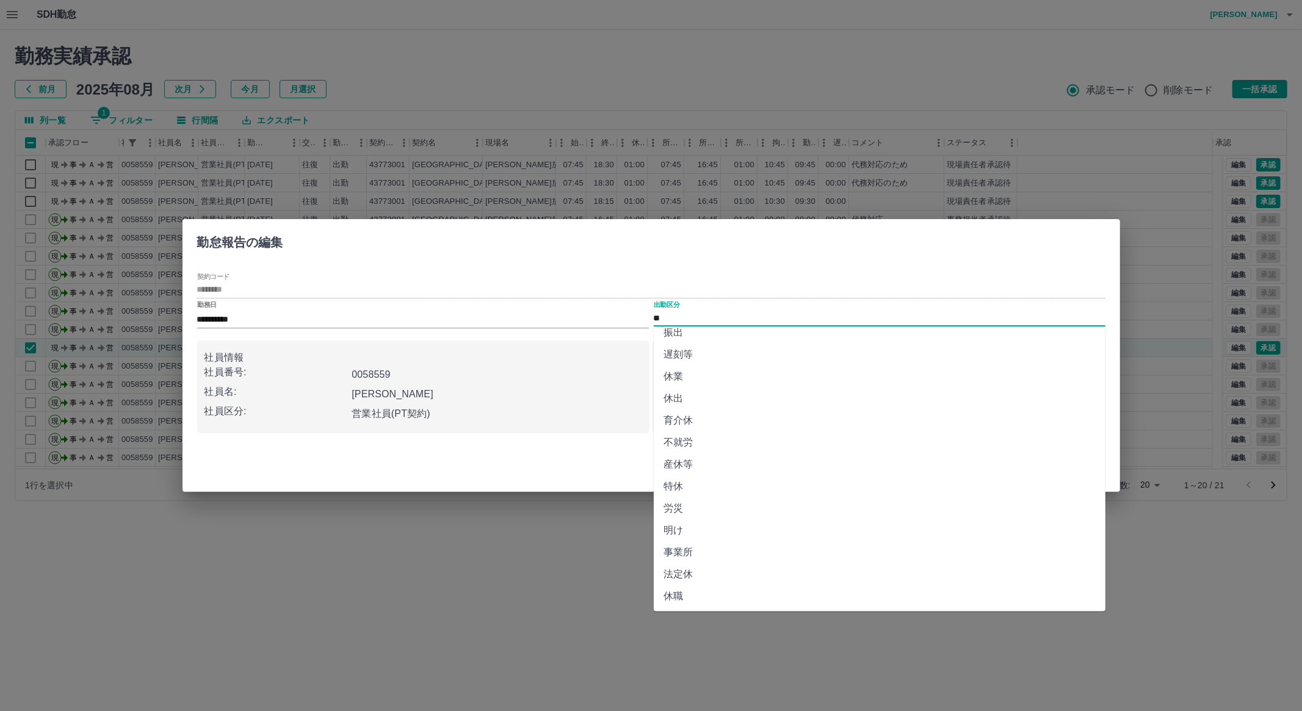
click at [1048, 582] on li "法定休" at bounding box center [880, 575] width 452 height 22
type input "***"
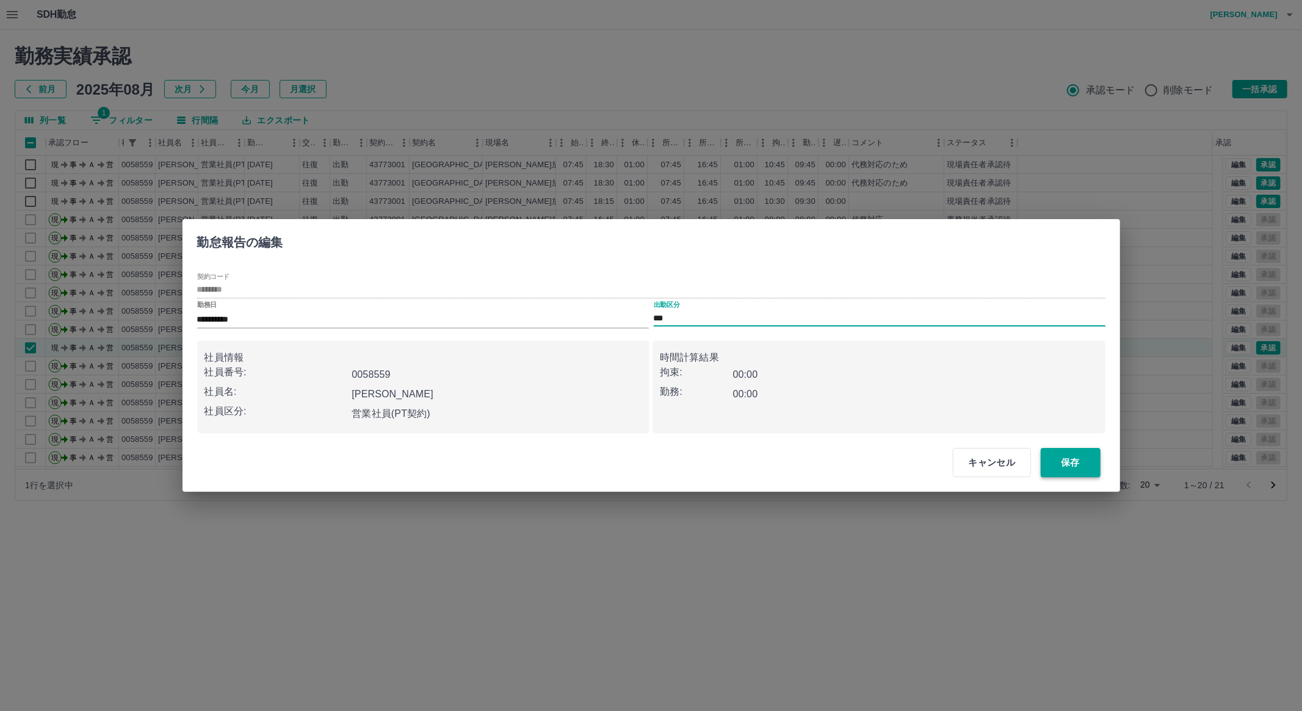
click at [1081, 465] on button "保存" at bounding box center [1071, 462] width 60 height 29
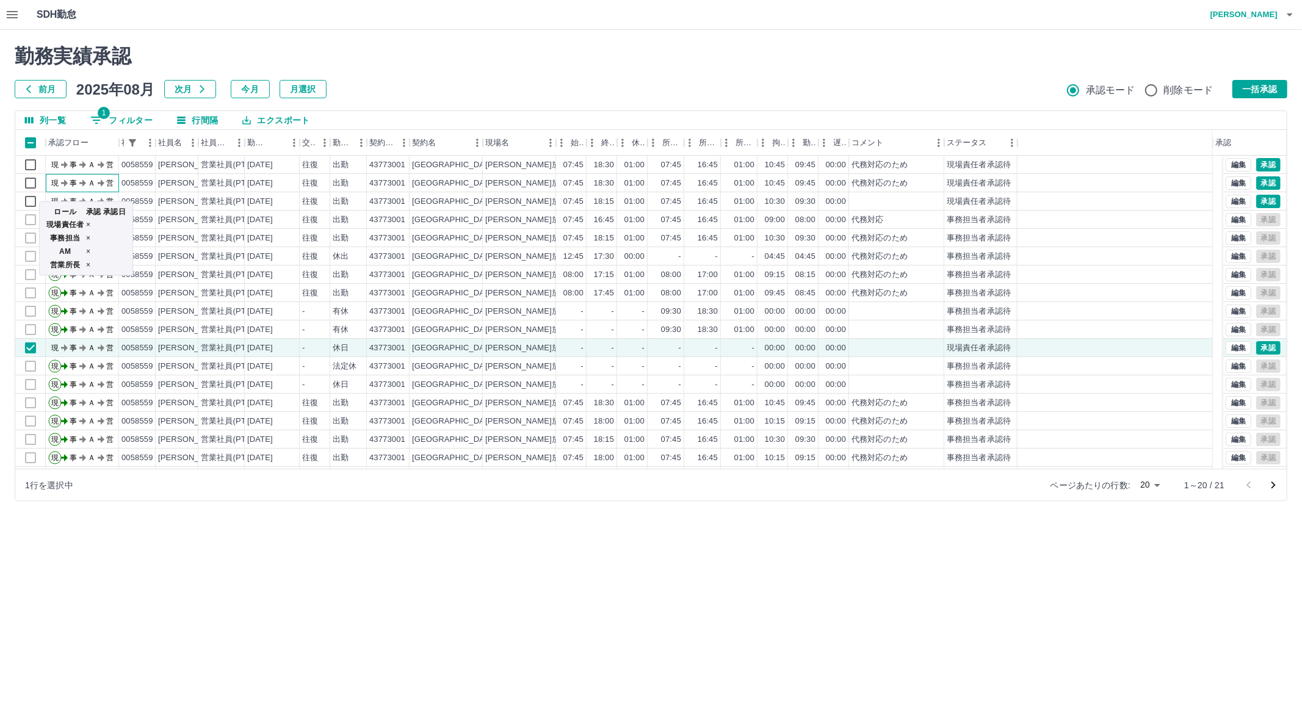
click at [81, 198] on div "ロール 承認 承認日 現場責任者 × 事務担当 × AM × 営業所長 ×" at bounding box center [86, 235] width 96 height 84
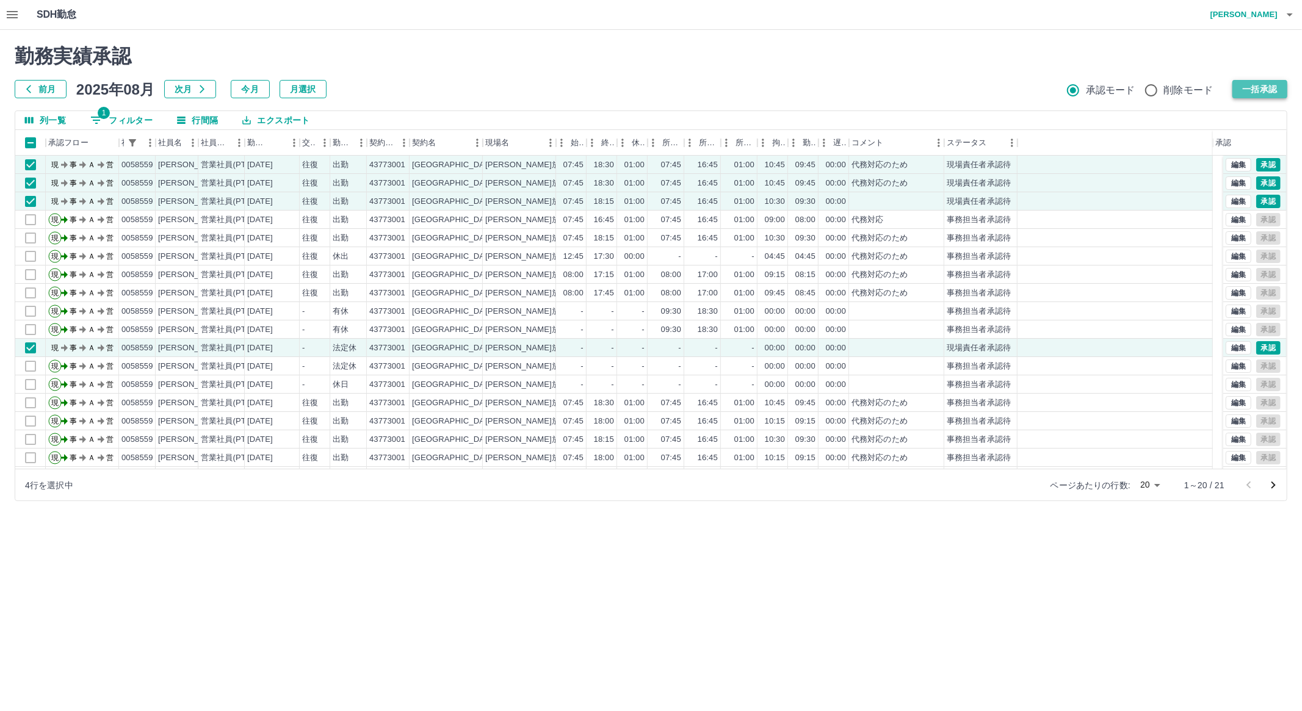
click at [1261, 87] on button "一括承認" at bounding box center [1260, 89] width 55 height 18
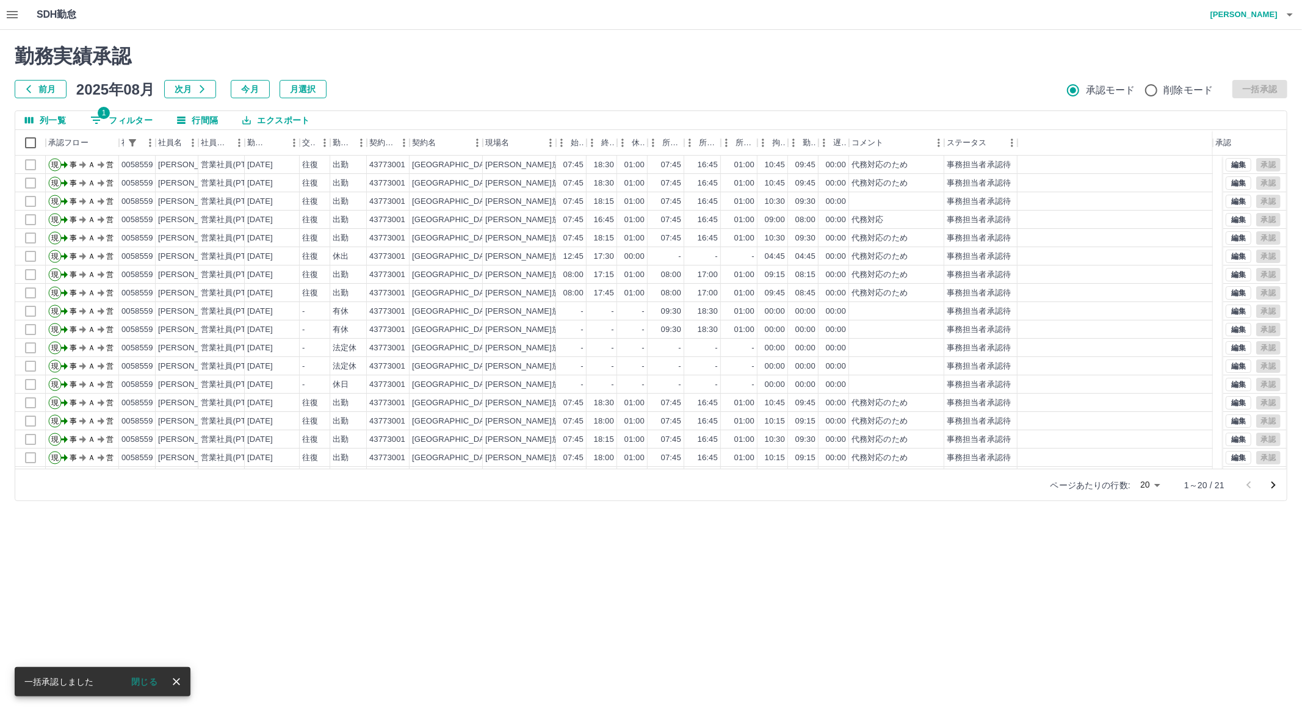
click at [143, 117] on button "1 フィルター" at bounding box center [122, 120] width 82 height 18
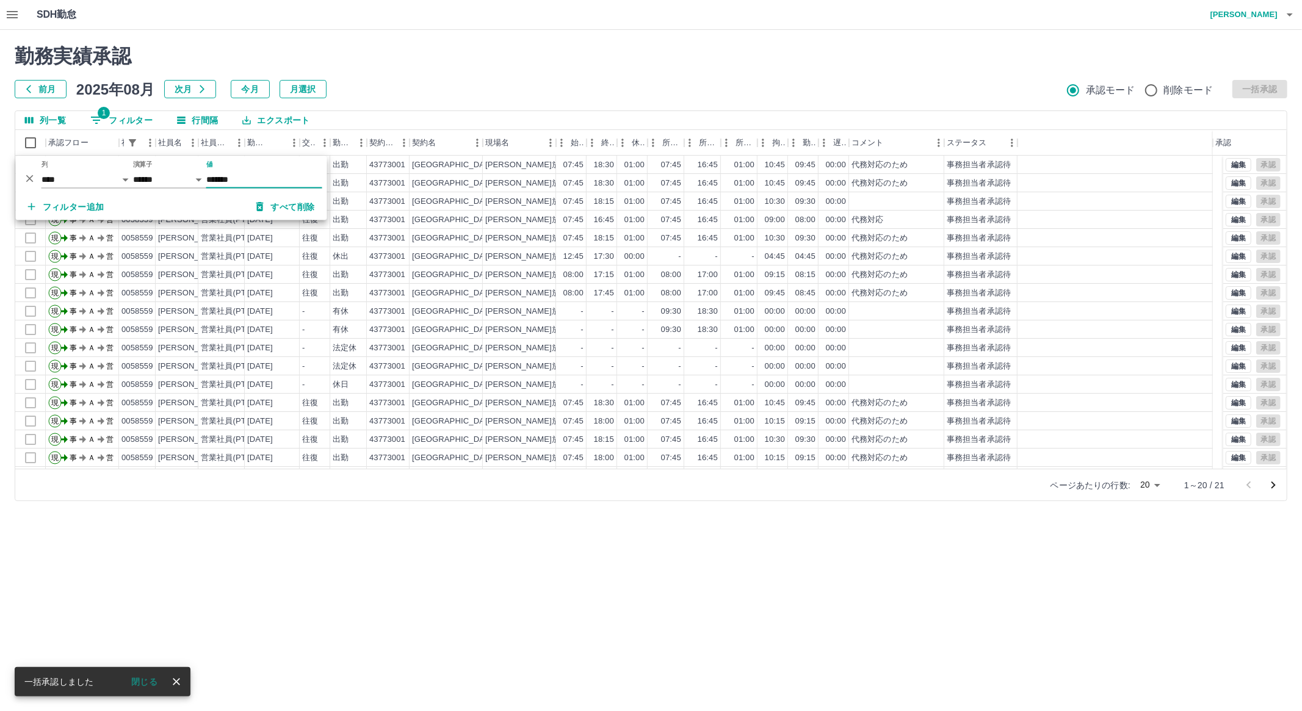
click at [288, 212] on button "すべて削除" at bounding box center [286, 207] width 78 height 22
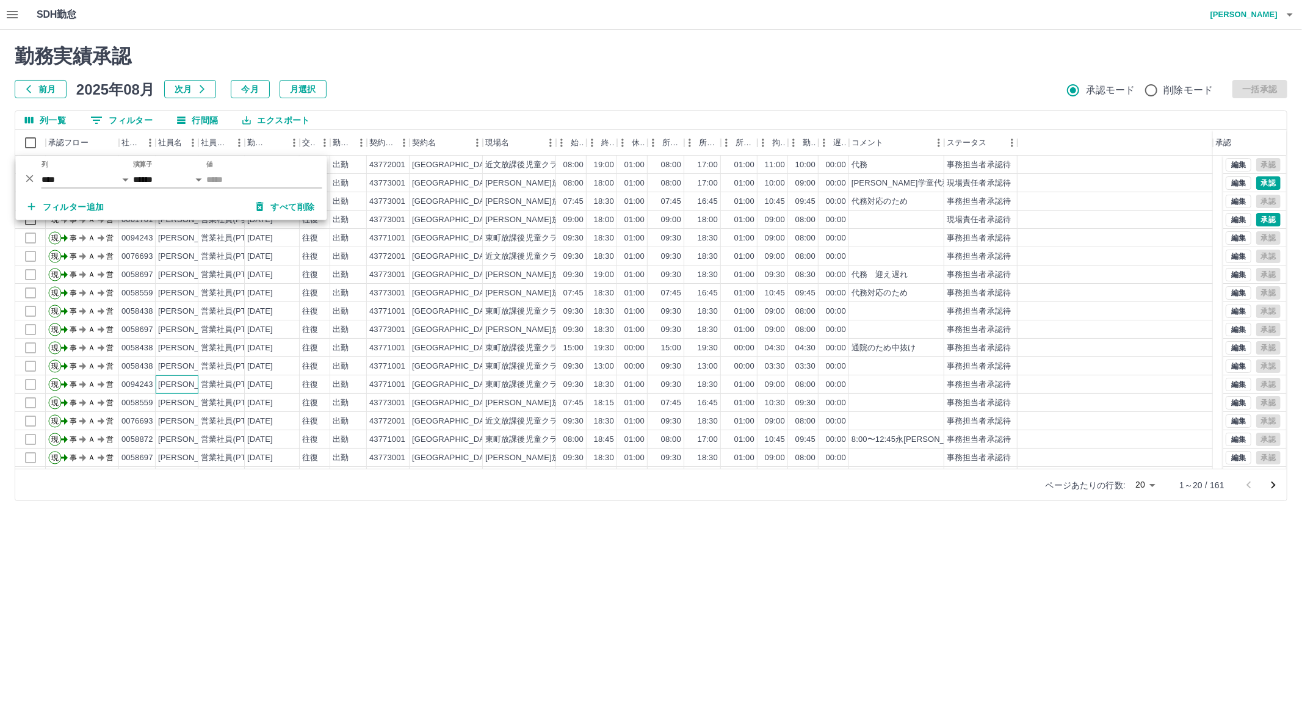
click at [158, 393] on div "[PERSON_NAME]" at bounding box center [177, 385] width 43 height 18
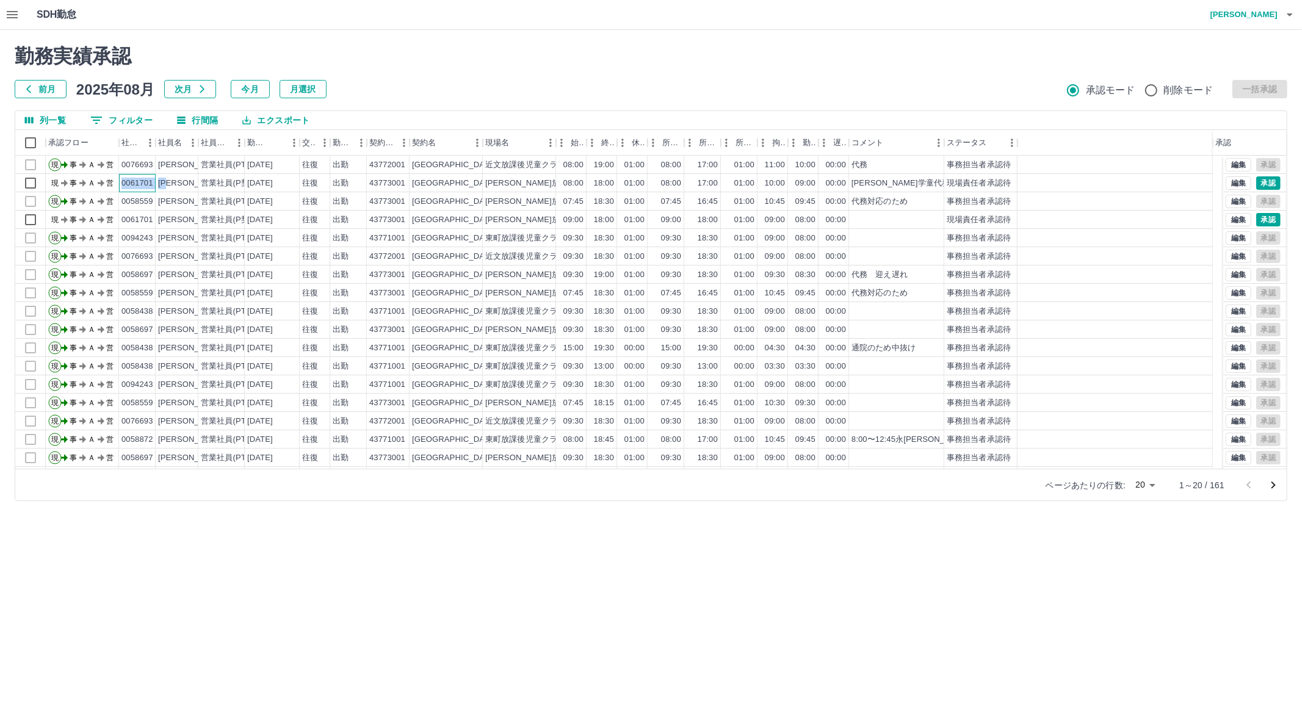
drag, startPoint x: 120, startPoint y: 181, endPoint x: 176, endPoint y: 178, distance: 55.6
click at [176, 178] on div "現 事 Ａ 営 0061701 [PERSON_NAME] 営業社員(P契約) [DATE] 往復 出勤 43773001 [GEOGRAPHIC_DATA]…" at bounding box center [614, 183] width 1198 height 18
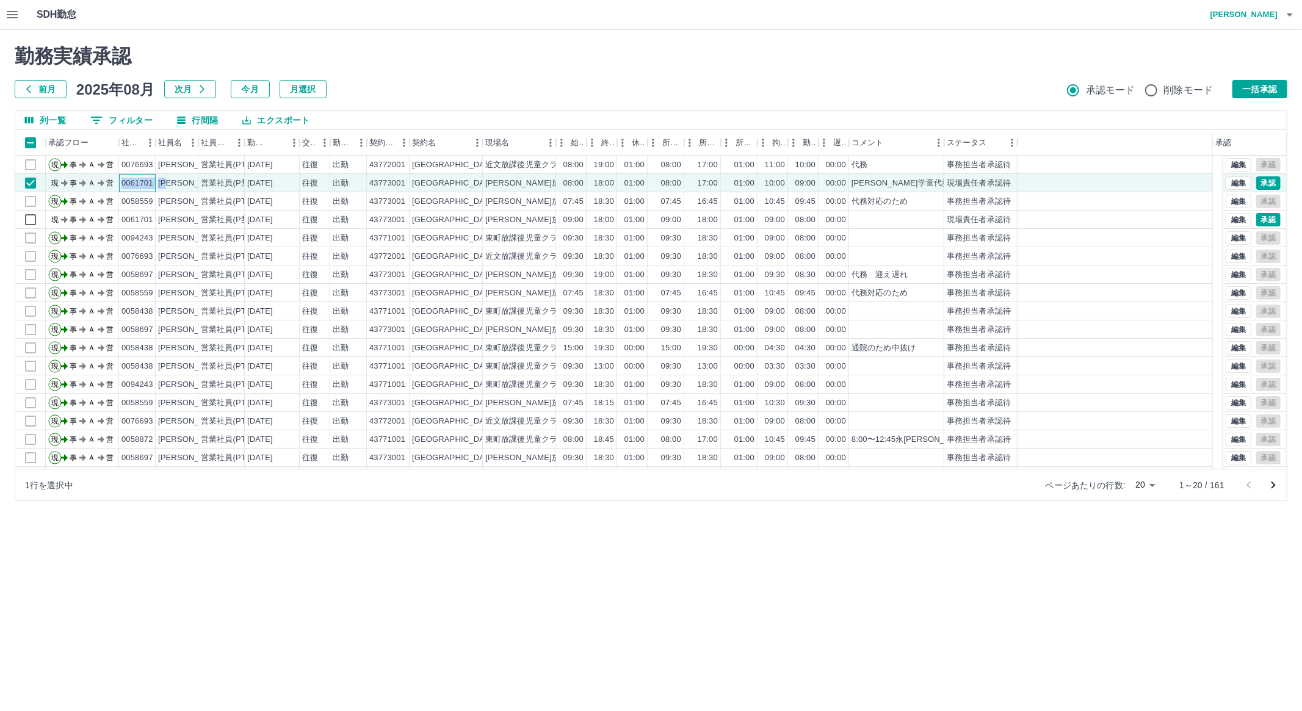
copy div "0061701 [PERSON_NAME]"
click at [127, 126] on button "0 フィルター" at bounding box center [122, 120] width 82 height 18
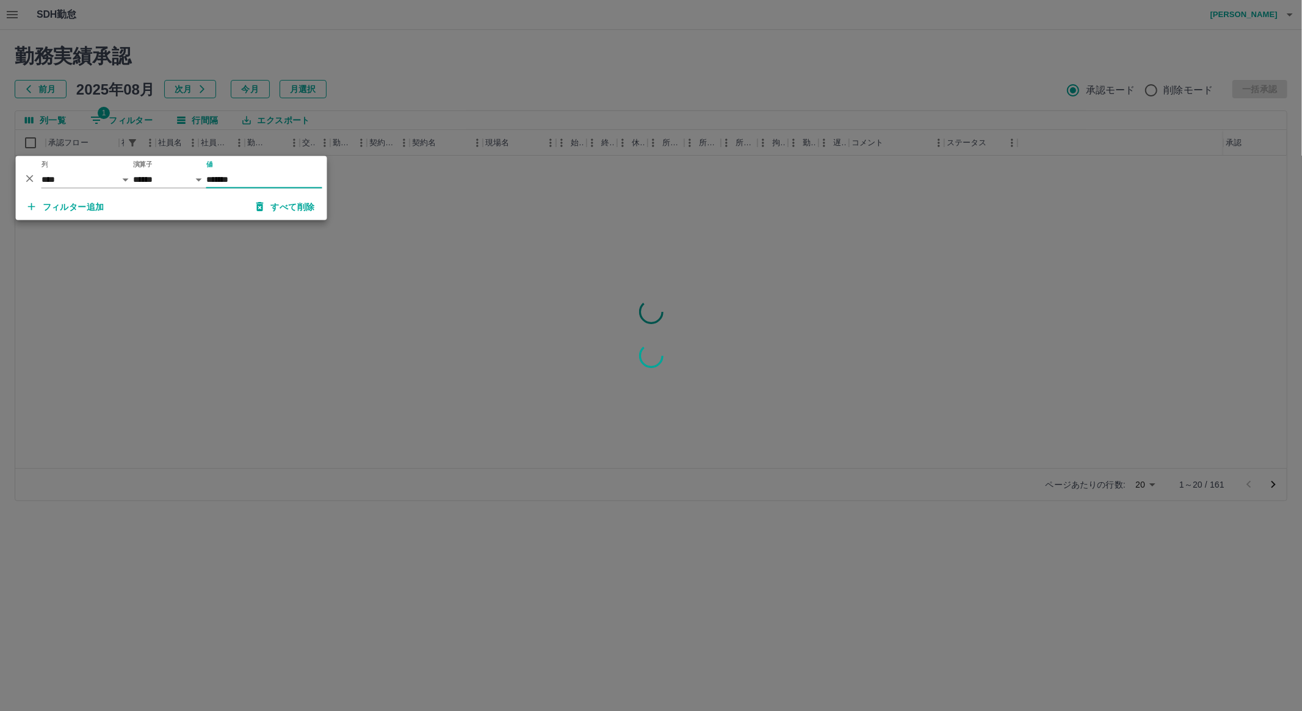
type input "*******"
click at [437, 35] on div at bounding box center [651, 355] width 1302 height 711
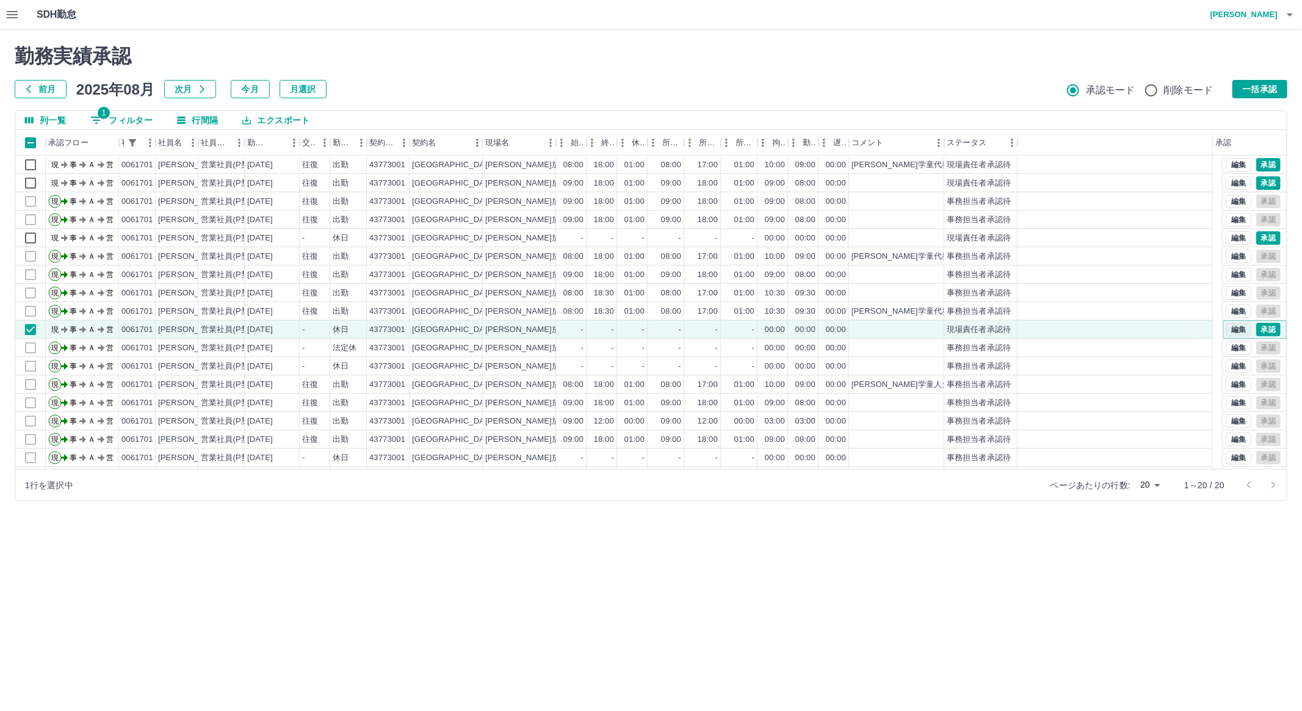
click at [1232, 330] on button "編集" at bounding box center [1239, 329] width 26 height 13
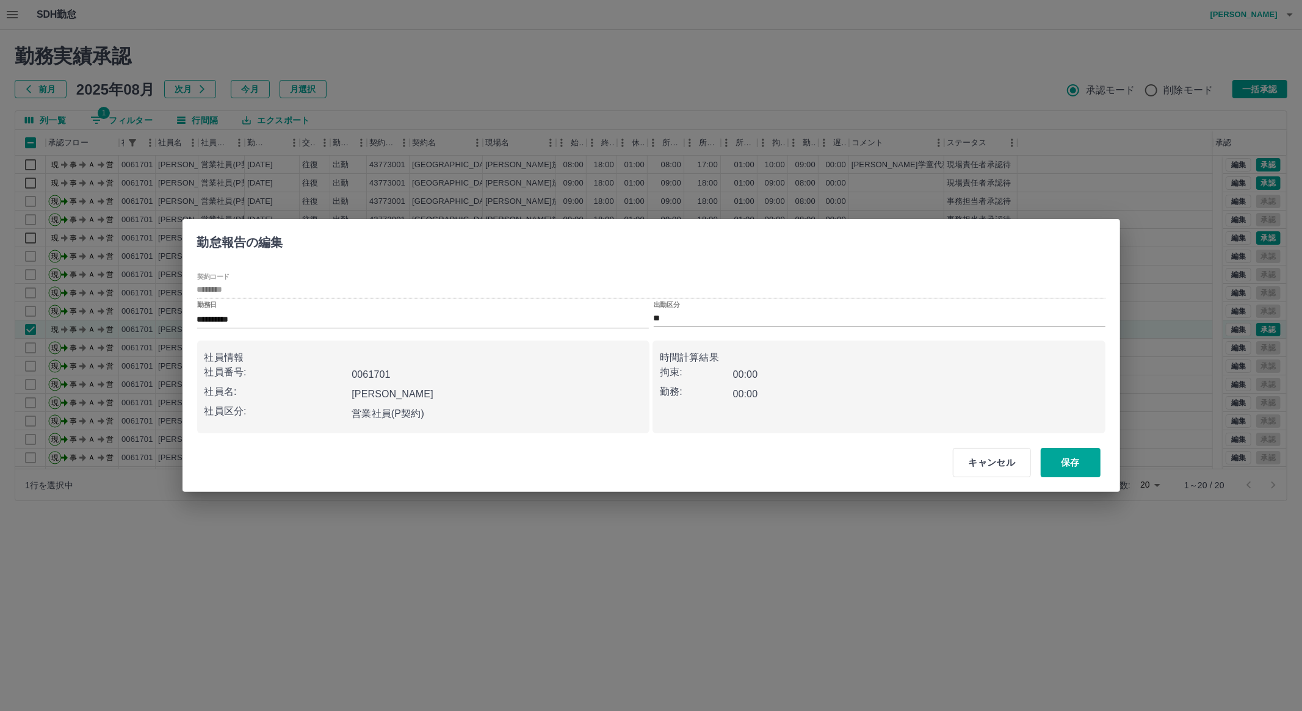
click at [734, 309] on div "出勤区分 **" at bounding box center [880, 314] width 452 height 26
click at [739, 315] on input "**" at bounding box center [880, 318] width 452 height 15
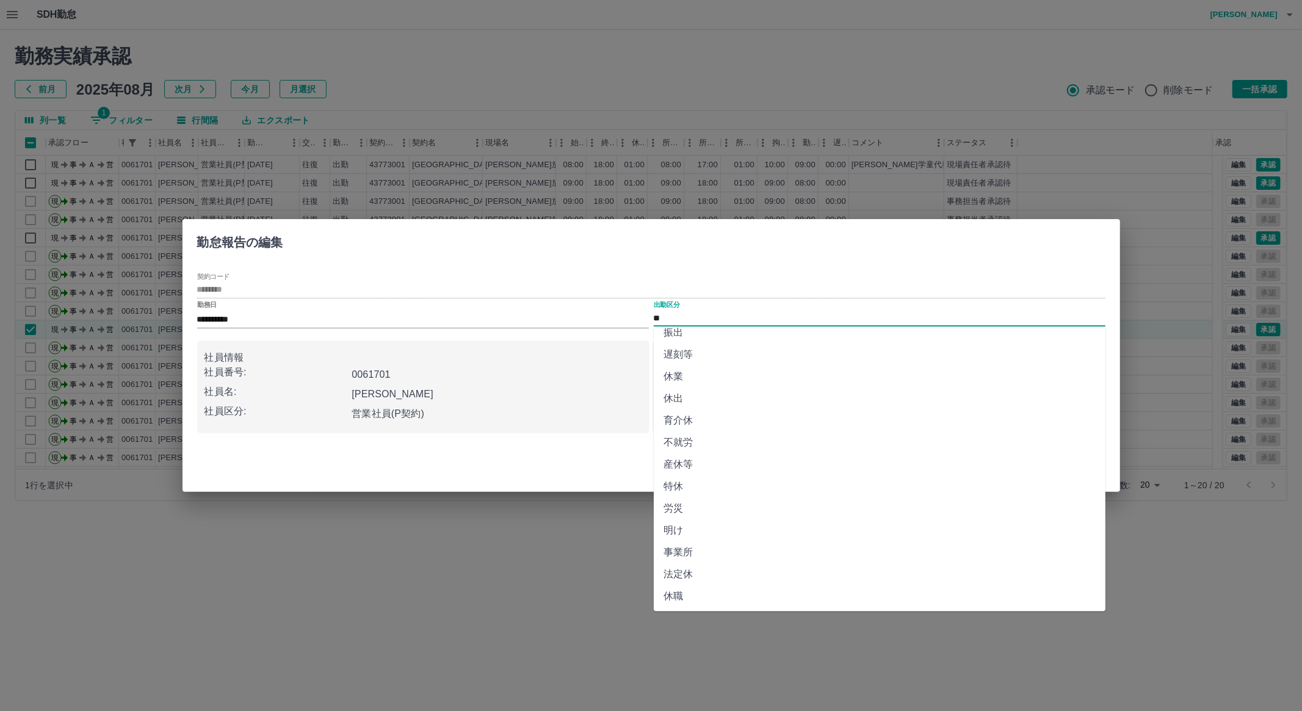
click at [1075, 572] on li "法定休" at bounding box center [880, 575] width 452 height 22
type input "***"
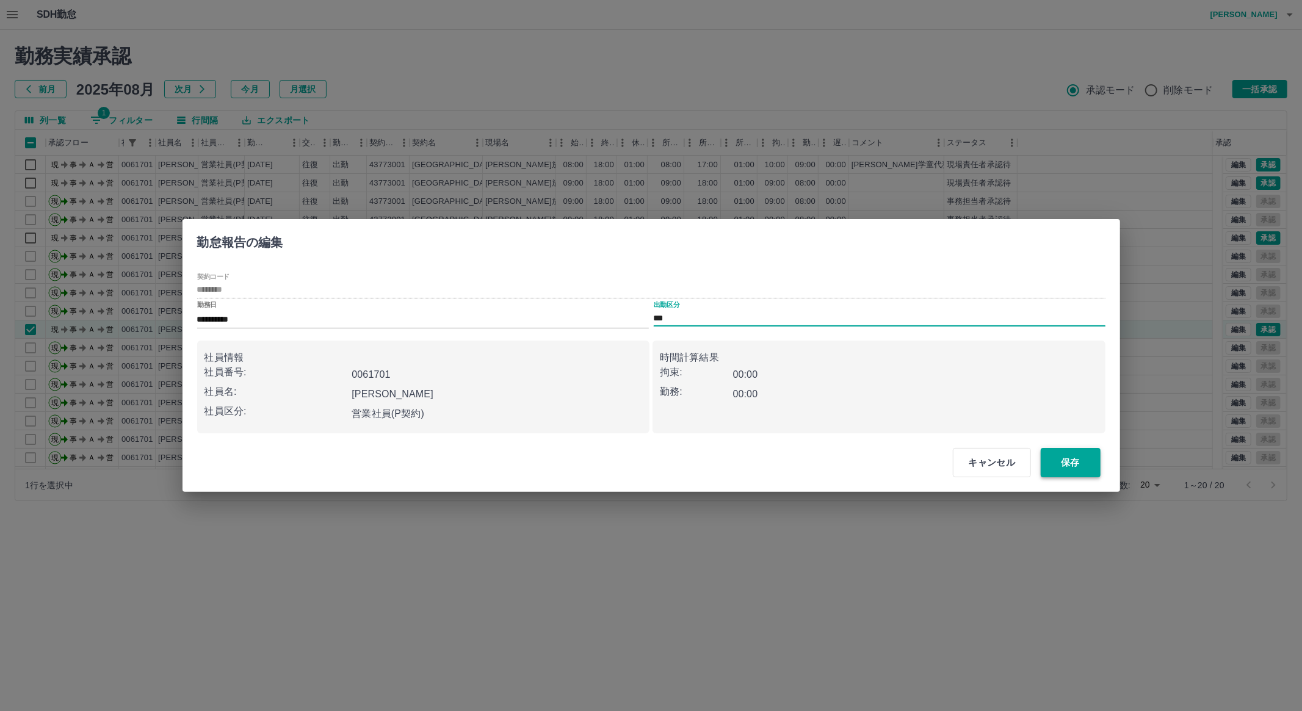
click at [1084, 460] on button "保存" at bounding box center [1071, 462] width 60 height 29
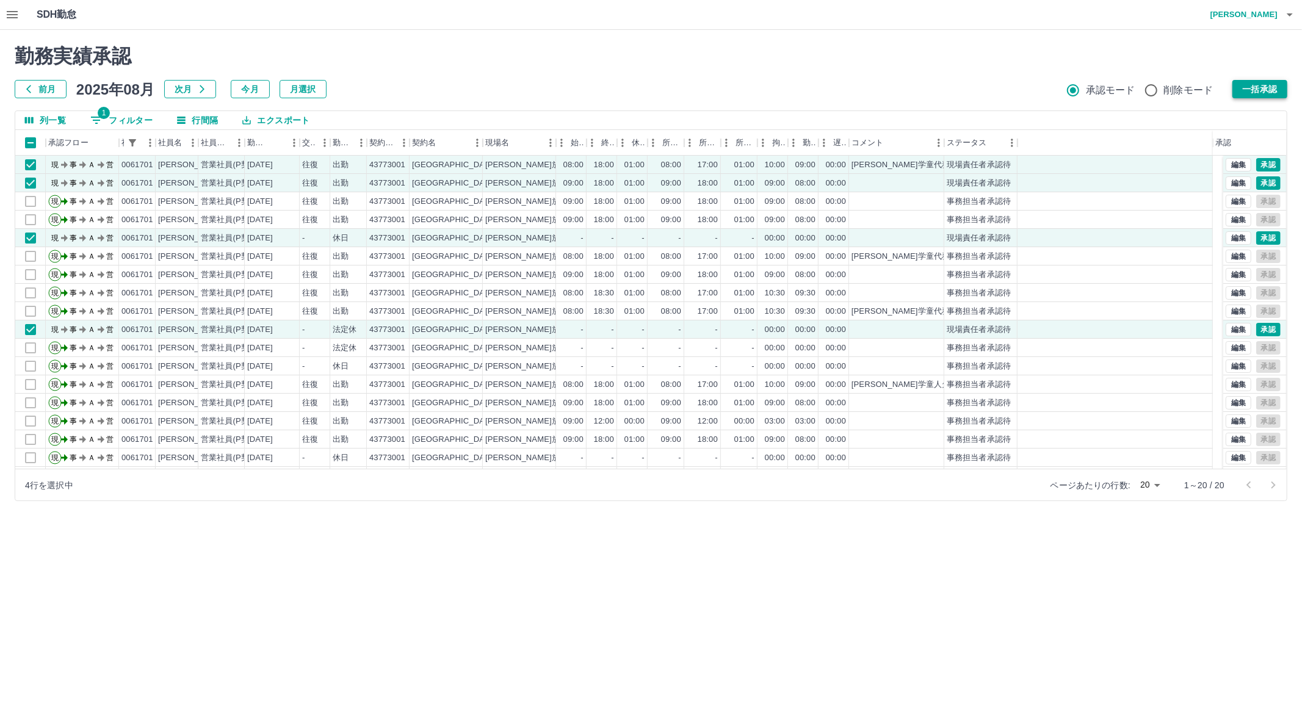
click at [1263, 80] on button "一括承認" at bounding box center [1260, 89] width 55 height 18
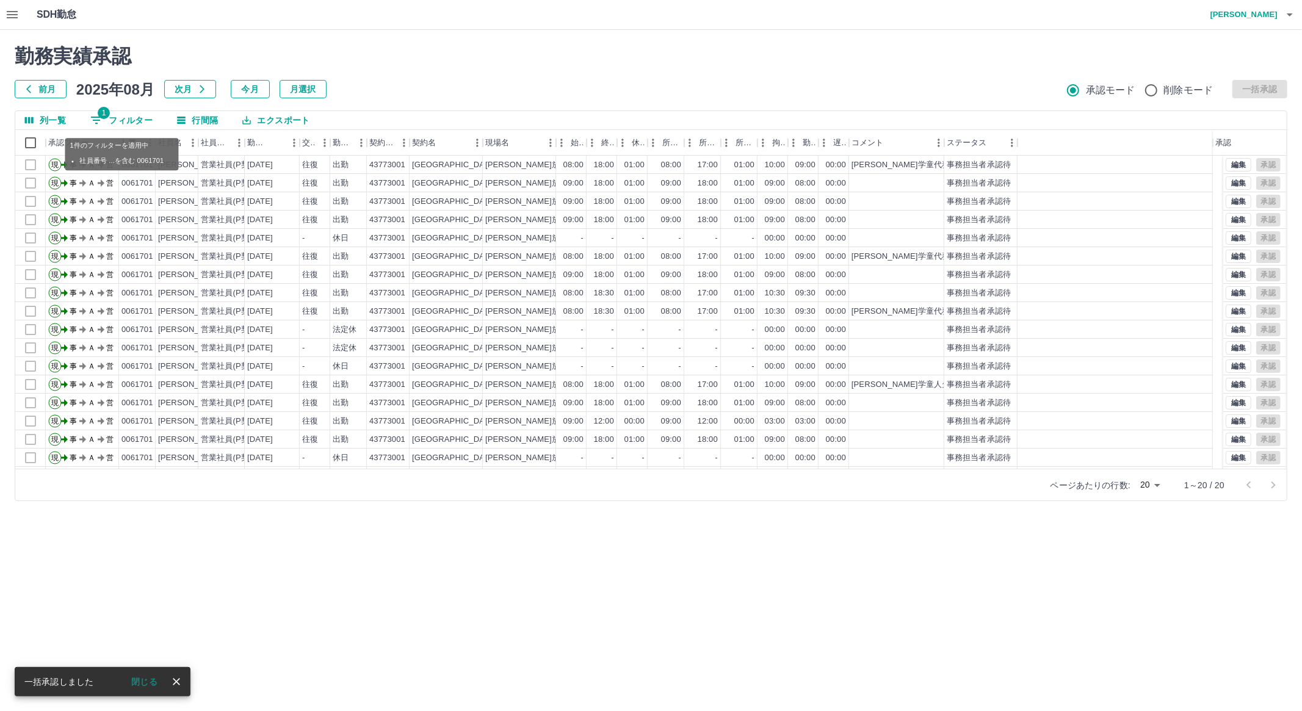
click at [122, 117] on button "1 フィルター" at bounding box center [122, 120] width 82 height 18
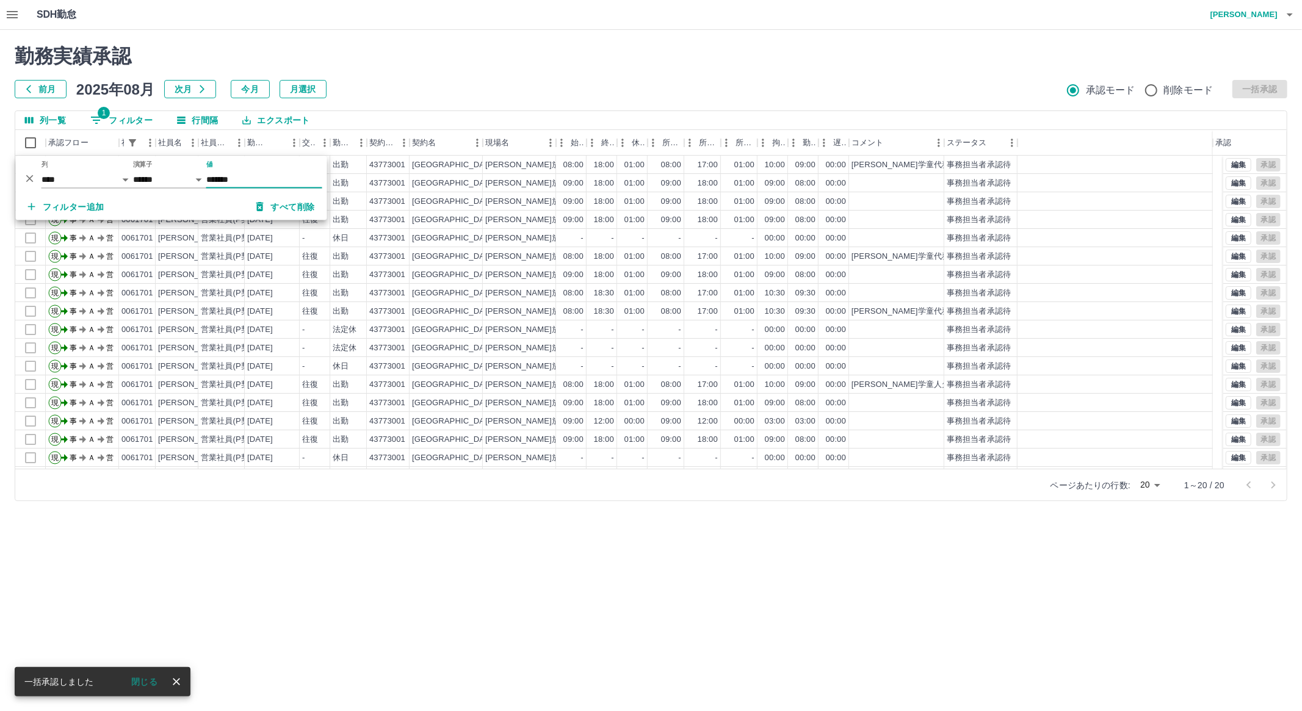
click at [289, 212] on button "すべて削除" at bounding box center [286, 207] width 78 height 22
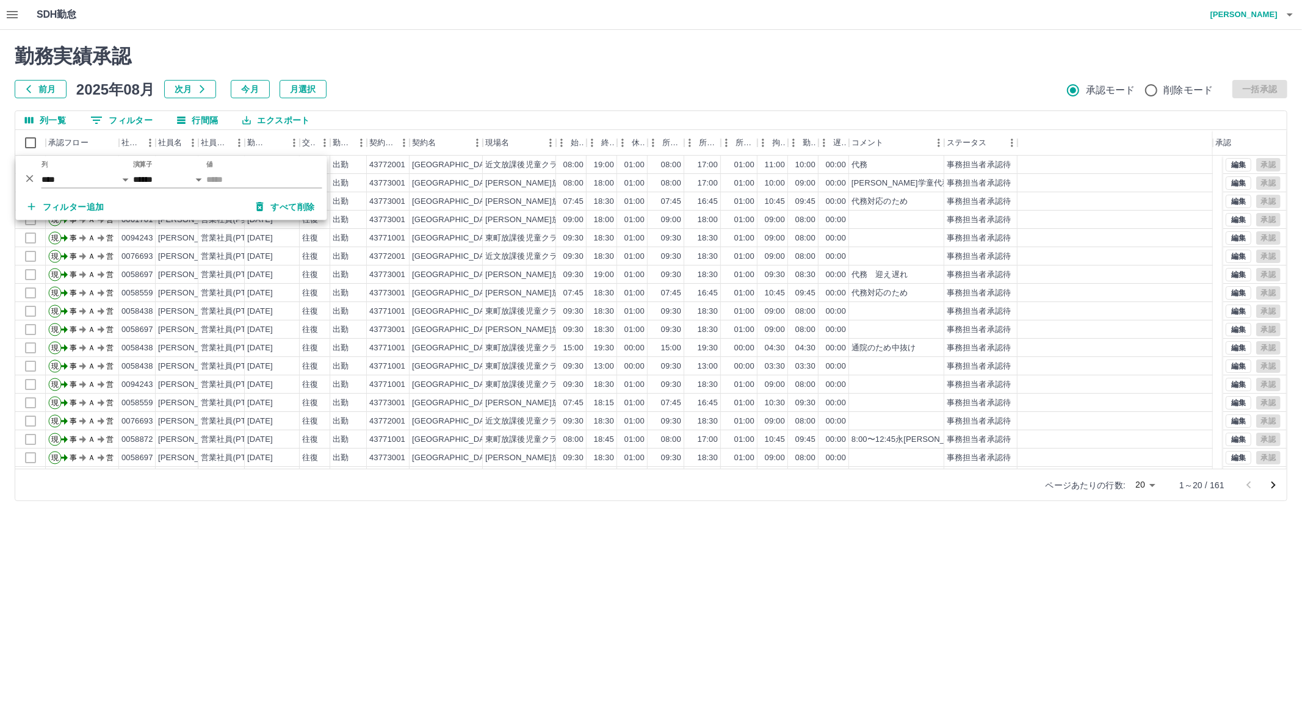
click at [644, 38] on div "勤務実績承認 前月 [DATE] 次月 今月 月選択 承認モード 削除モード 一括承認 列一覧 0 フィルター 行間隔 エクスポート 承認フロー 社員番号 社…" at bounding box center [651, 273] width 1302 height 486
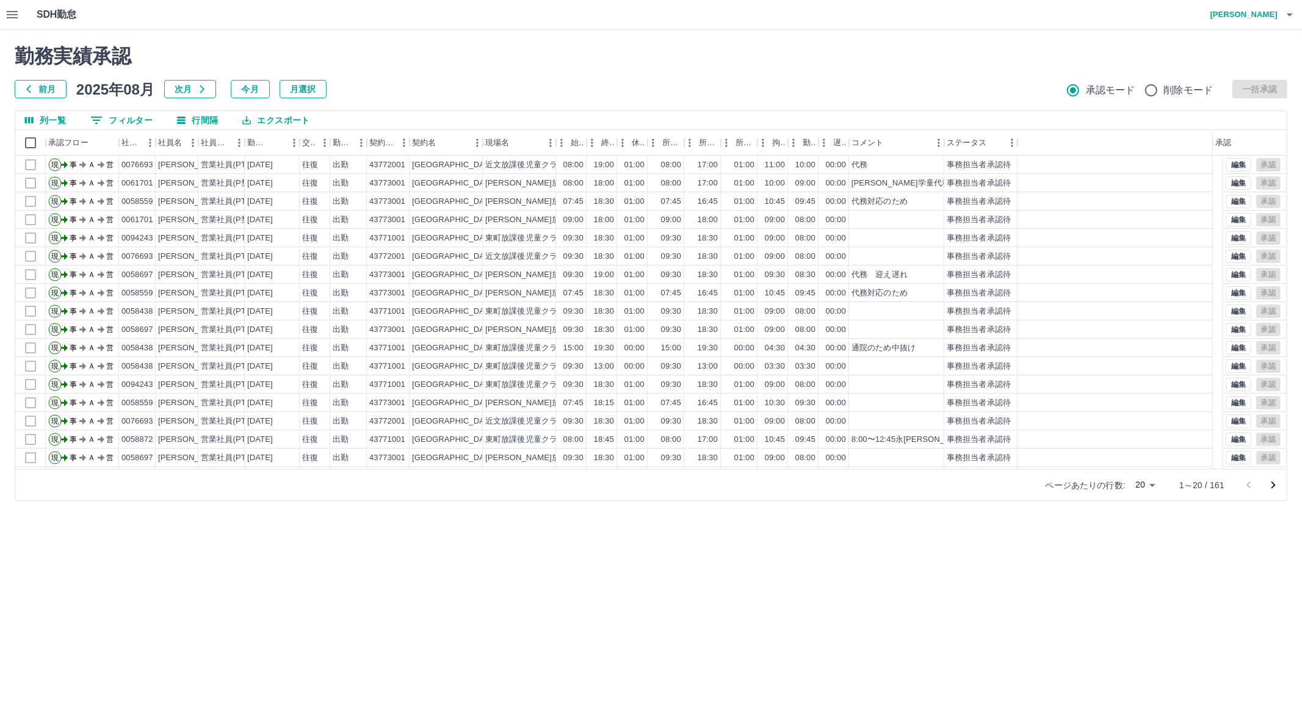
click at [1274, 484] on icon "次のページへ" at bounding box center [1274, 485] width 4 height 7
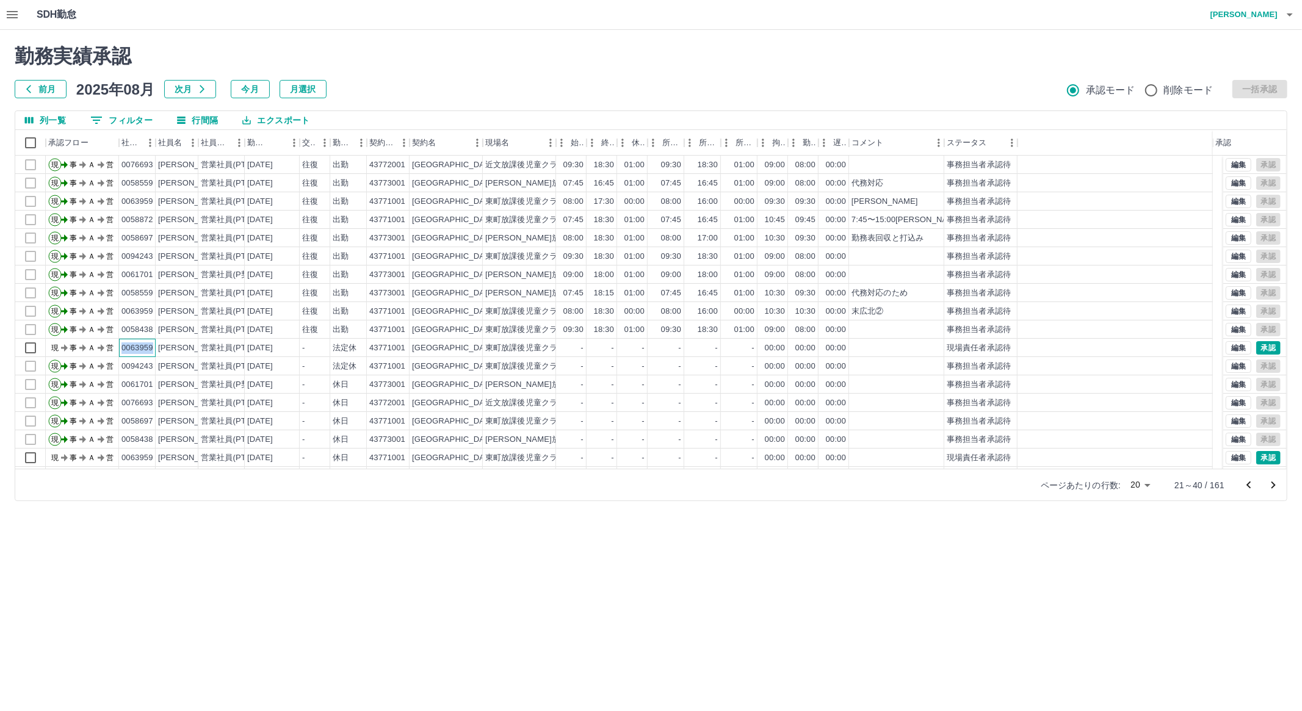
drag, startPoint x: 123, startPoint y: 348, endPoint x: 154, endPoint y: 346, distance: 30.6
click at [154, 346] on div "0063959" at bounding box center [137, 348] width 37 height 18
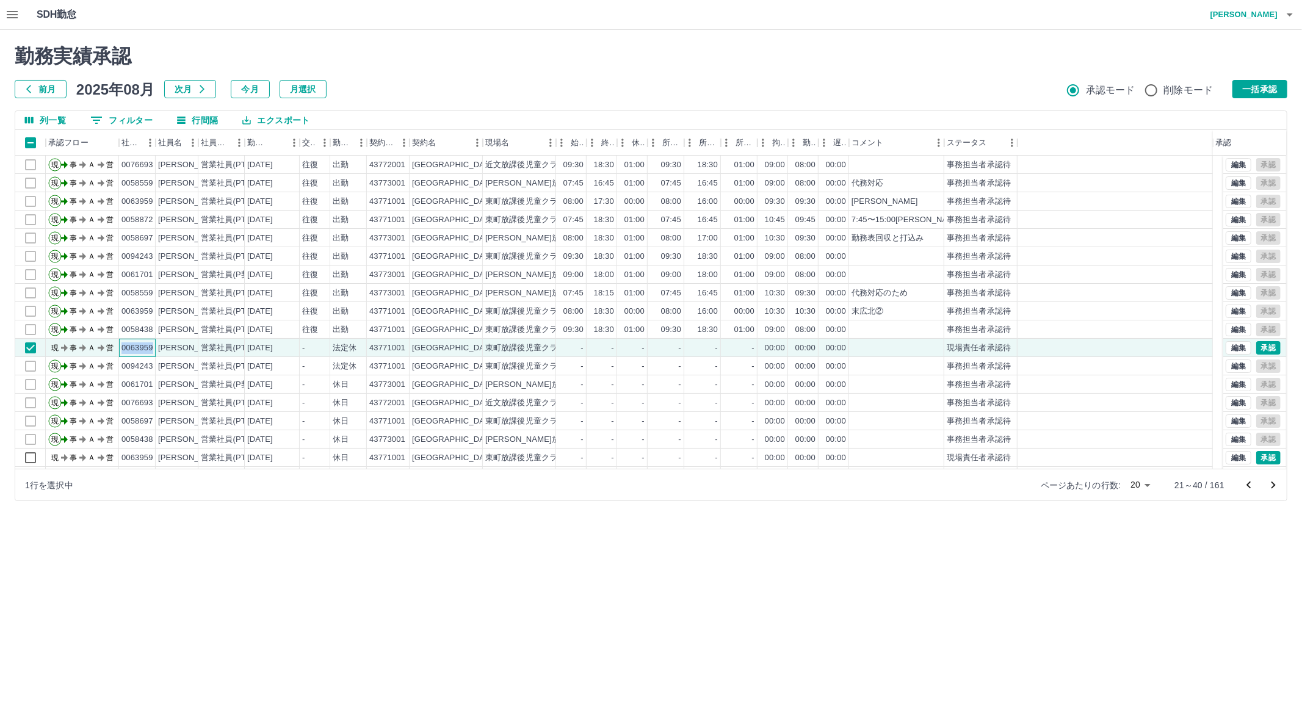
copy div "0063959"
click at [278, 112] on button "エクスポート" at bounding box center [276, 120] width 87 height 18
click at [137, 119] on button "0 フィルター" at bounding box center [122, 120] width 82 height 18
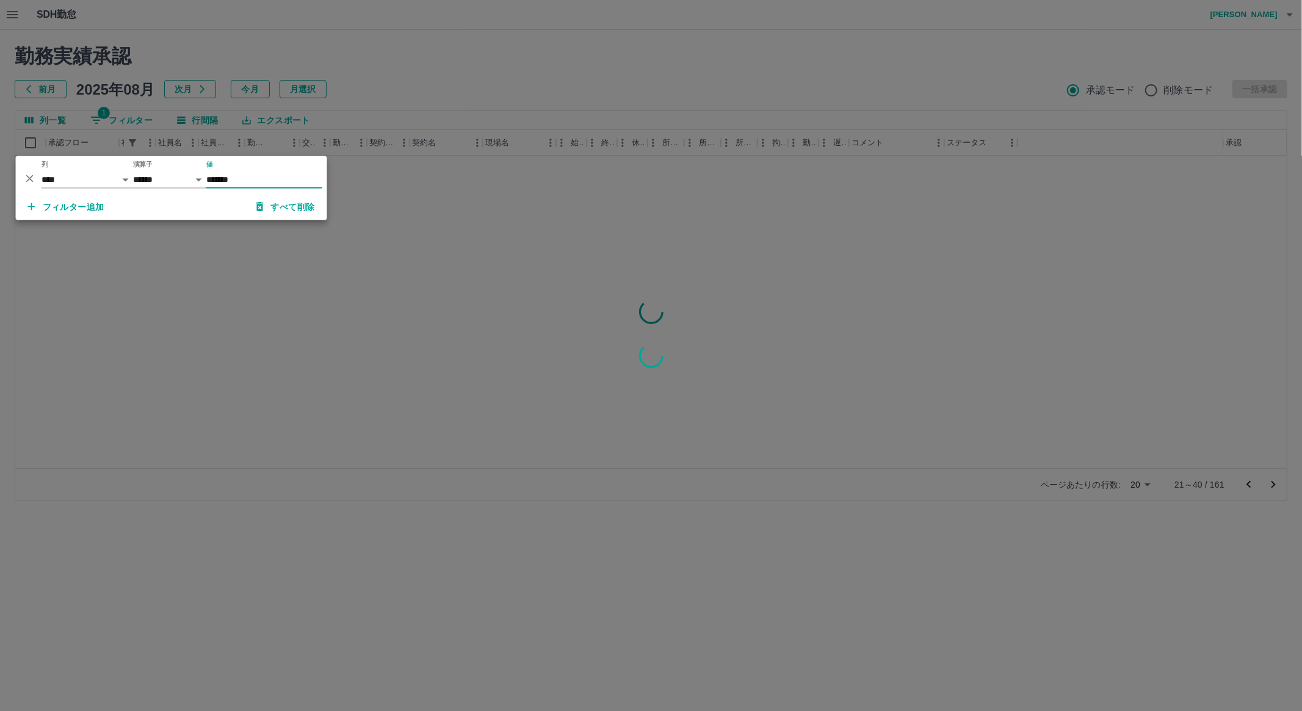
type input "*******"
click at [287, 204] on button "すべて削除" at bounding box center [286, 207] width 78 height 22
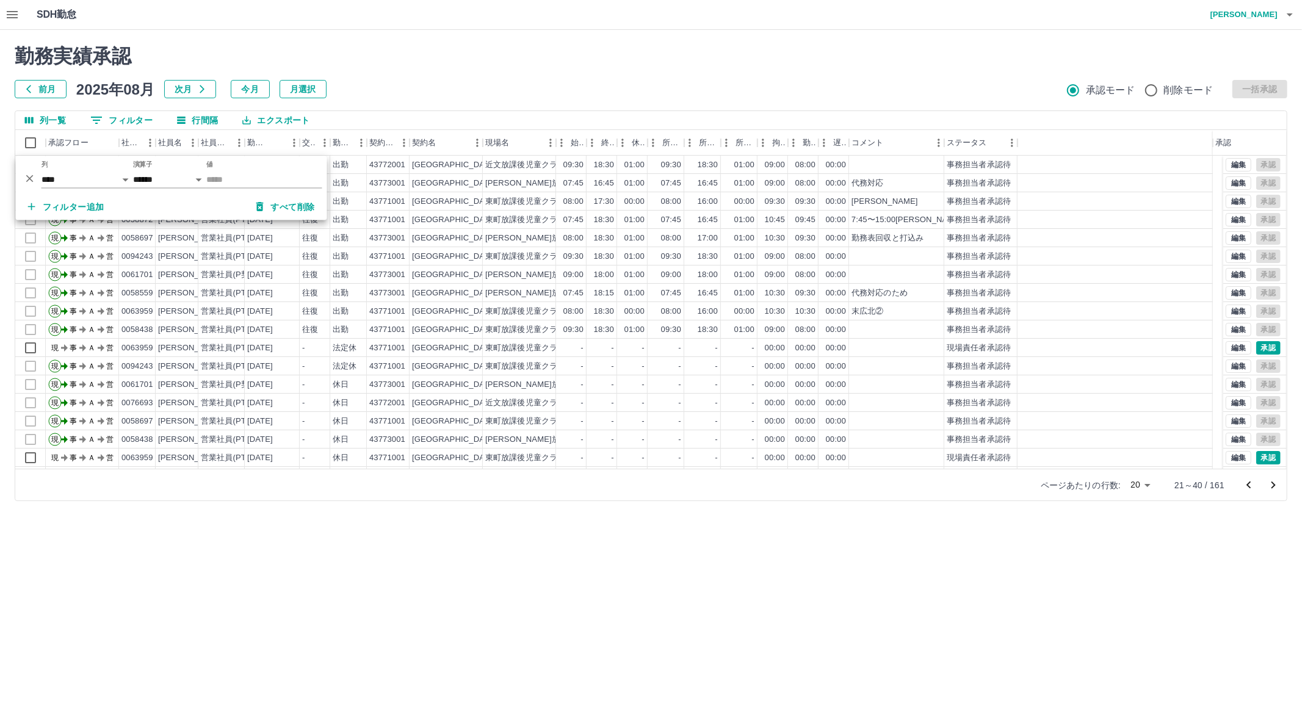
click at [401, 102] on div "勤務実績承認 前月 [DATE] 次月 今月 月選択 承認モード 削除モード 一括承認 列一覧 0 フィルター 行間隔 エクスポート 承認フロー 社員番号 社…" at bounding box center [651, 273] width 1302 height 486
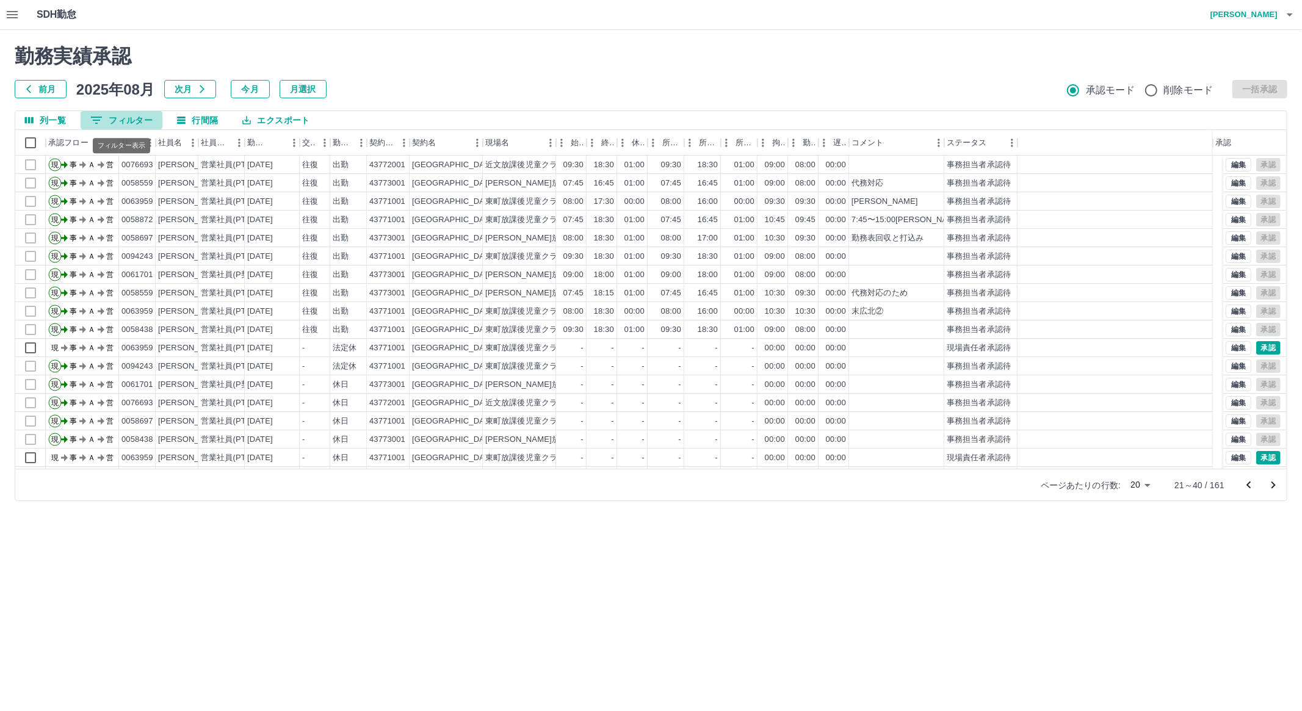
click at [142, 123] on button "0 フィルター" at bounding box center [122, 120] width 82 height 18
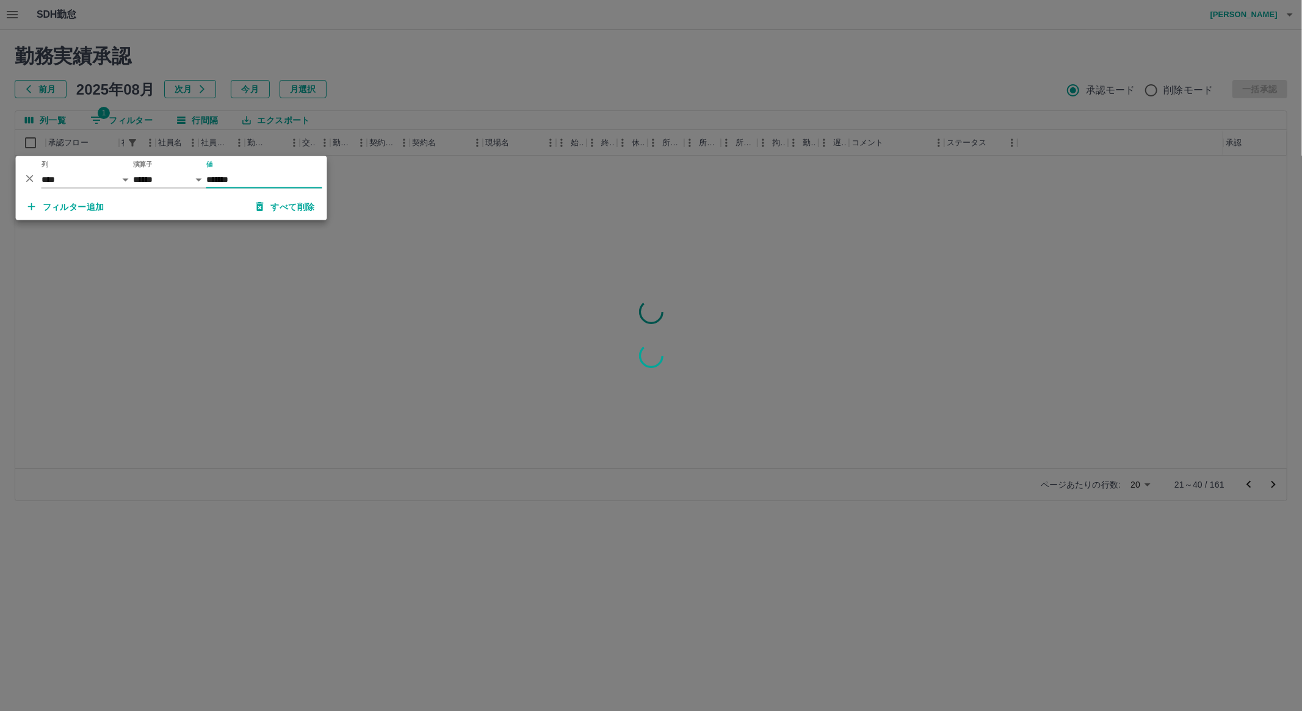
type input "*******"
click at [363, 95] on div at bounding box center [651, 355] width 1302 height 711
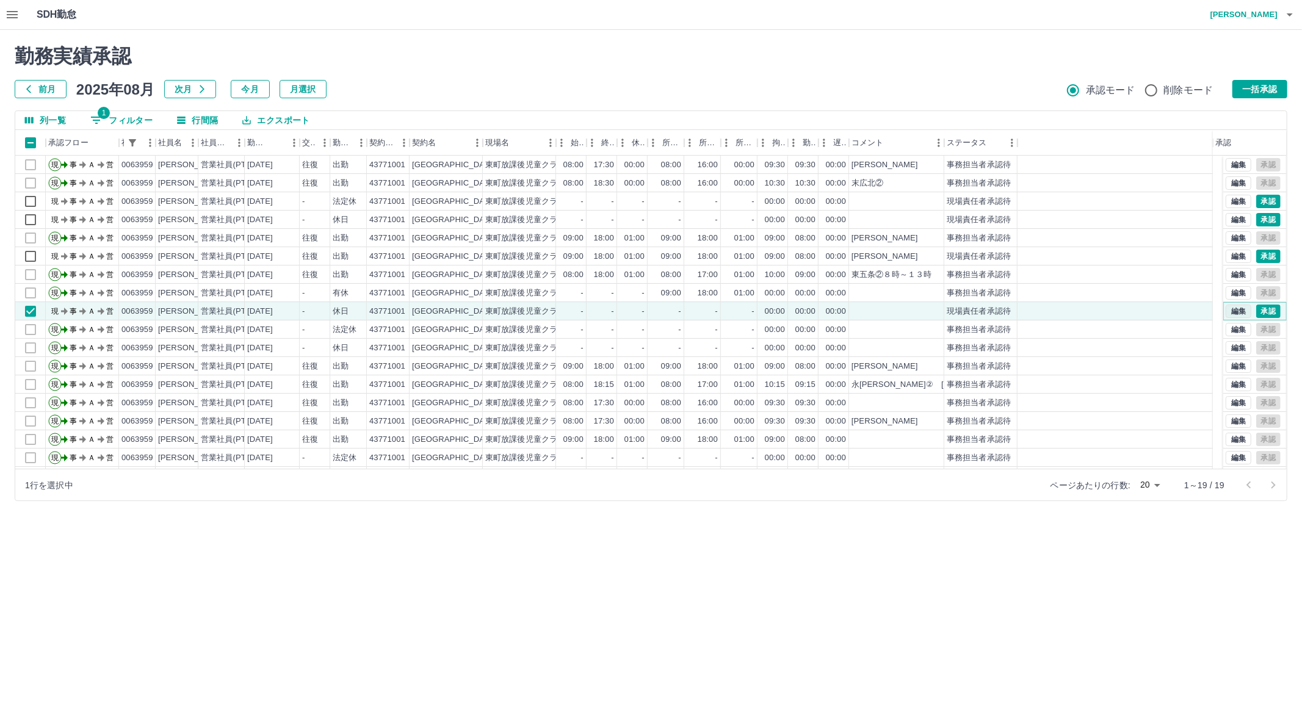
click at [1236, 314] on button "編集" at bounding box center [1239, 311] width 26 height 13
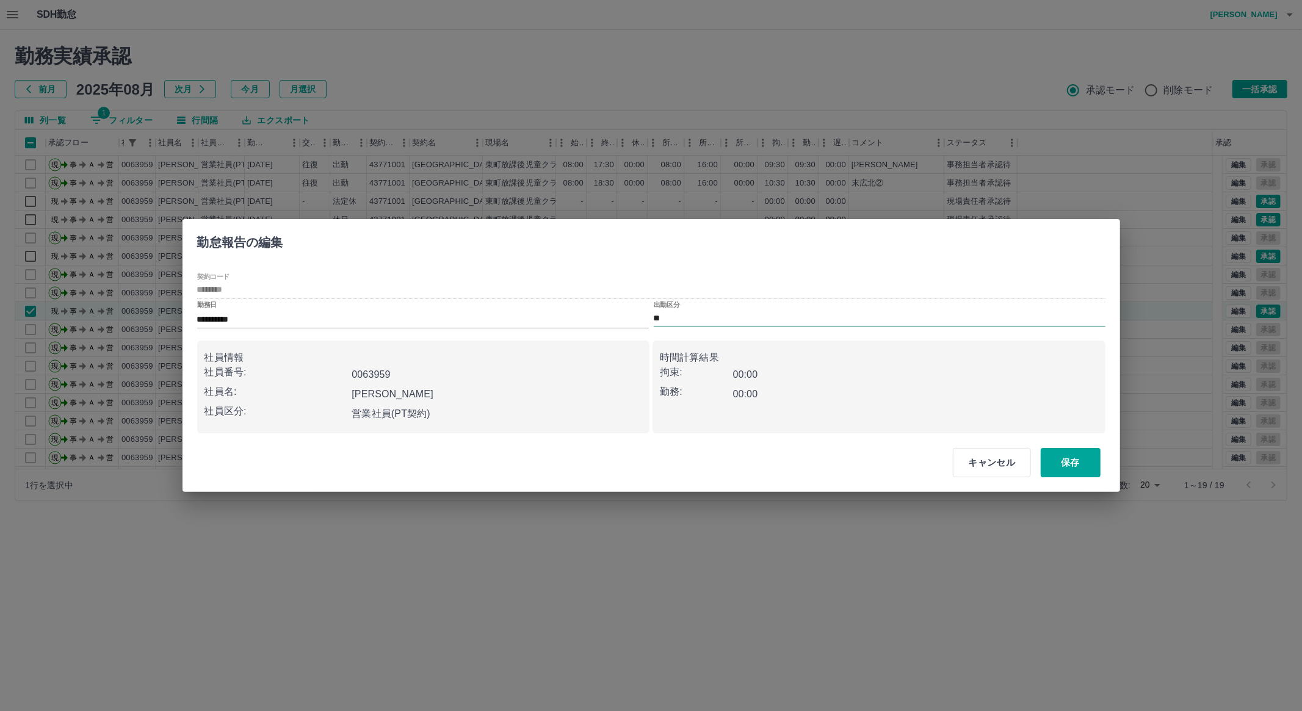
click at [725, 318] on input "**" at bounding box center [880, 318] width 452 height 15
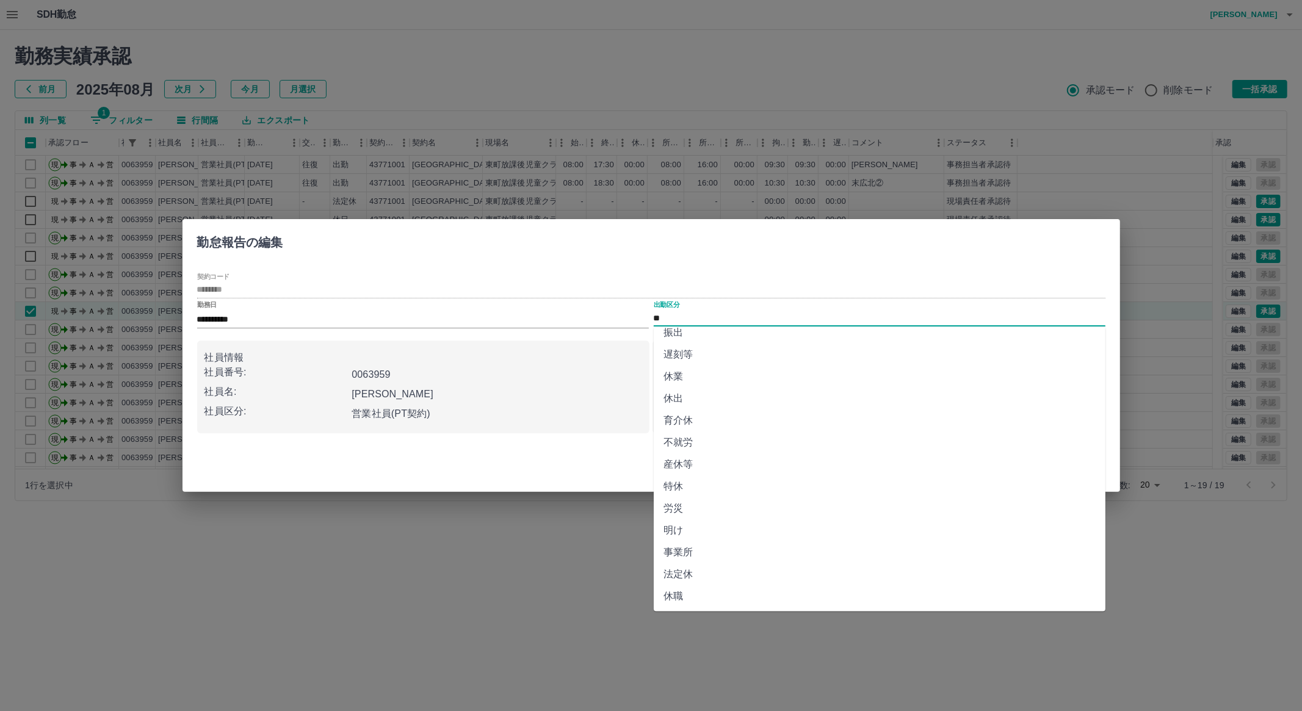
click at [1047, 566] on li "法定休" at bounding box center [880, 575] width 452 height 22
type input "***"
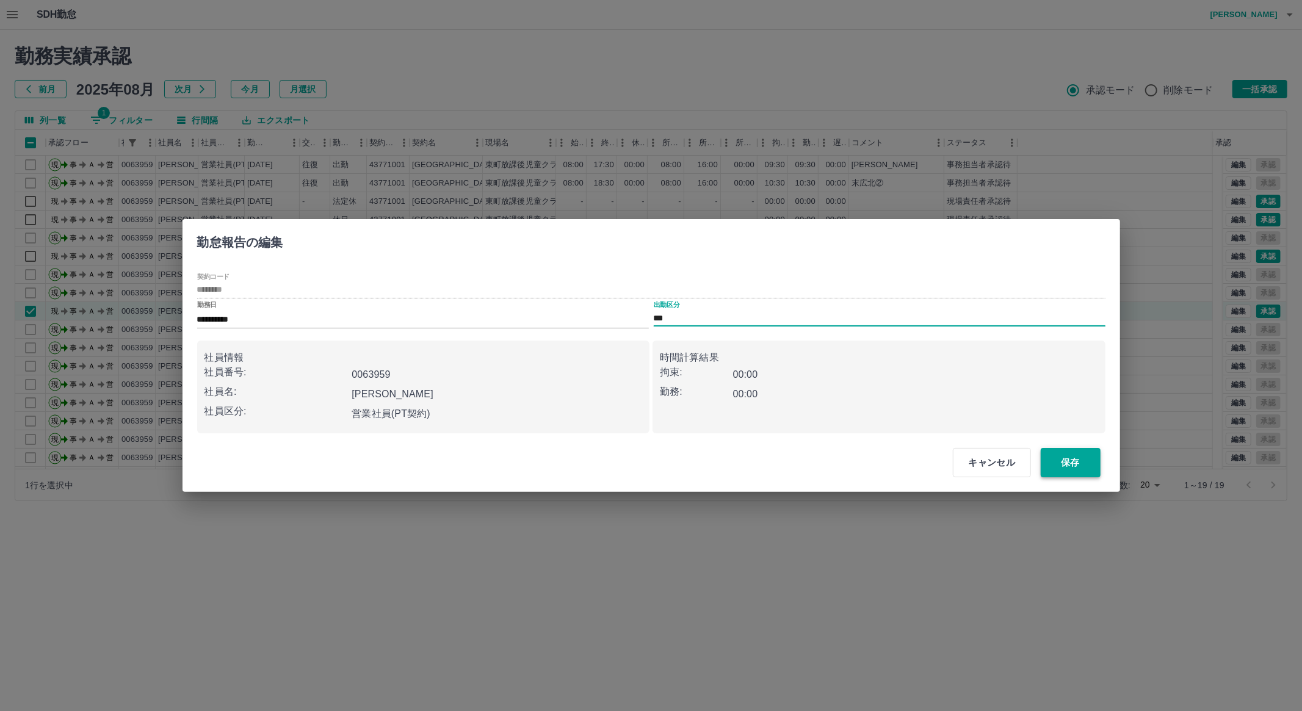
click at [1073, 463] on button "保存" at bounding box center [1071, 462] width 60 height 29
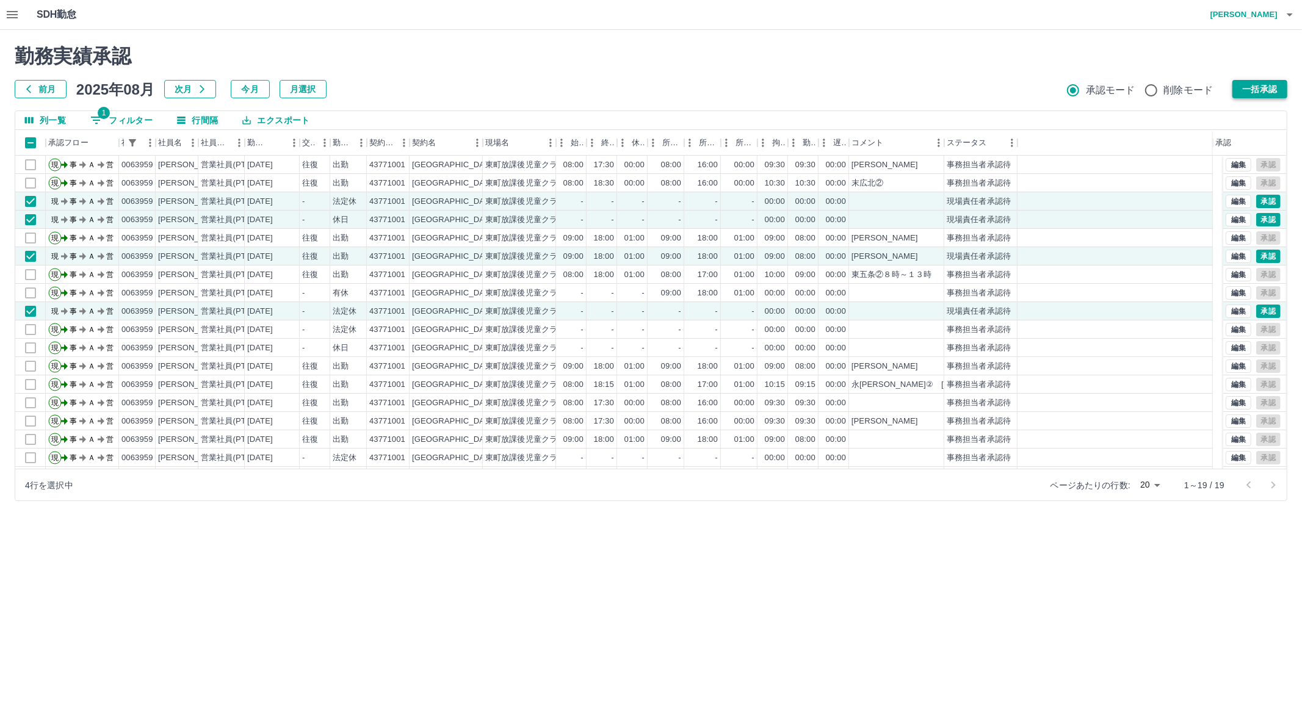
click at [1279, 85] on button "一括承認" at bounding box center [1260, 89] width 55 height 18
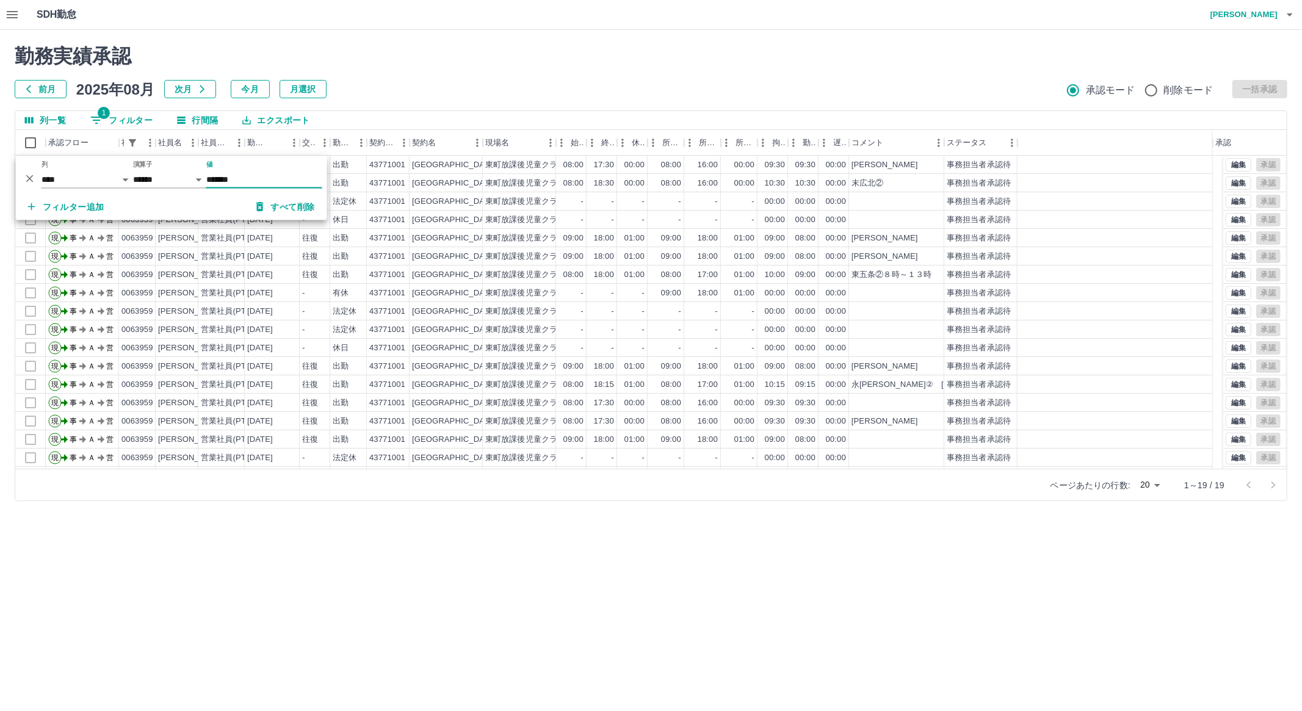
click at [281, 203] on button "すべて削除" at bounding box center [286, 207] width 78 height 22
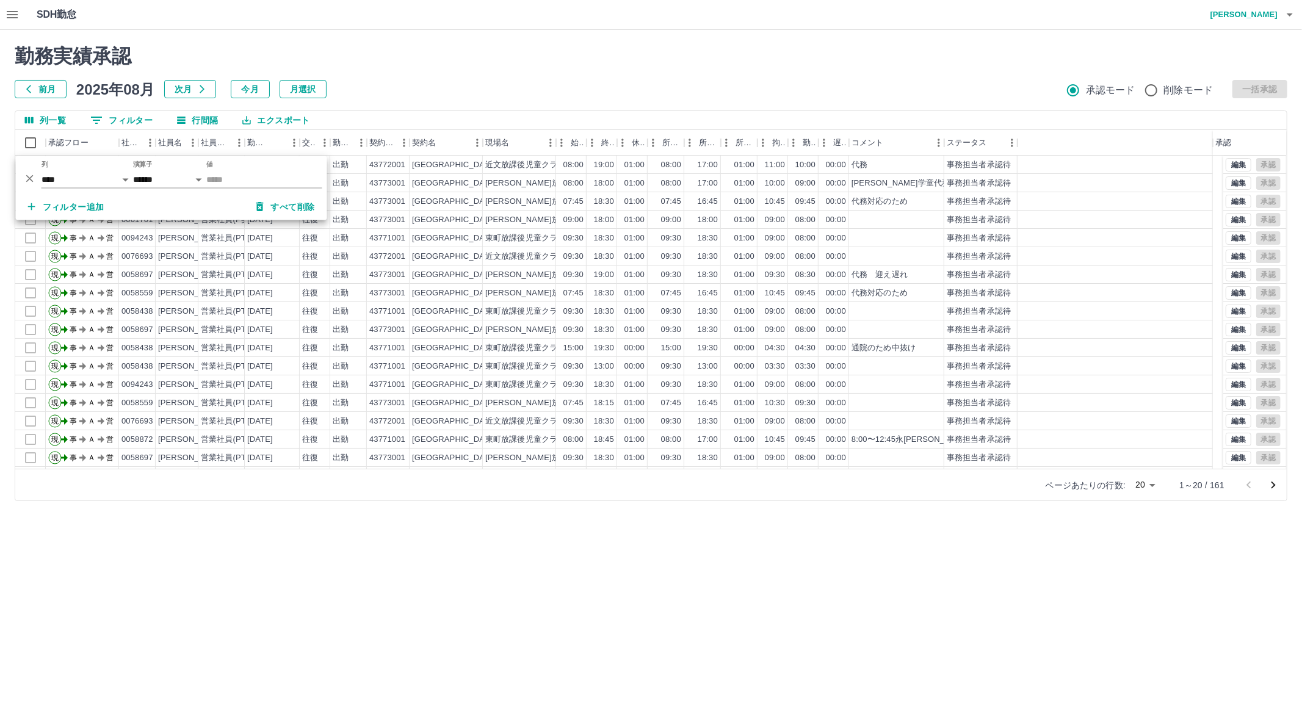
click at [29, 179] on icon "削除" at bounding box center [29, 178] width 7 height 7
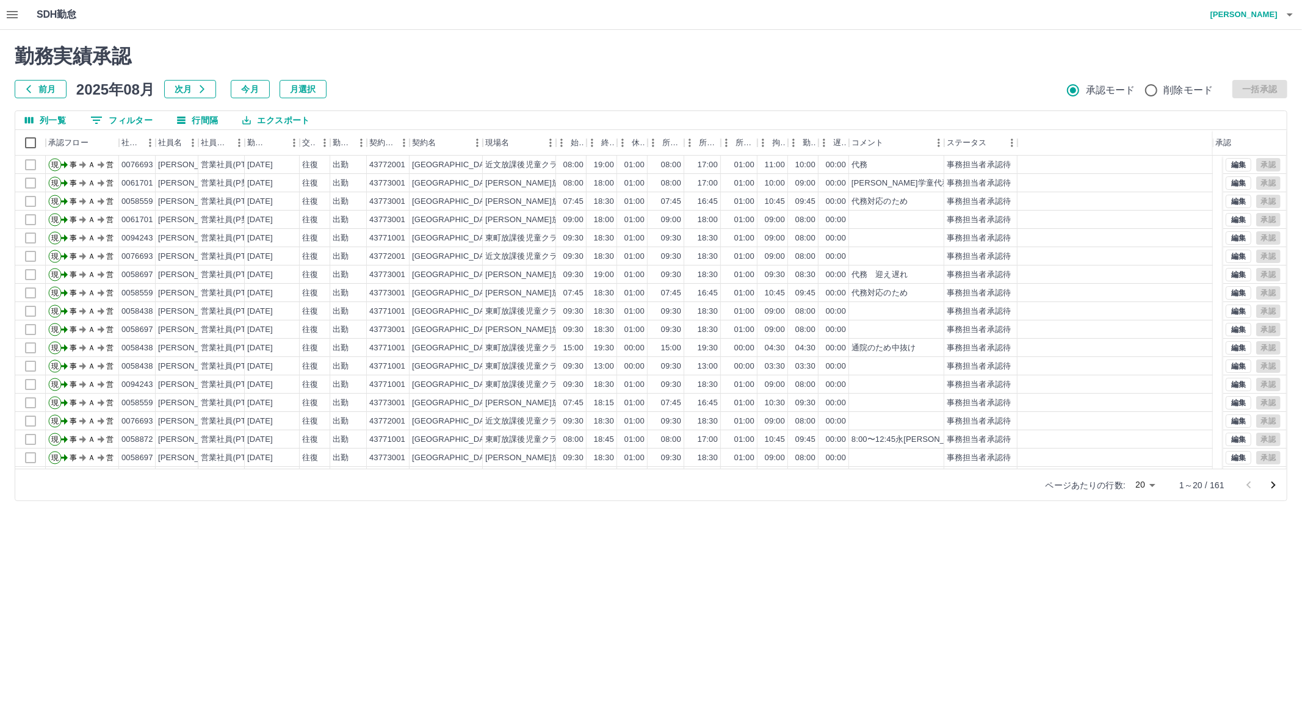
click at [203, 118] on button "行間隔" at bounding box center [197, 120] width 60 height 18
click at [222, 147] on li "コンパクト" at bounding box center [212, 145] width 91 height 22
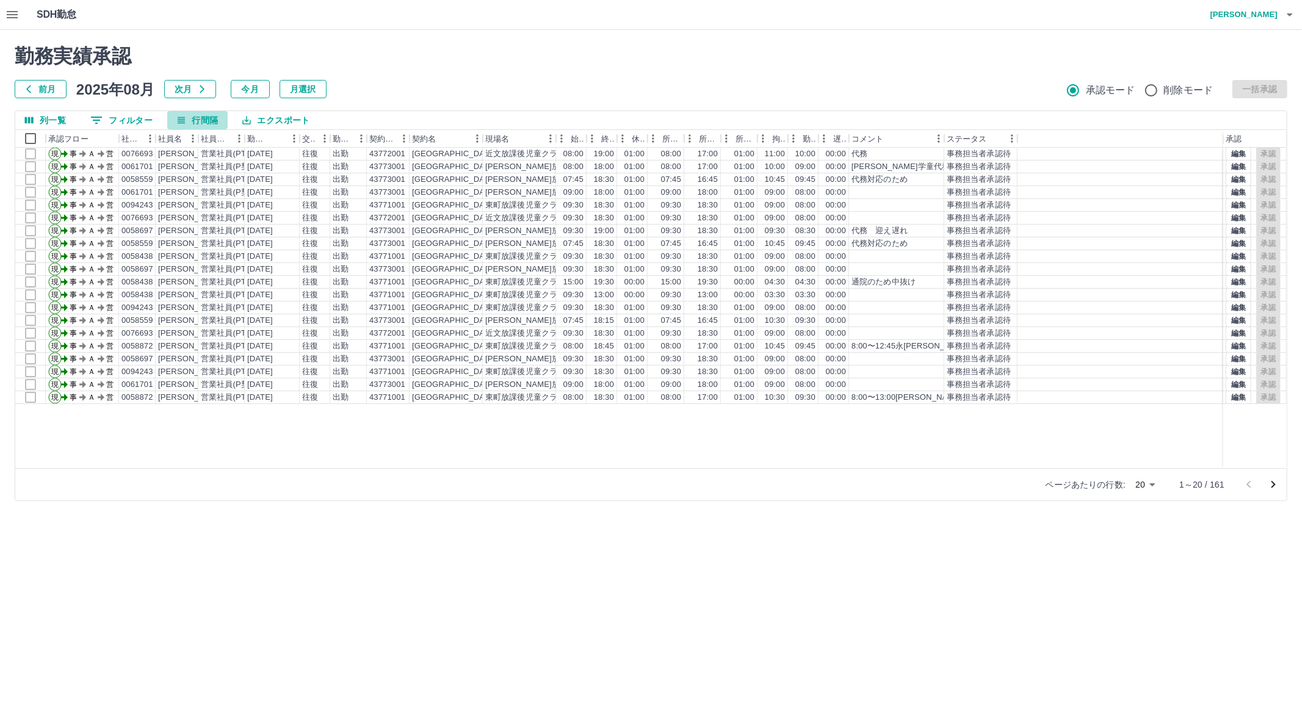
click at [206, 116] on button "行間隔" at bounding box center [197, 120] width 60 height 18
click at [206, 169] on li "標準" at bounding box center [212, 167] width 91 height 22
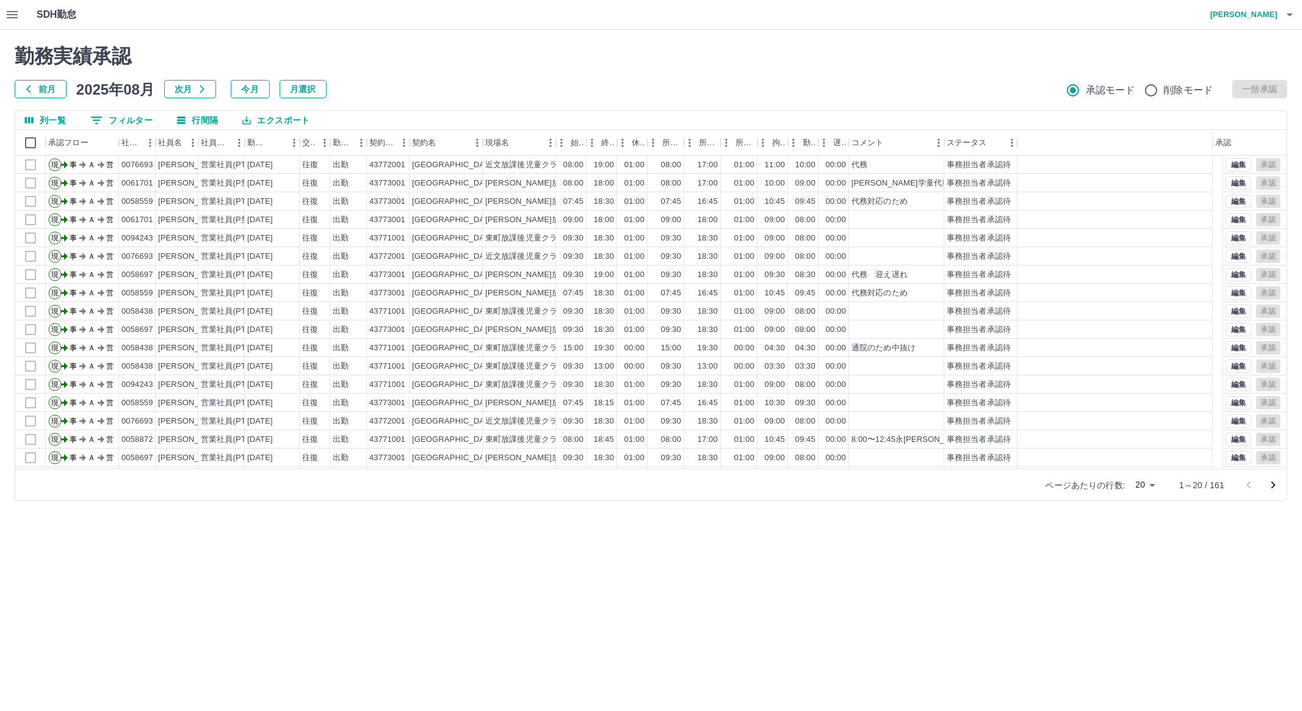
click at [1078, 495] on div "ページあたりの行数: 20 ** 1～20 / 161" at bounding box center [1159, 486] width 256 height 32
click at [1100, 479] on p "ページあたりの行数:" at bounding box center [1086, 485] width 80 height 12
click at [1144, 484] on body "SDH勤怠 [PERSON_NAME] 勤務実績承認 前月 [DATE] 次月 今月 月選択 承認モード 削除モード 一括承認 列一覧 0 フィルター 行間隔…" at bounding box center [651, 258] width 1302 height 516
click at [1148, 623] on li "1000" at bounding box center [1146, 620] width 42 height 22
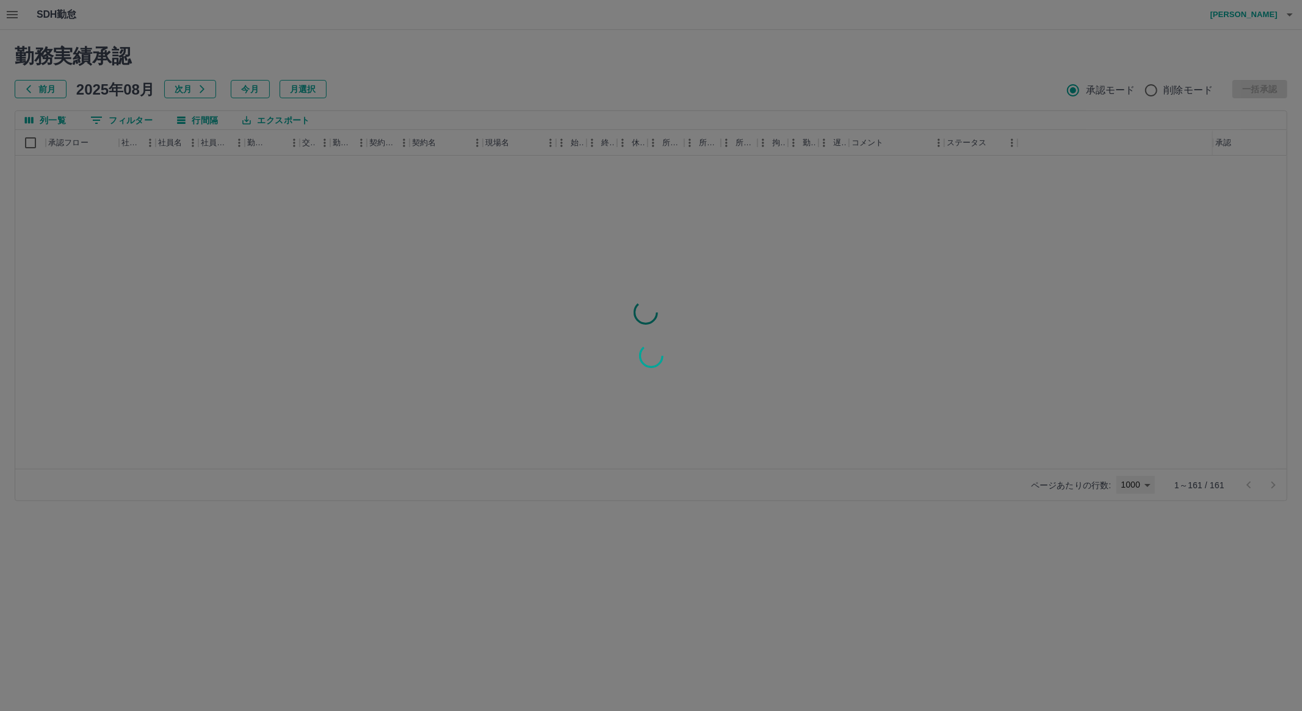
type input "****"
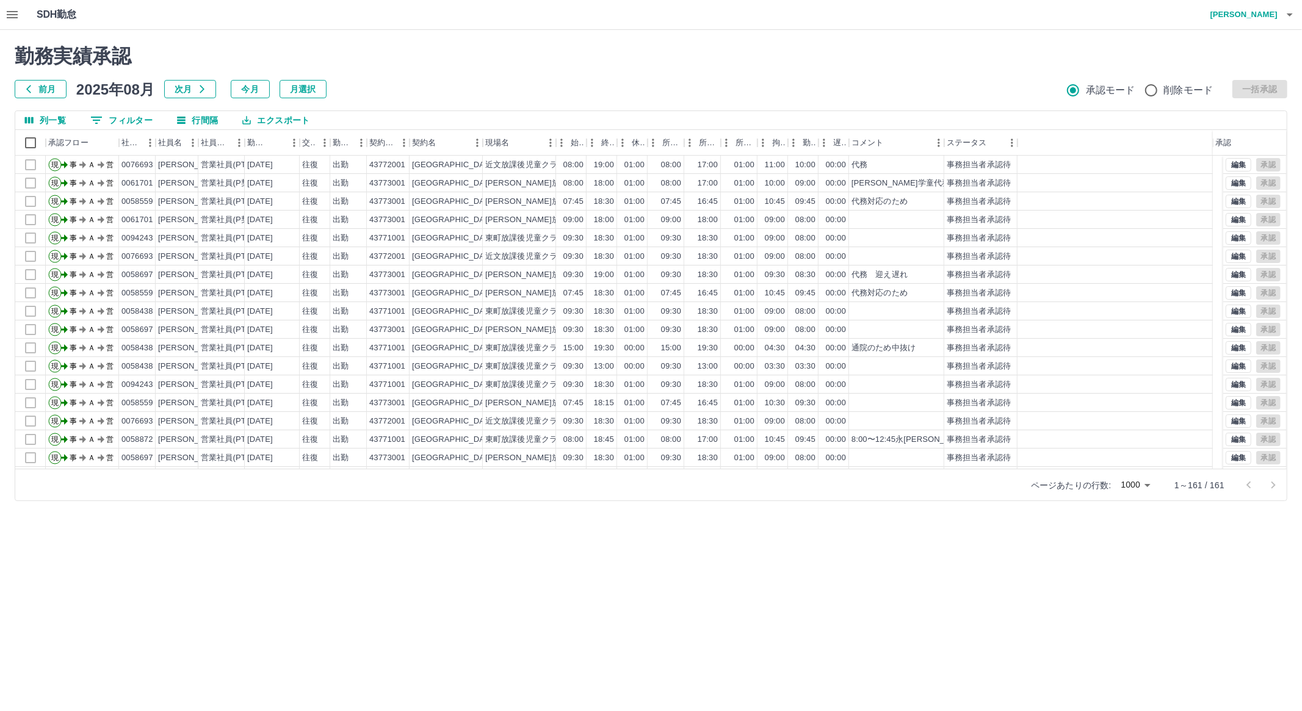
click at [201, 114] on button "行間隔" at bounding box center [197, 120] width 60 height 18
click at [247, 145] on li "コンパクト" at bounding box center [212, 145] width 91 height 22
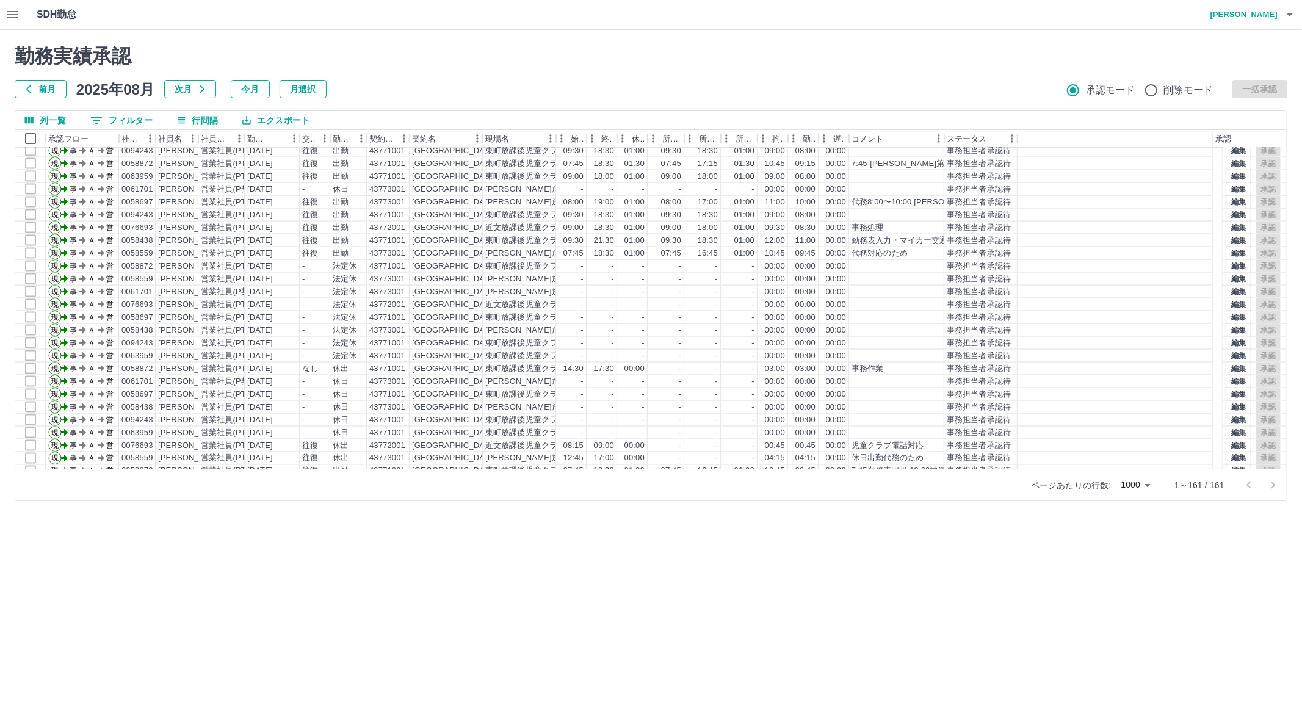
scroll to position [1743, 0]
